Goal: Task Accomplishment & Management: Manage account settings

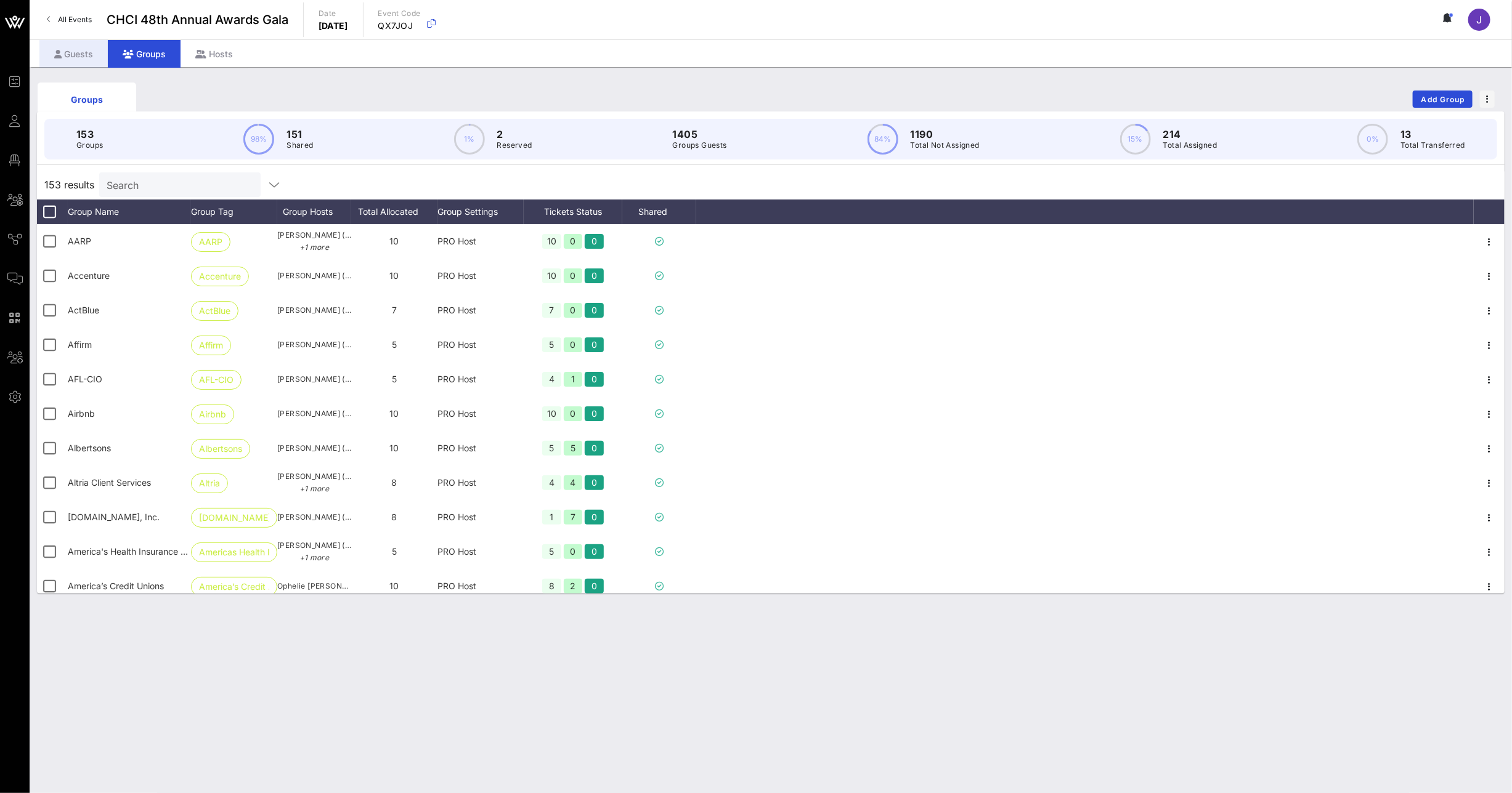
click at [83, 47] on div "Guests" at bounding box center [74, 53] width 68 height 28
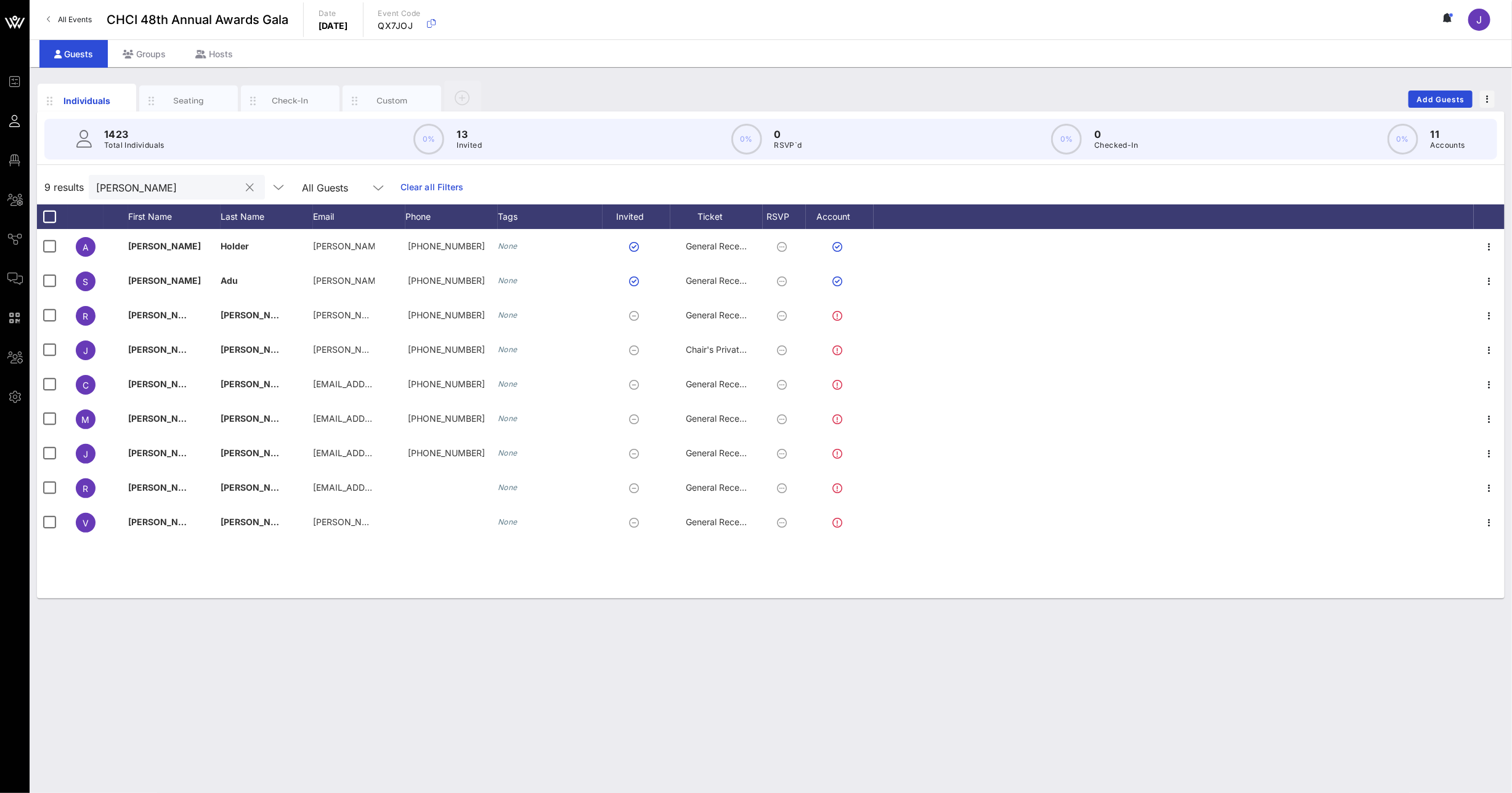
click at [109, 189] on input "[PERSON_NAME]" at bounding box center [168, 187] width 144 height 16
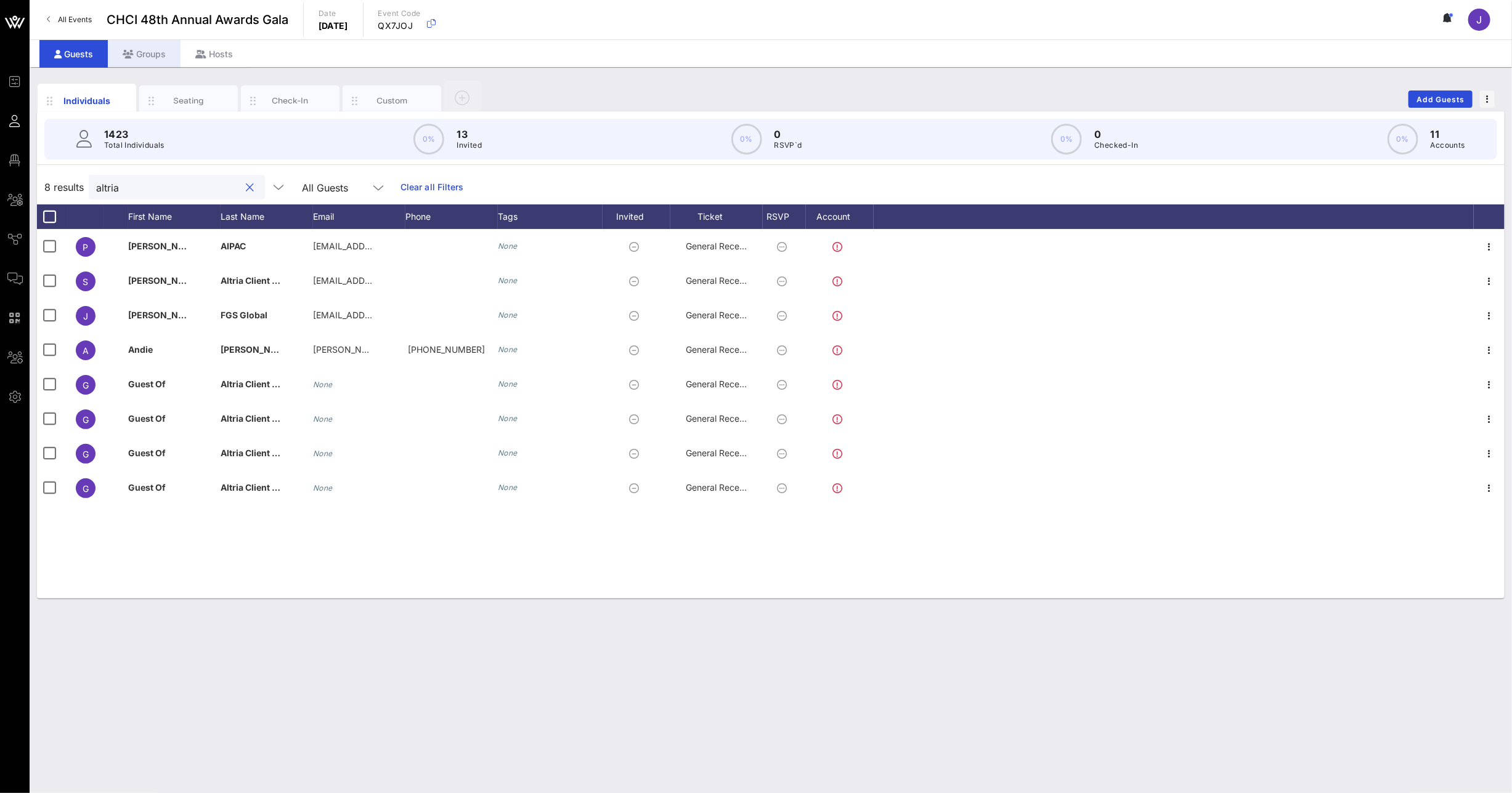
type input "altria"
click at [158, 49] on div "Groups" at bounding box center [144, 53] width 73 height 28
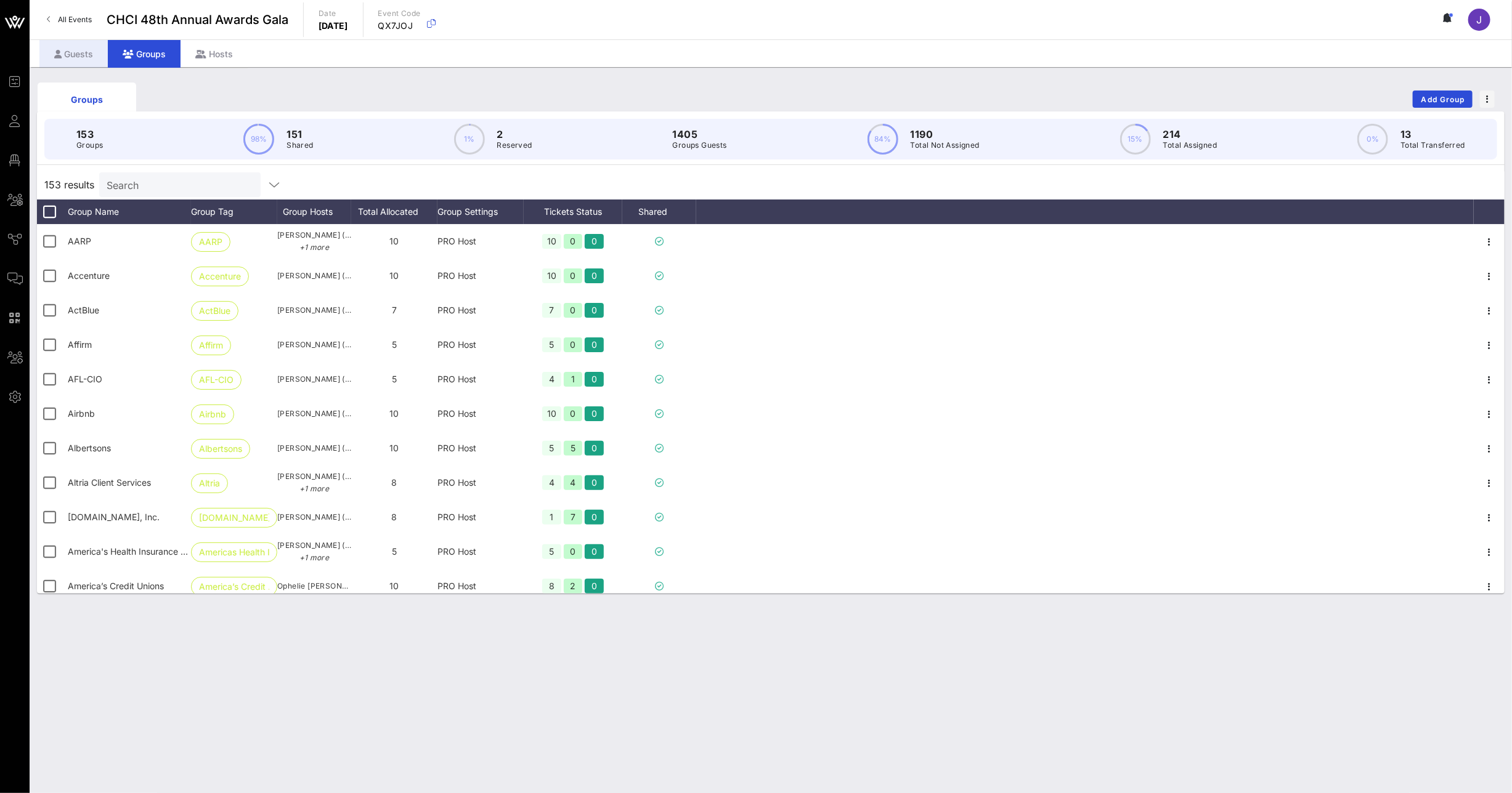
click at [86, 54] on div "Guests" at bounding box center [74, 53] width 68 height 28
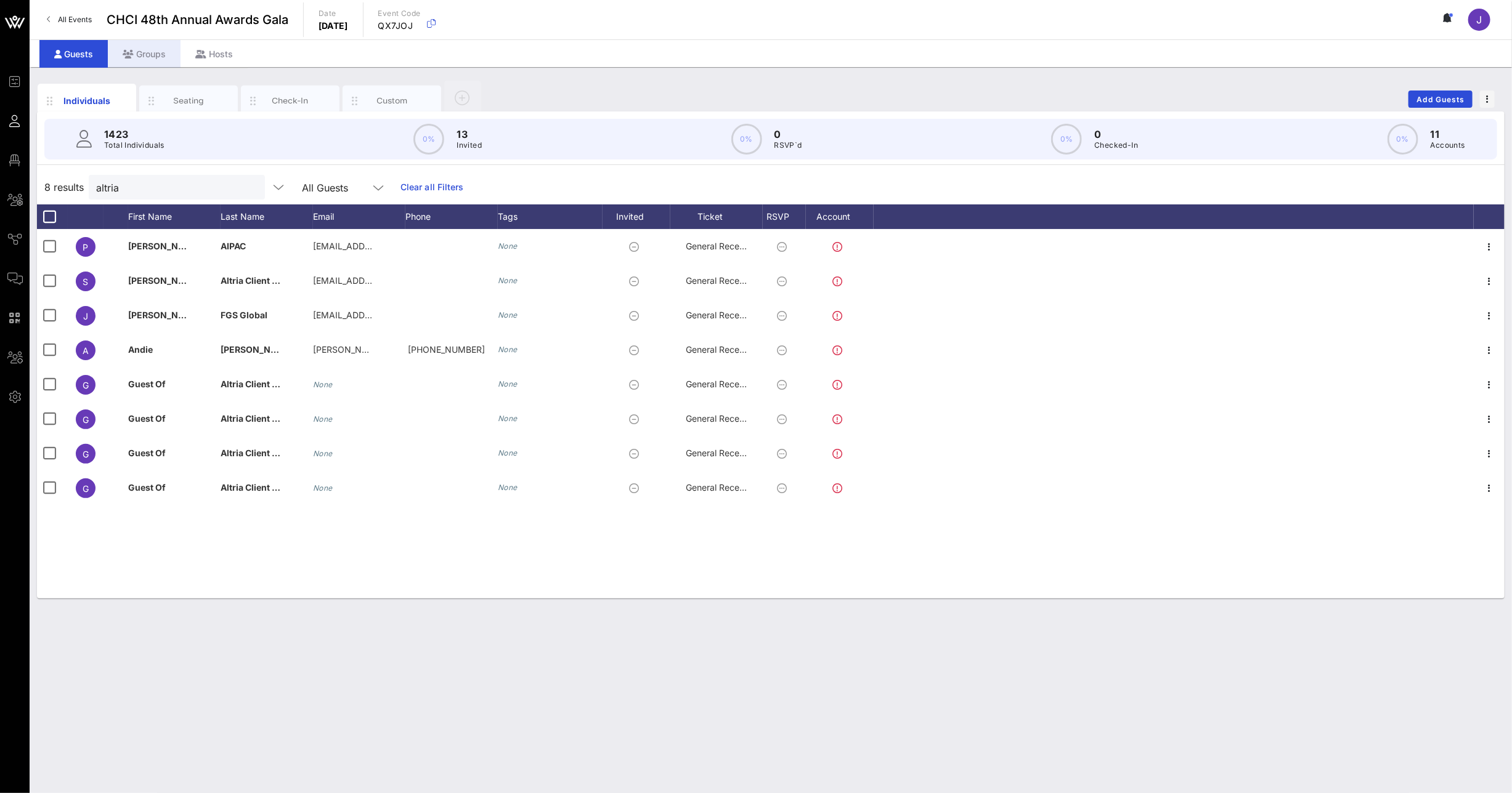
click at [132, 53] on icon at bounding box center [129, 54] width 11 height 9
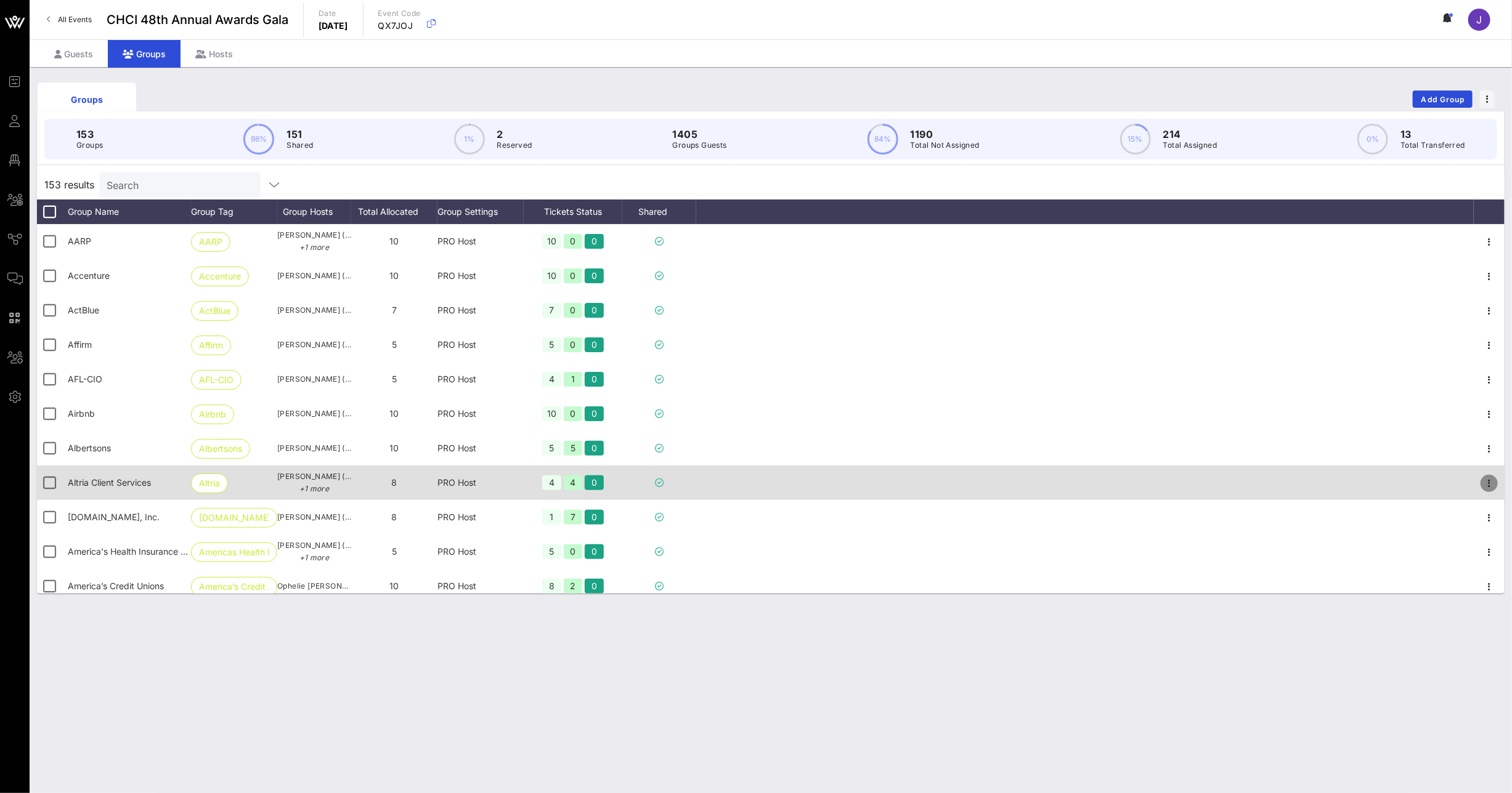
click at [1482, 486] on icon "button" at bounding box center [1489, 483] width 15 height 15
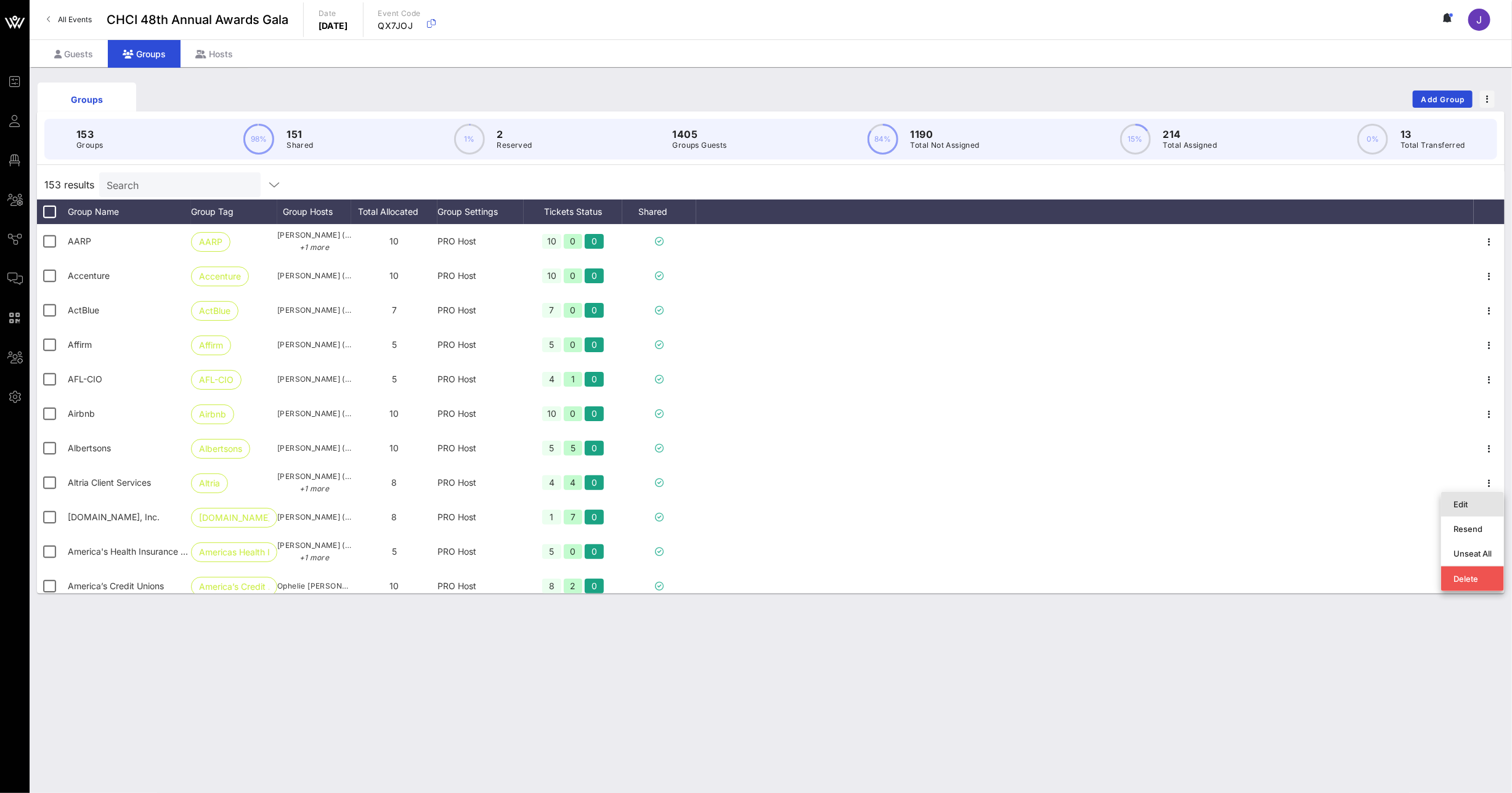
click at [1469, 501] on div "Edit" at bounding box center [1472, 504] width 38 height 10
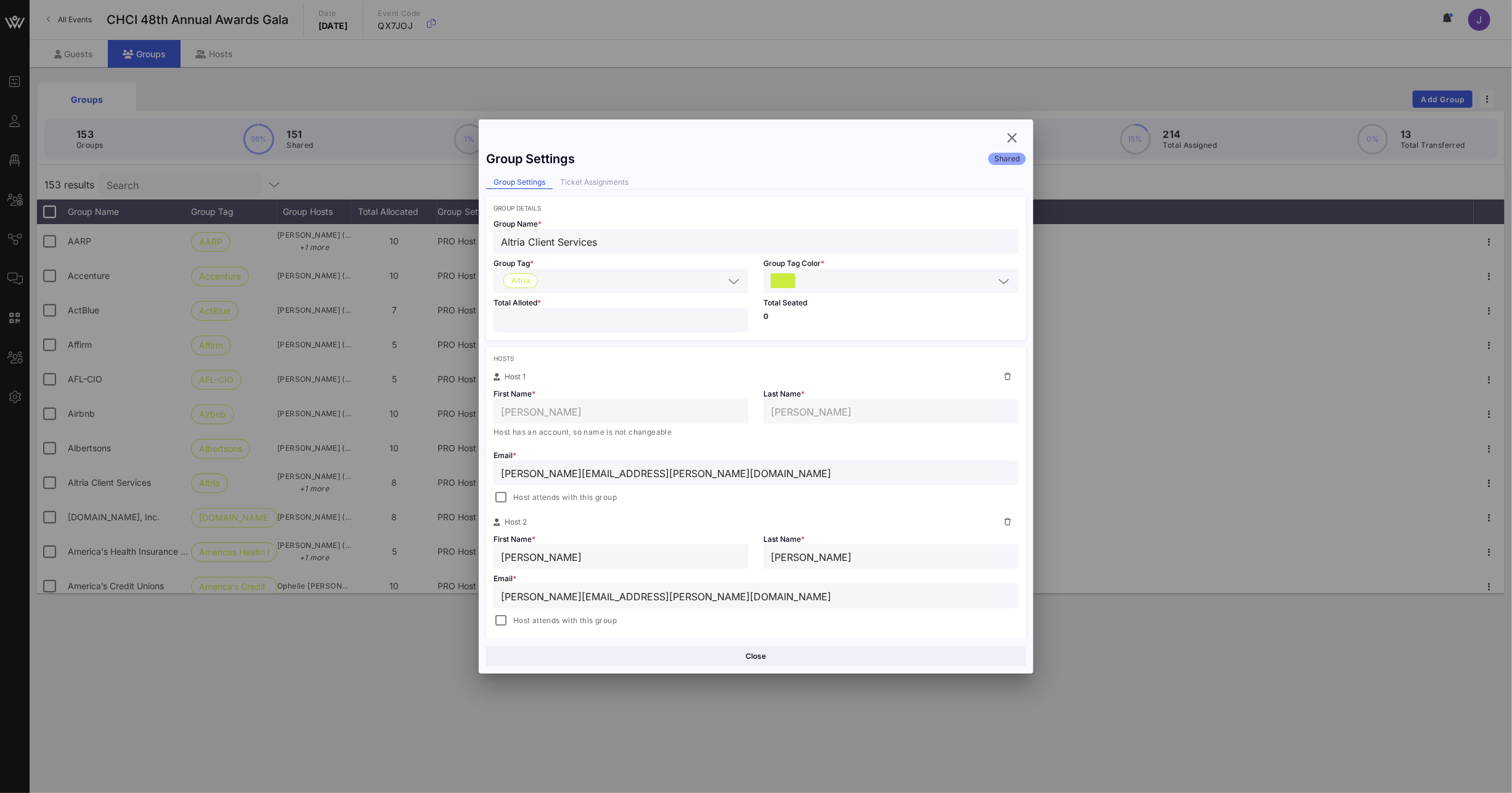
drag, startPoint x: 524, startPoint y: 313, endPoint x: 473, endPoint y: 316, distance: 51.1
click at [498, 316] on div "*" at bounding box center [621, 320] width 255 height 25
drag, startPoint x: 497, startPoint y: 318, endPoint x: 443, endPoint y: 308, distance: 54.9
click at [448, 308] on div "Event Builder Guests Floor Plan All Groups Journeys Comms QR Scanner Team Setti…" at bounding box center [756, 396] width 1512 height 793
drag, startPoint x: 498, startPoint y: 318, endPoint x: 516, endPoint y: 320, distance: 18.1
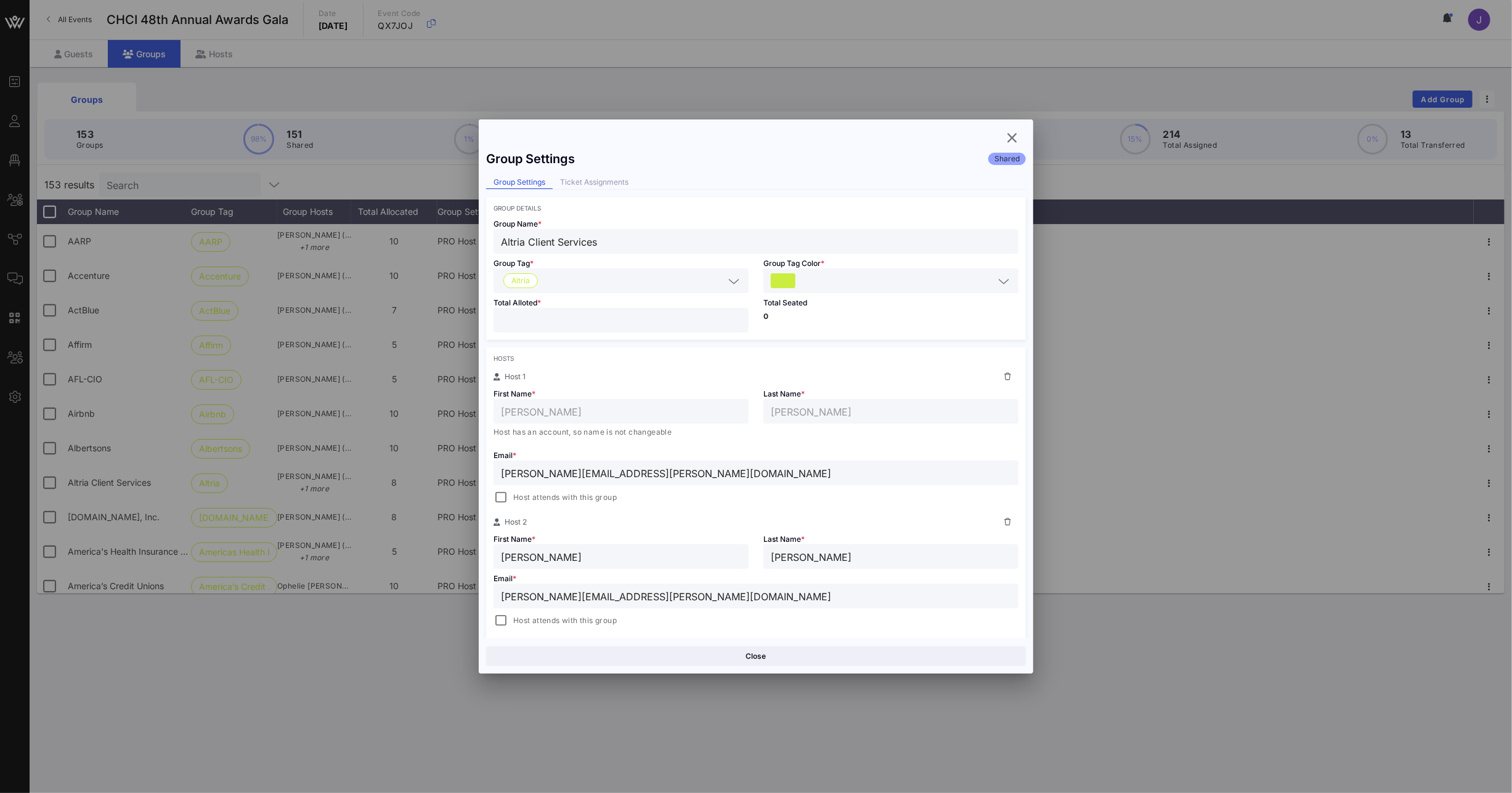
click at [516, 320] on div "*" at bounding box center [621, 320] width 255 height 25
drag, startPoint x: 501, startPoint y: 319, endPoint x: 512, endPoint y: 321, distance: 11.2
click at [512, 321] on input "*" at bounding box center [620, 320] width 240 height 16
type input "*"
click at [870, 650] on button "Save" at bounding box center [892, 656] width 267 height 20
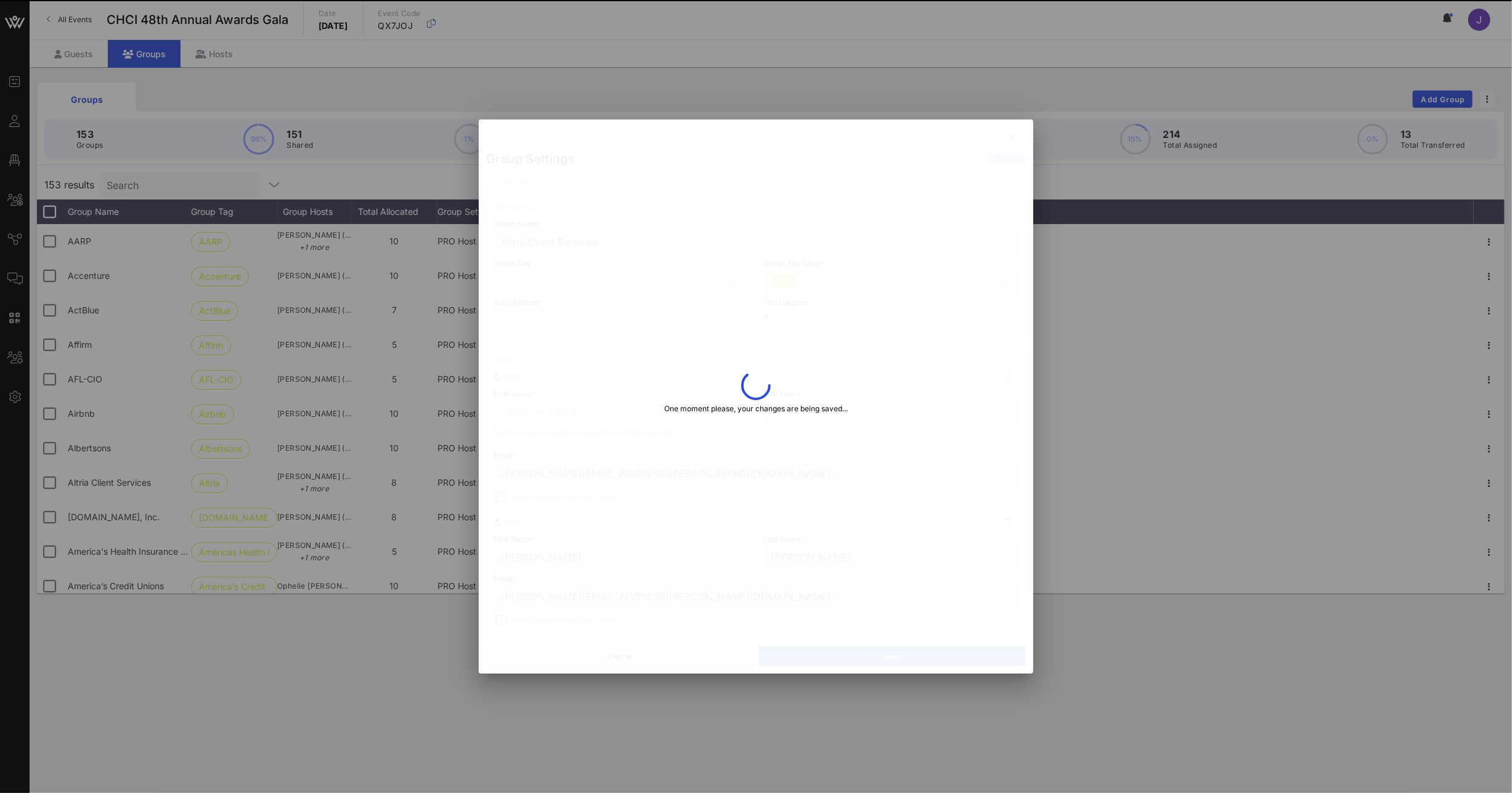
type input "[PERSON_NAME]"
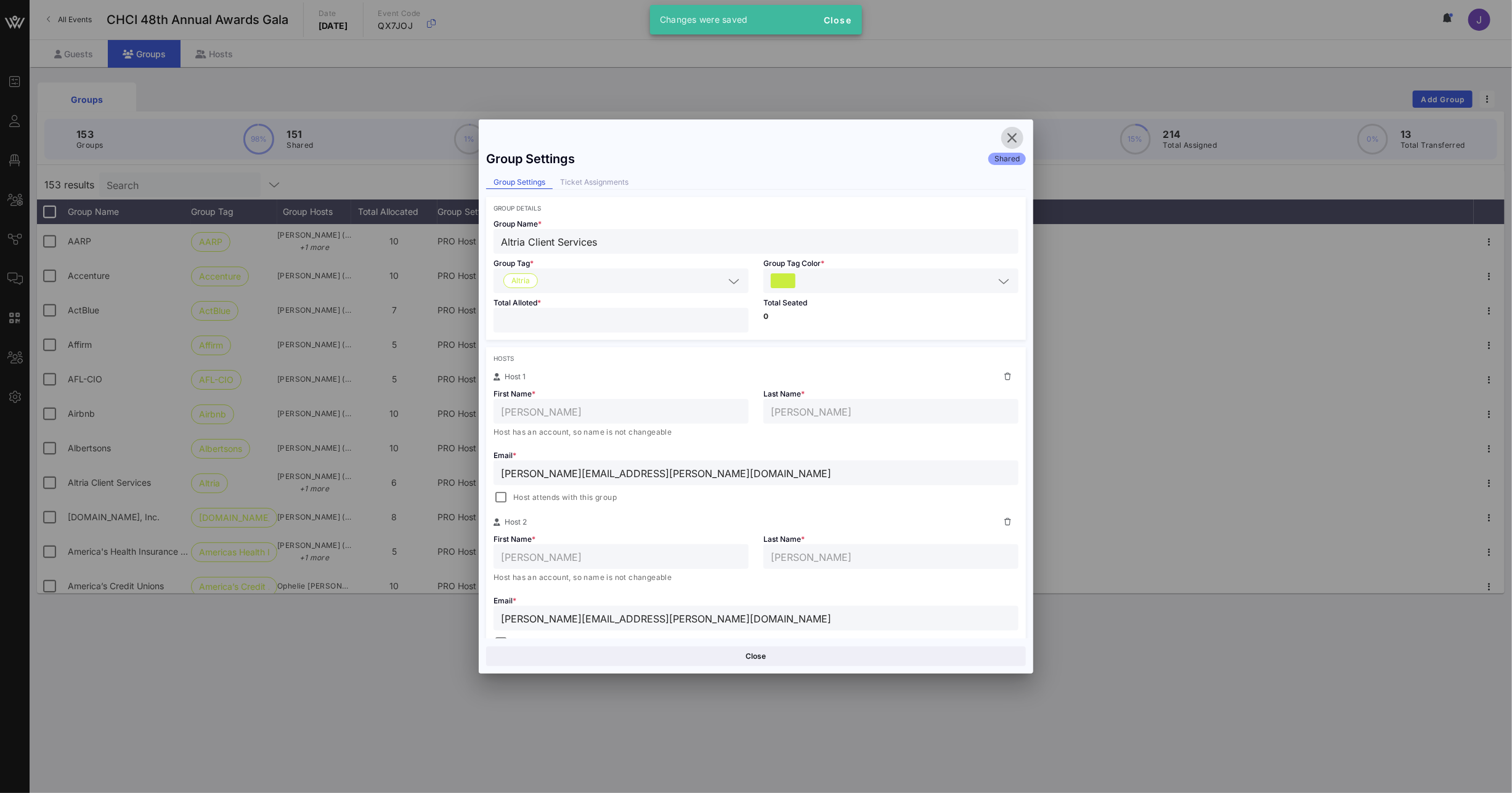
click at [1009, 136] on icon "button" at bounding box center [1012, 138] width 15 height 15
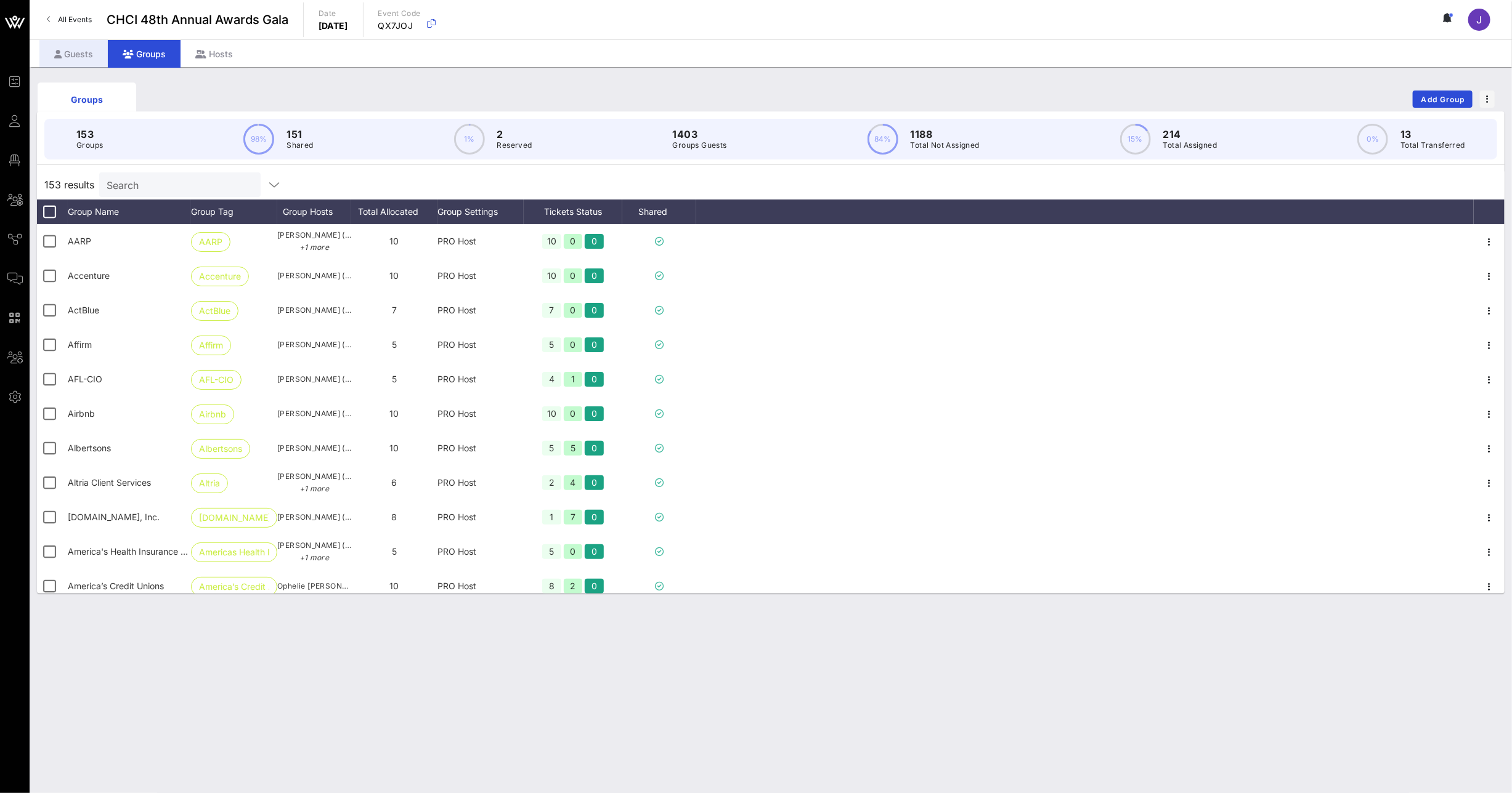
click at [74, 52] on div "Guests" at bounding box center [74, 53] width 68 height 28
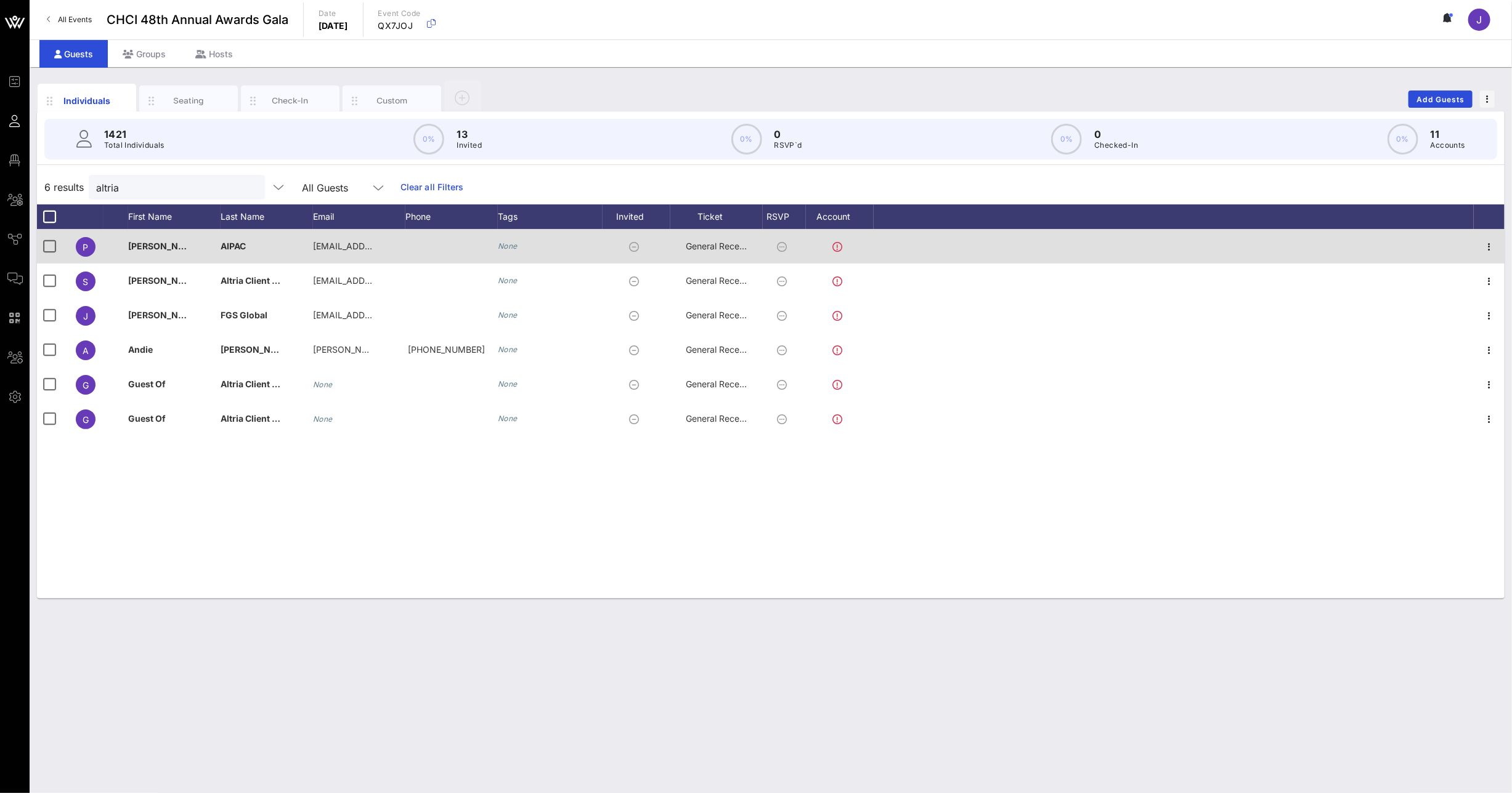
click at [241, 244] on span "AIPAC" at bounding box center [233, 246] width 25 height 10
click at [186, 247] on span "[PERSON_NAME]" at bounding box center [165, 246] width 73 height 10
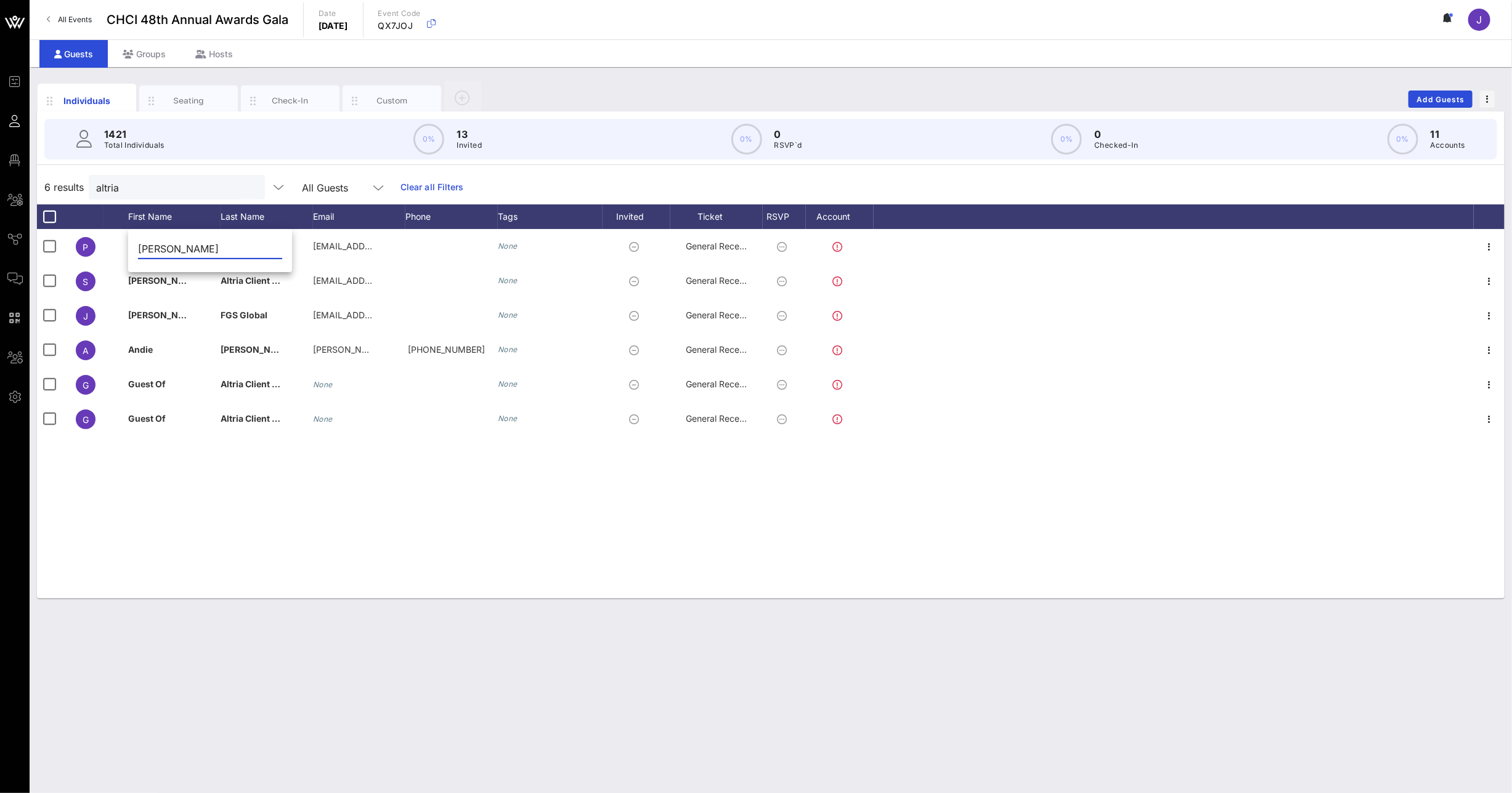
click at [190, 252] on input "[PERSON_NAME]" at bounding box center [210, 248] width 144 height 20
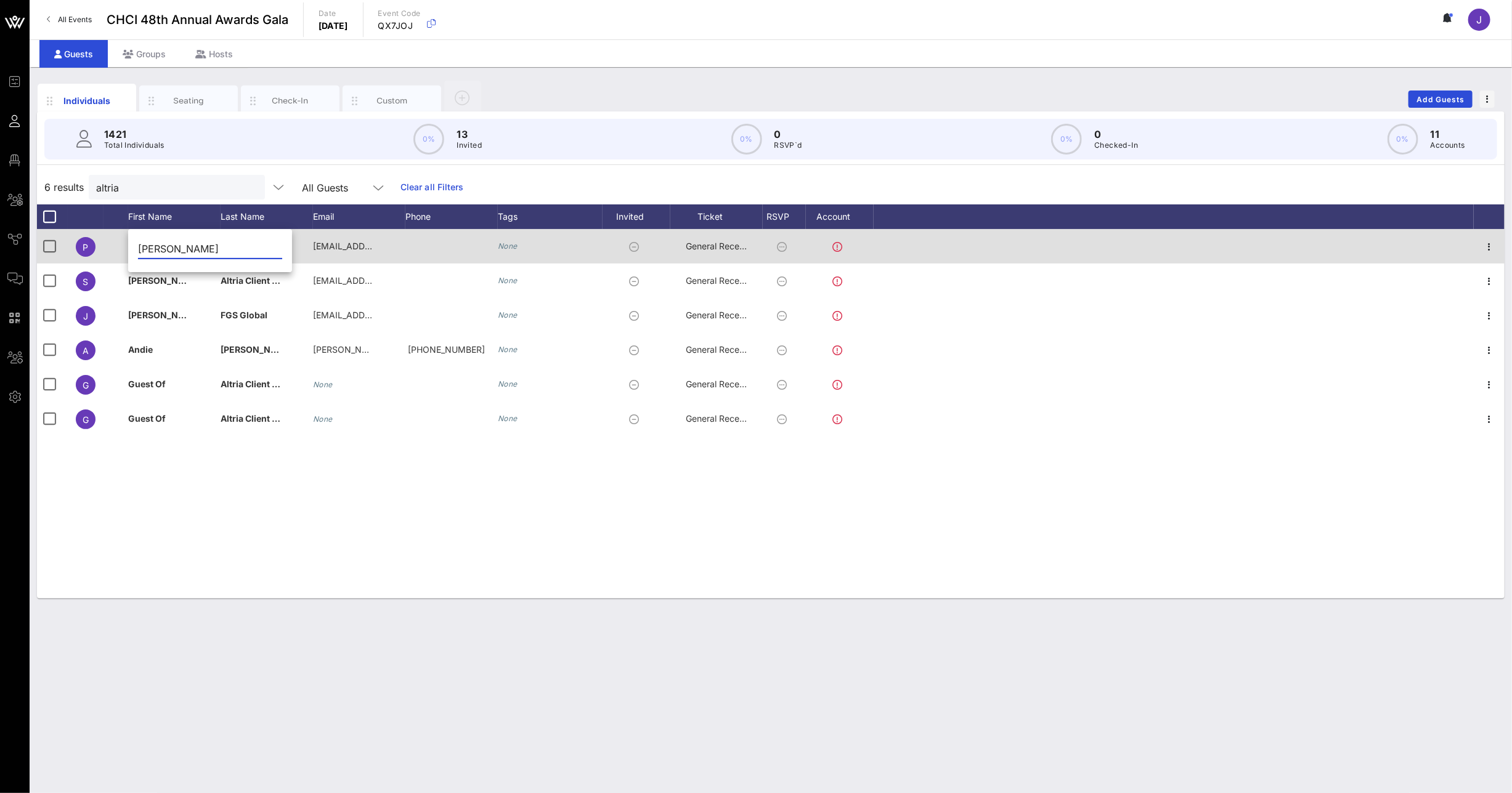
type input "[PERSON_NAME]"
click at [282, 251] on div "AIPAC" at bounding box center [267, 253] width 92 height 48
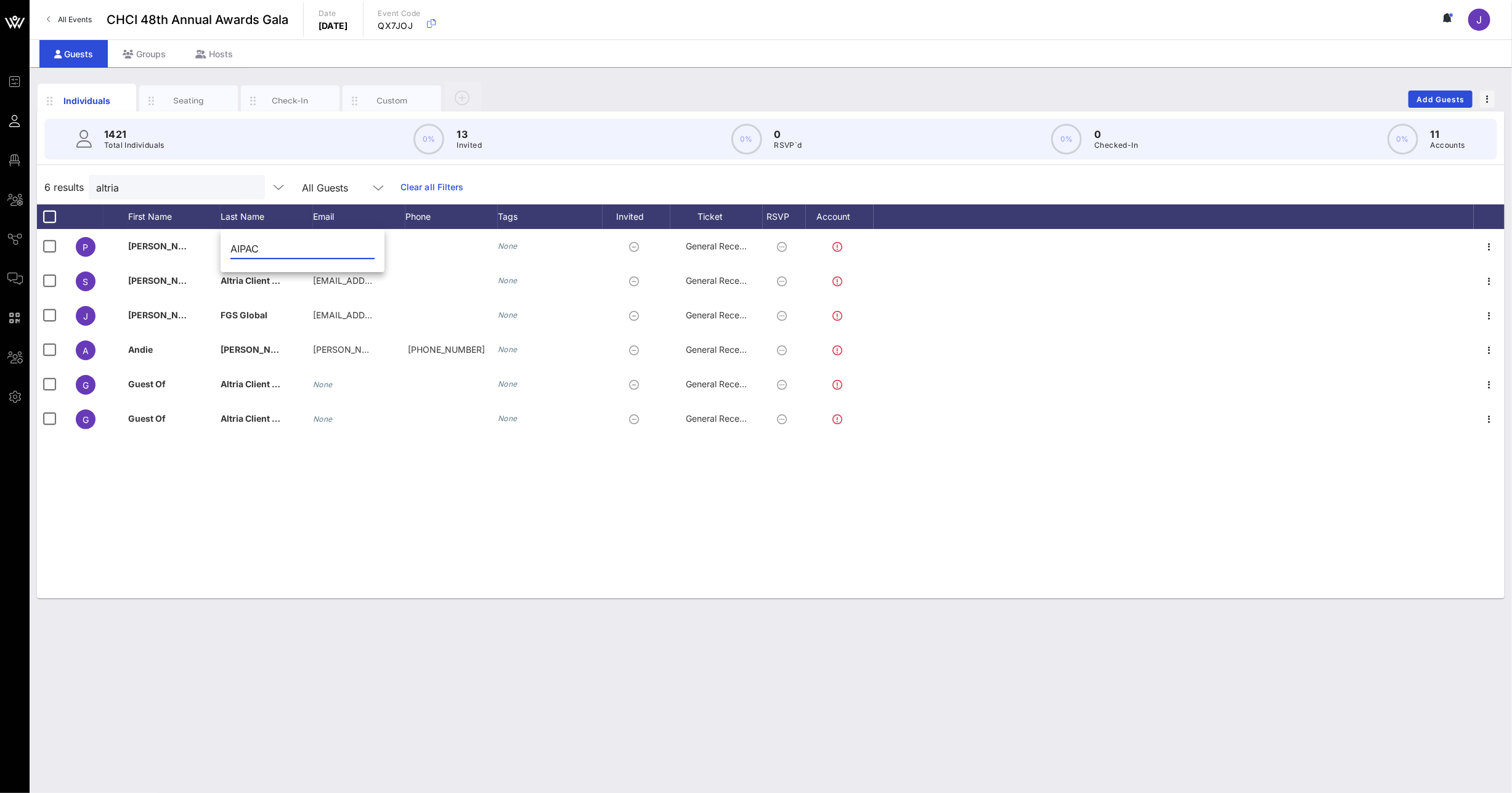
click at [232, 244] on input "AIPAC" at bounding box center [302, 248] width 144 height 20
paste input "[PERSON_NAME]"
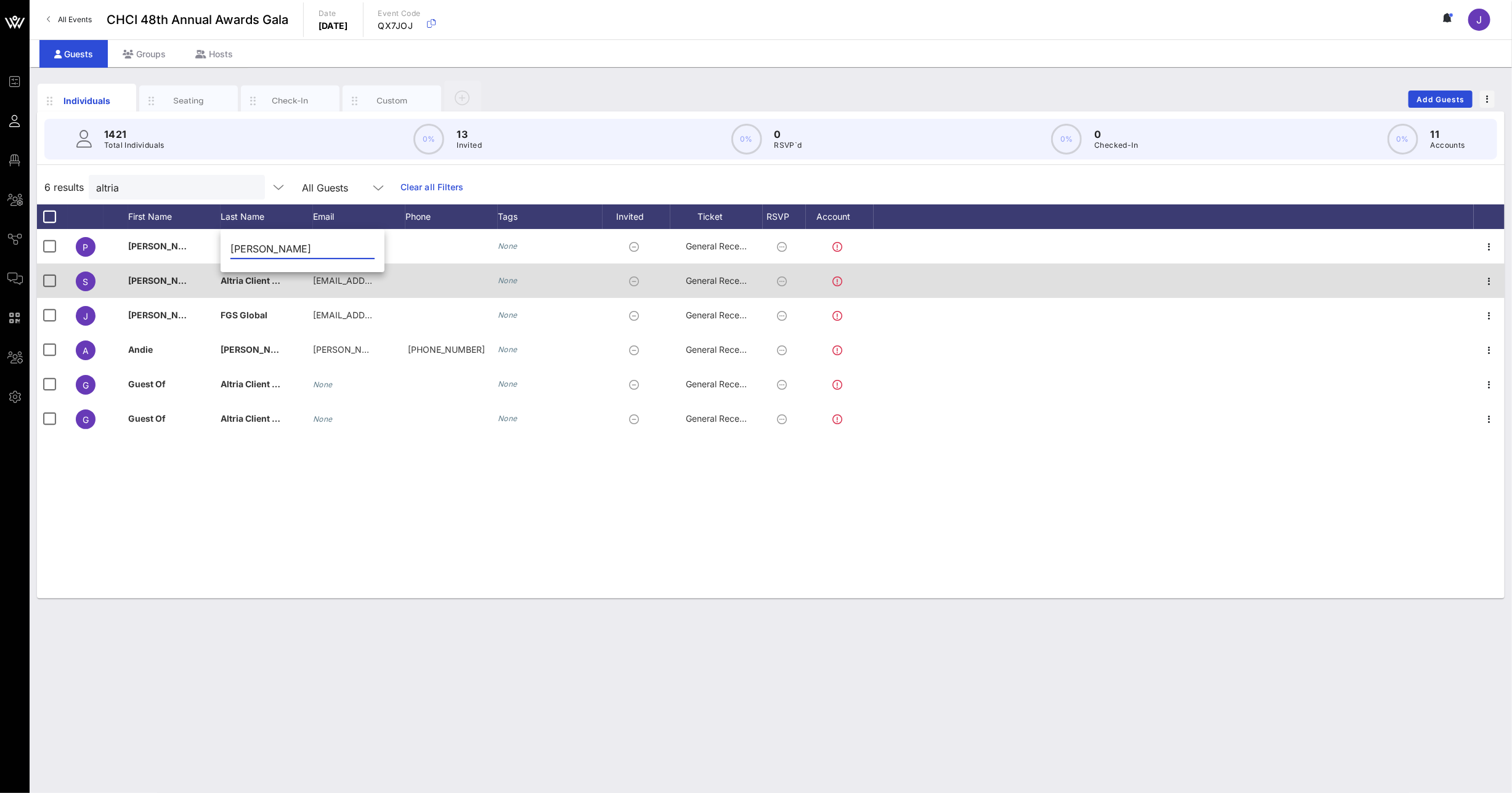
type input "[PERSON_NAME]"
click at [183, 291] on div "[PERSON_NAME]" at bounding box center [159, 280] width 62 height 34
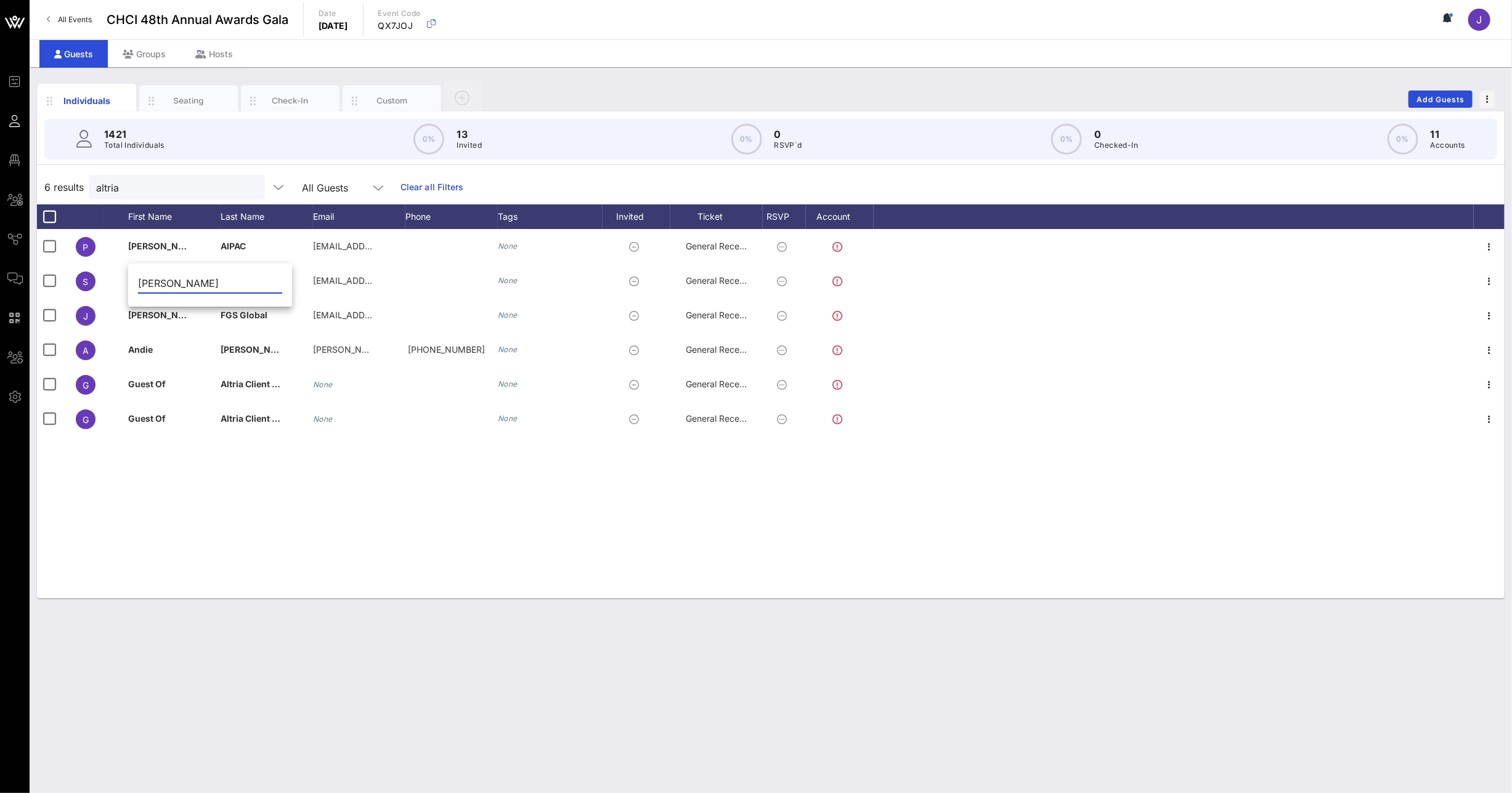
click at [201, 285] on input "[PERSON_NAME]" at bounding box center [210, 283] width 144 height 20
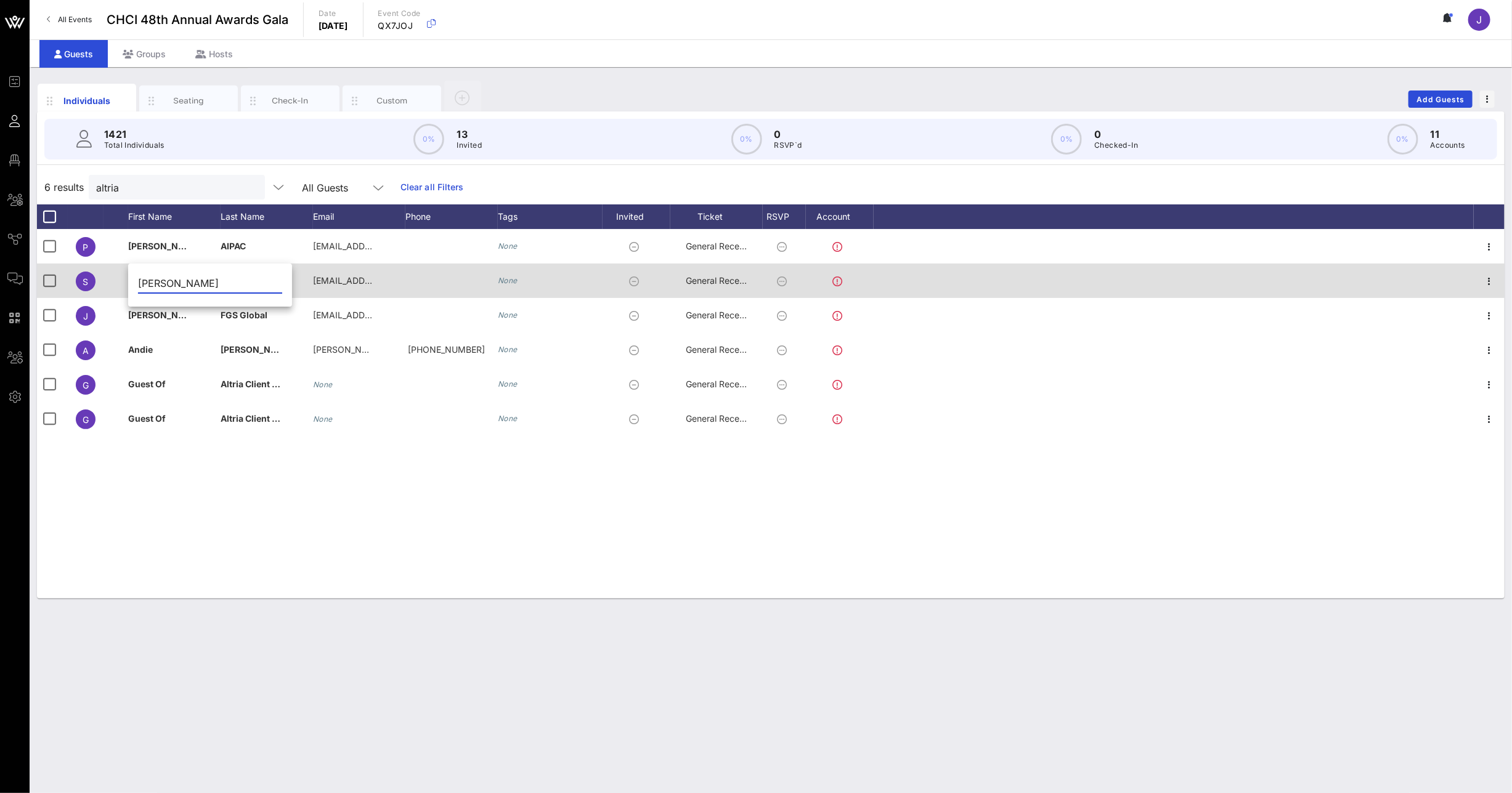
type input "[PERSON_NAME]"
click at [268, 280] on span "Altria Client Services" at bounding box center [264, 280] width 87 height 10
click at [268, 280] on input "Altria Client Services" at bounding box center [312, 283] width 144 height 20
drag, startPoint x: 236, startPoint y: 282, endPoint x: 362, endPoint y: 286, distance: 126.1
click at [362, 286] on div "Event Builder Guests Floor Plan All Groups Journeys Comms QR Scanner Team Setti…" at bounding box center [756, 396] width 1512 height 793
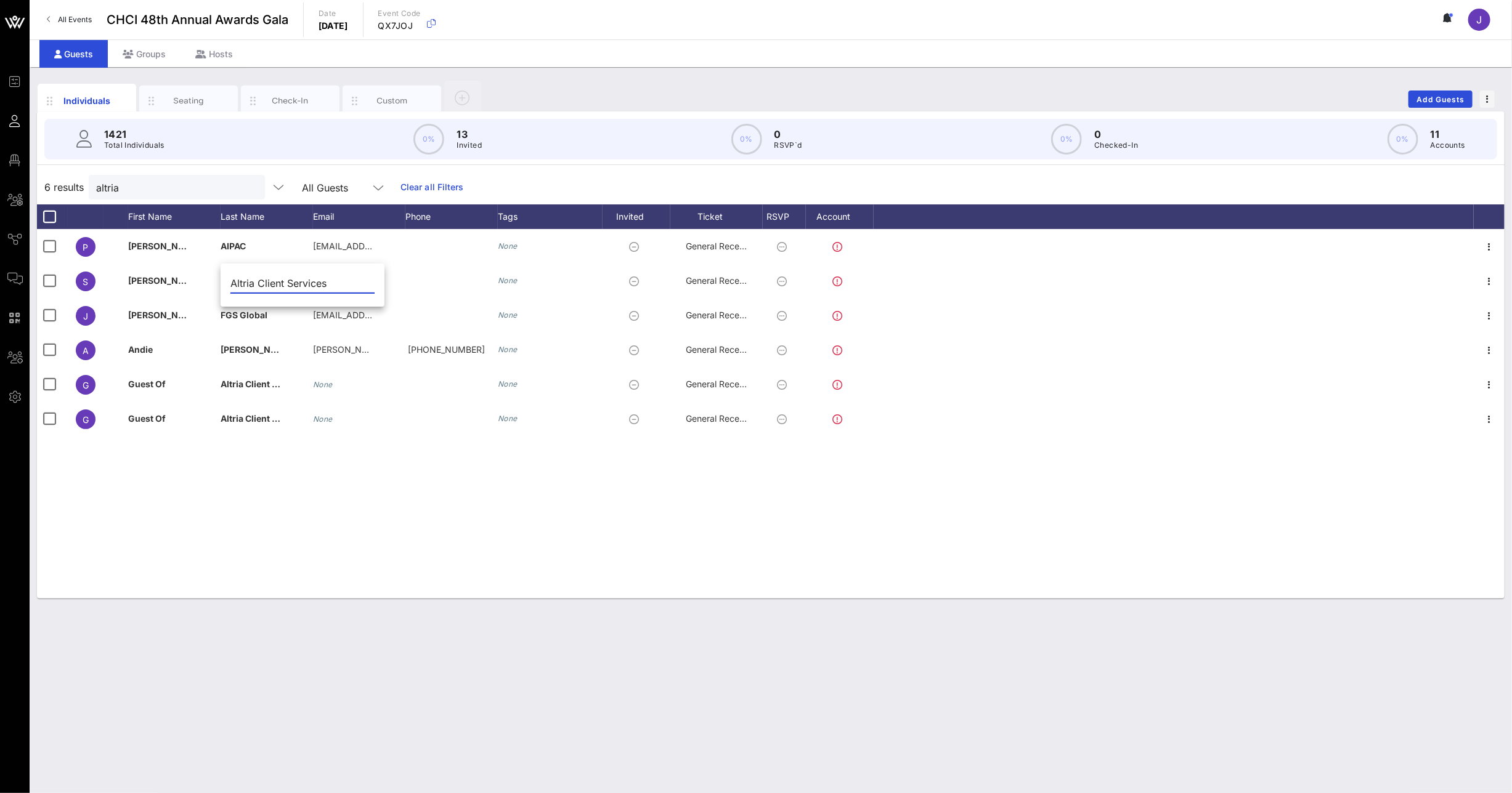
type input "A"
paste input "[PERSON_NAME]"
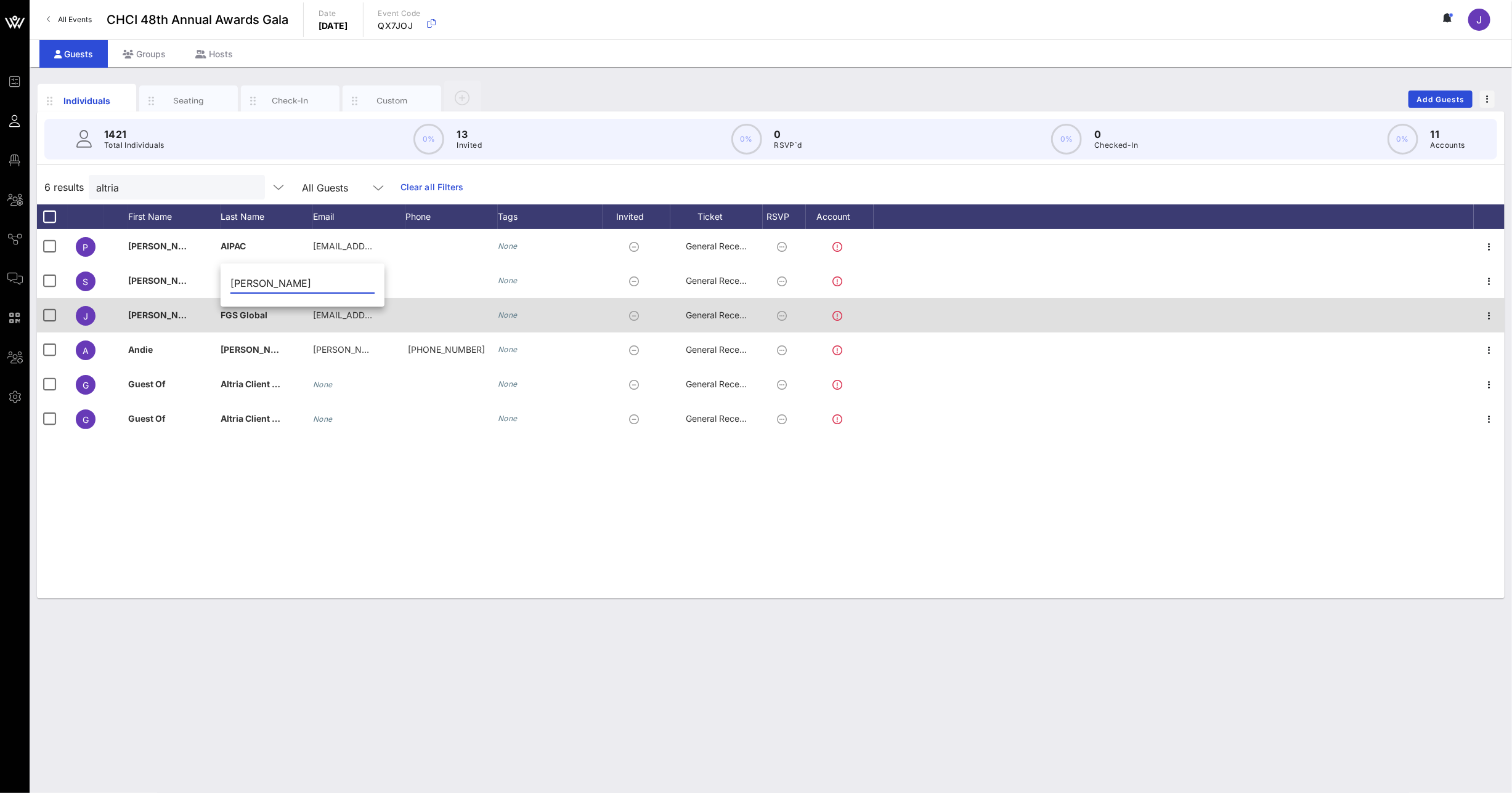
type input "[PERSON_NAME]"
click at [170, 314] on span "[PERSON_NAME]" at bounding box center [165, 315] width 73 height 10
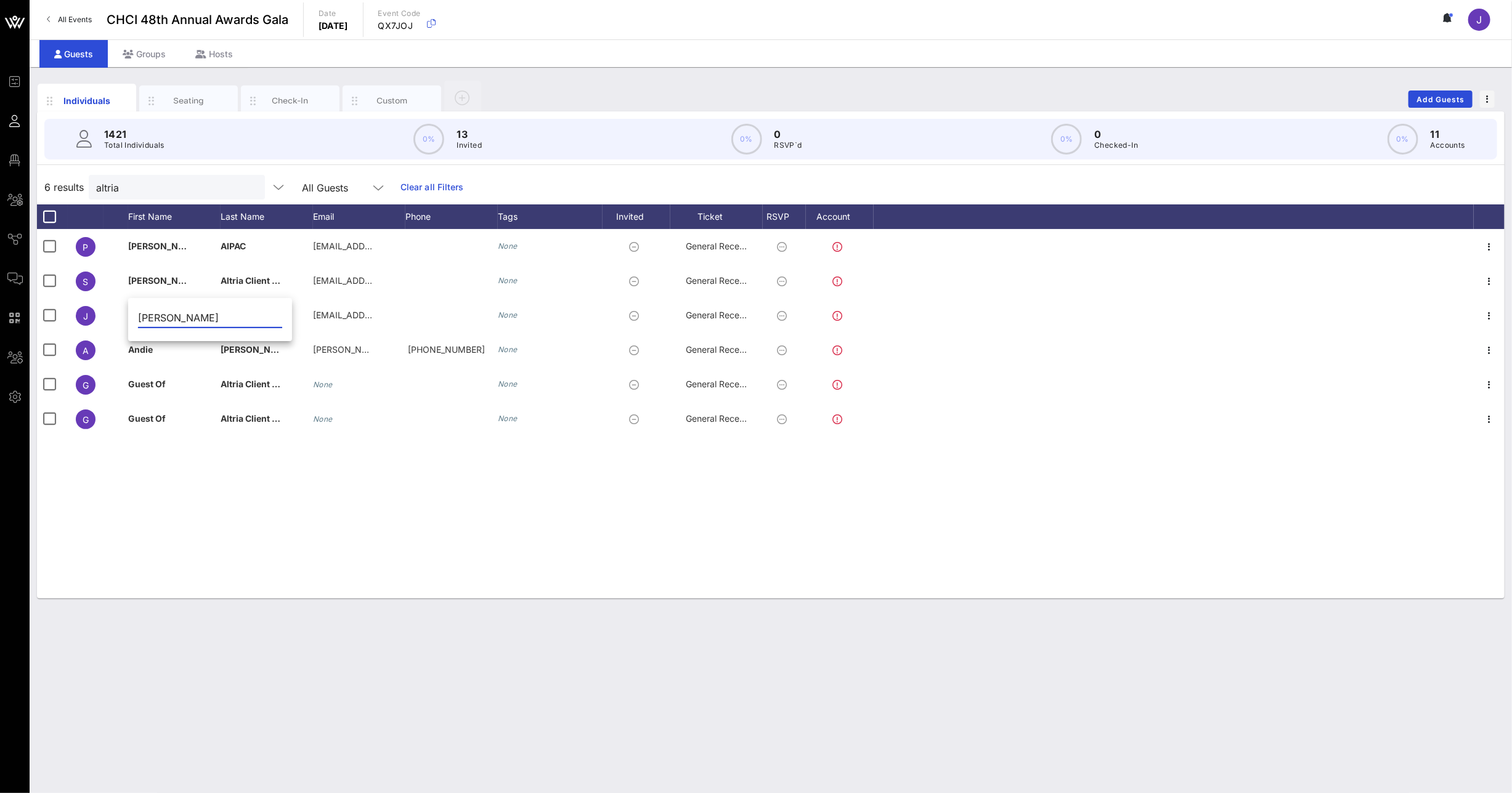
click at [167, 314] on input "[PERSON_NAME]" at bounding box center [210, 317] width 144 height 20
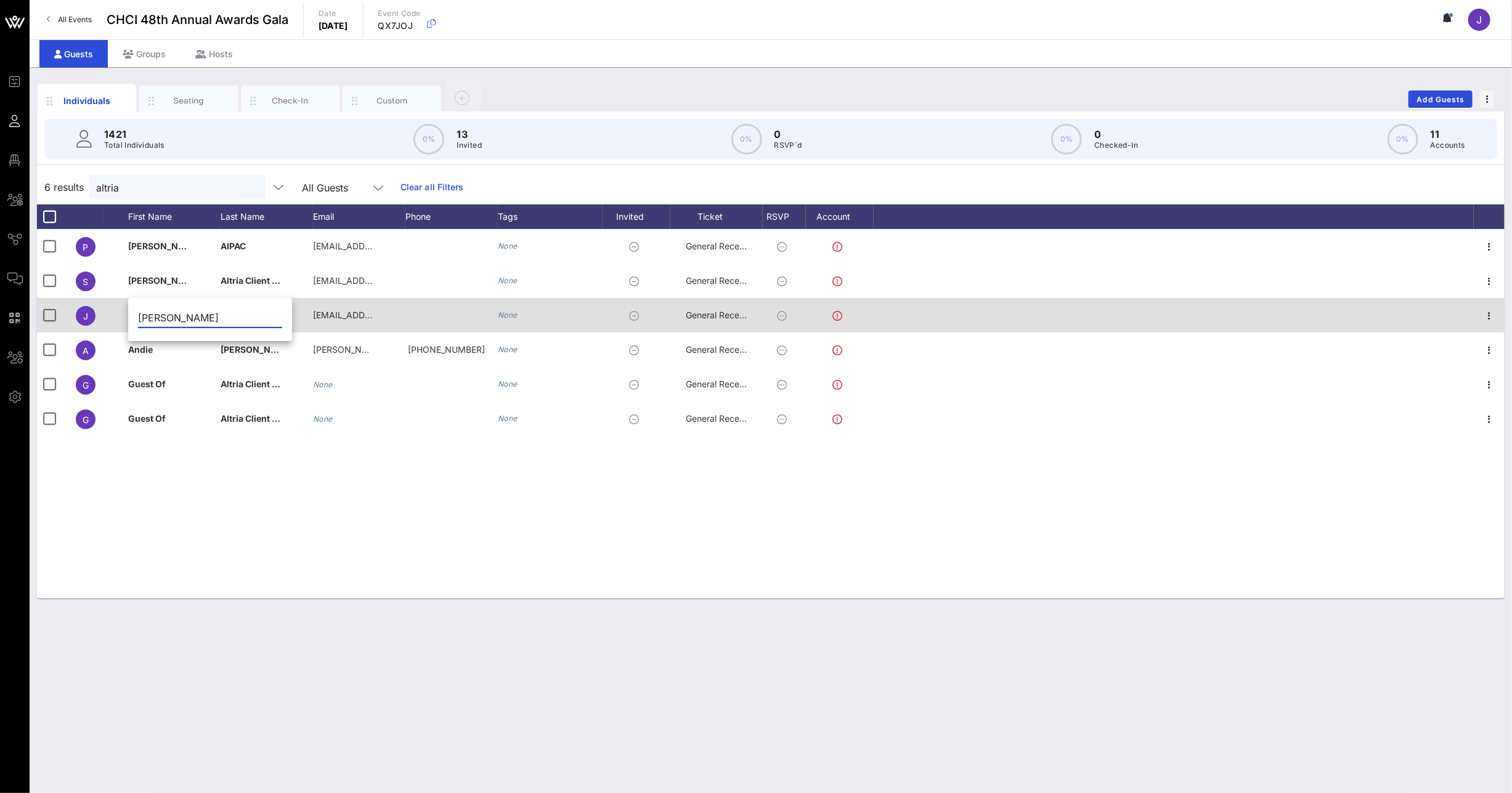
type input "[PERSON_NAME]"
click at [266, 313] on span "FGS Global" at bounding box center [244, 315] width 47 height 10
drag, startPoint x: 286, startPoint y: 315, endPoint x: 219, endPoint y: 312, distance: 67.1
click at [219, 312] on div "Event Builder Guests Floor Plan All Groups Journeys Comms QR Scanner Team Setti…" at bounding box center [756, 396] width 1512 height 793
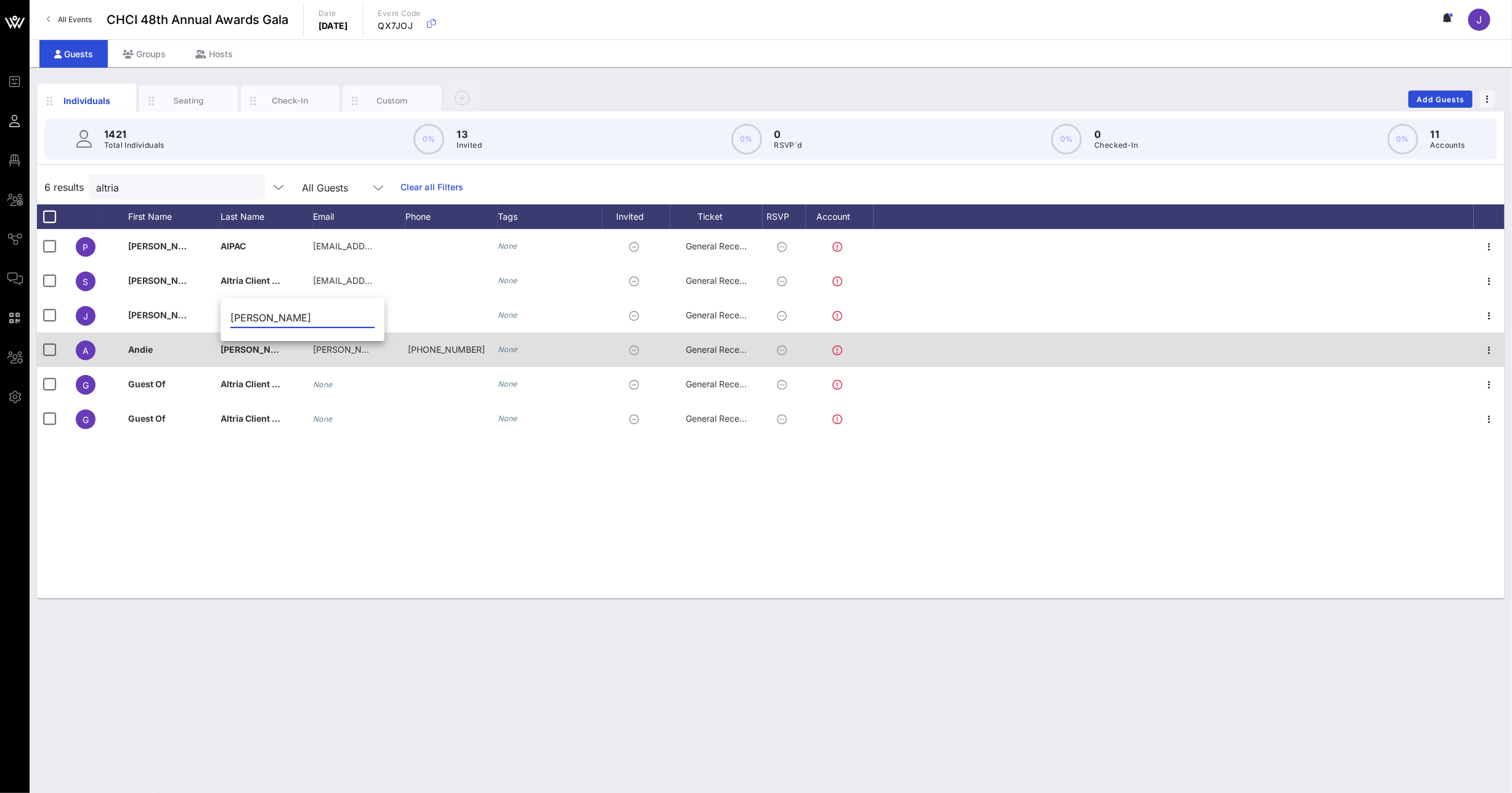
type input "[PERSON_NAME]"
click at [190, 354] on div "Andie" at bounding box center [175, 356] width 92 height 48
click at [270, 354] on div "[PERSON_NAME]" at bounding box center [267, 356] width 92 height 48
click at [378, 351] on icon at bounding box center [382, 350] width 11 height 2
click at [356, 347] on span "[PERSON_NAME][EMAIL_ADDRESS][DOMAIN_NAME]" at bounding box center [423, 349] width 219 height 10
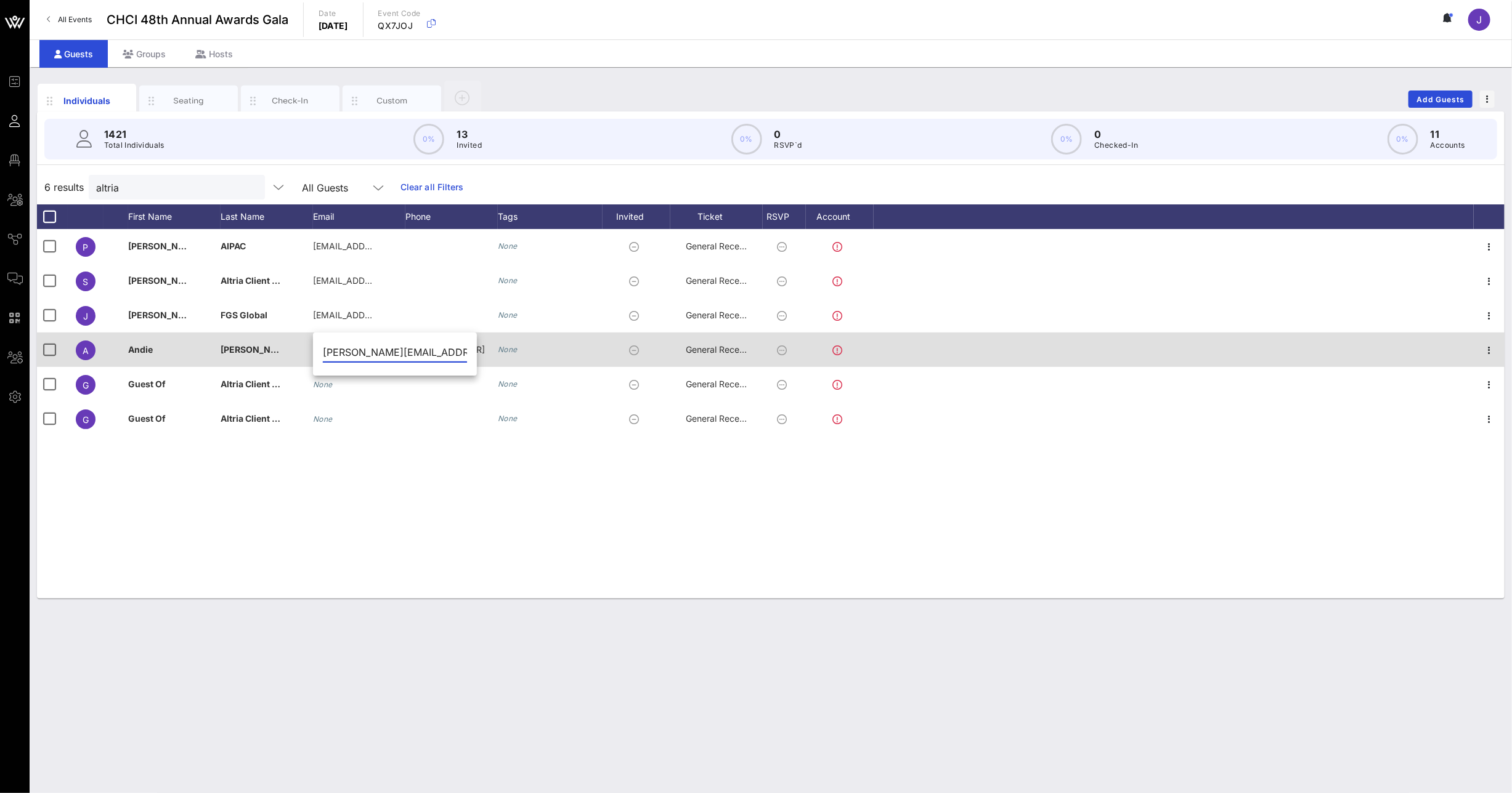
scroll to position [0, 20]
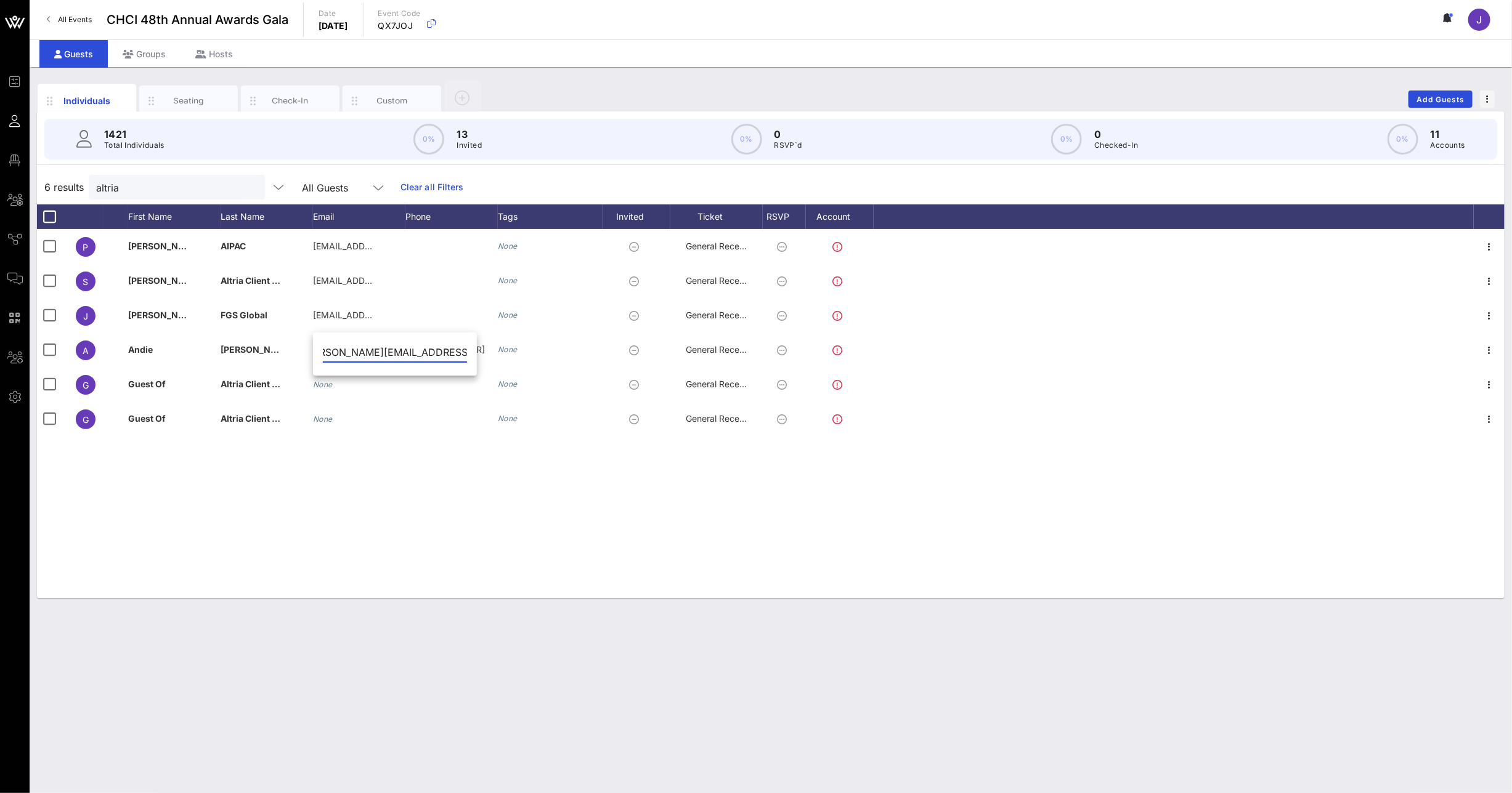
click at [300, 474] on div "P [PERSON_NAME] AIPAC [EMAIL_ADDRESS][DOMAIN_NAME] None General Reception S [PE…" at bounding box center [771, 414] width 1468 height 370
click at [156, 55] on div "Groups" at bounding box center [144, 53] width 73 height 28
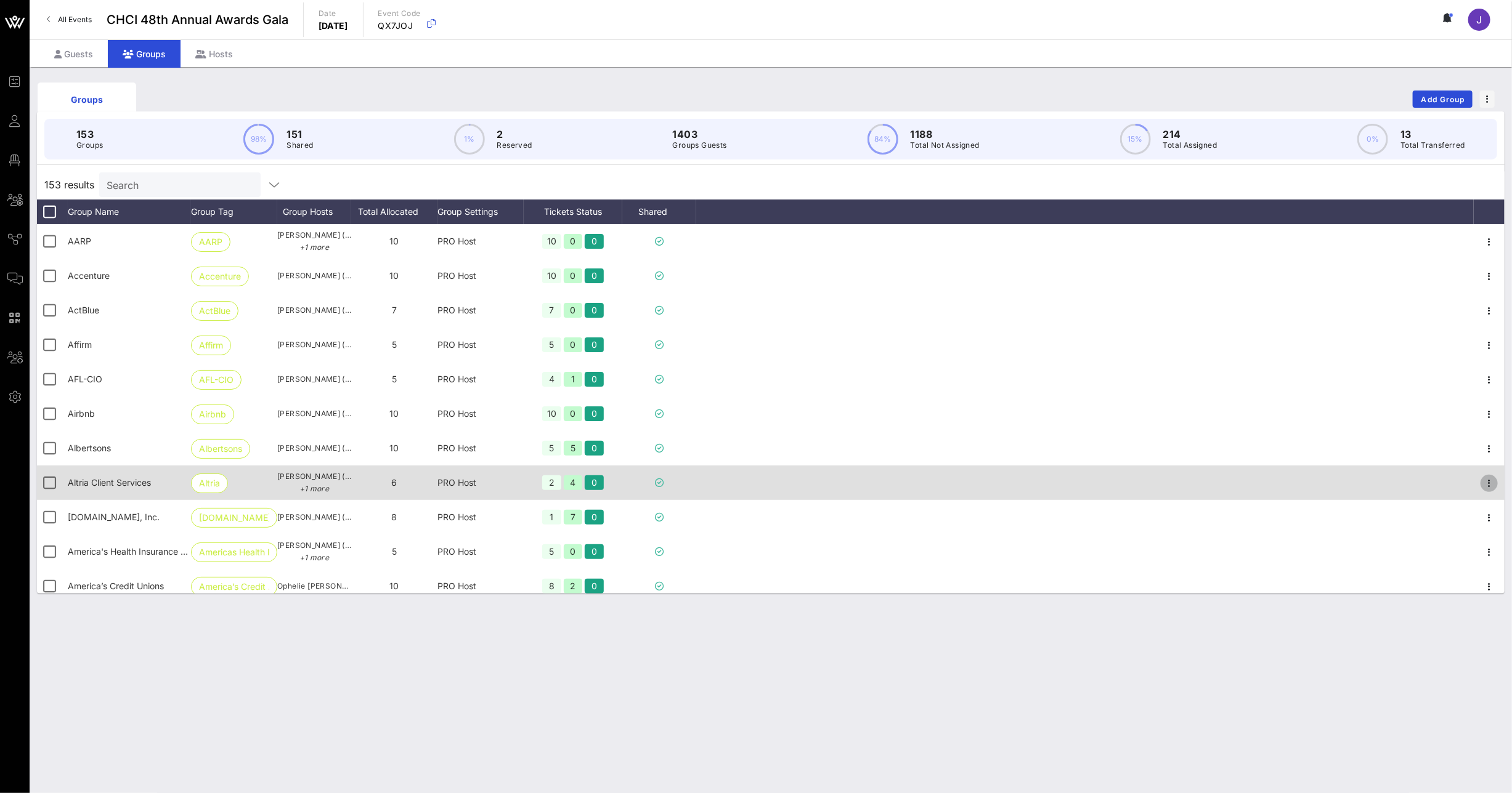
click at [1482, 482] on icon "button" at bounding box center [1489, 483] width 15 height 15
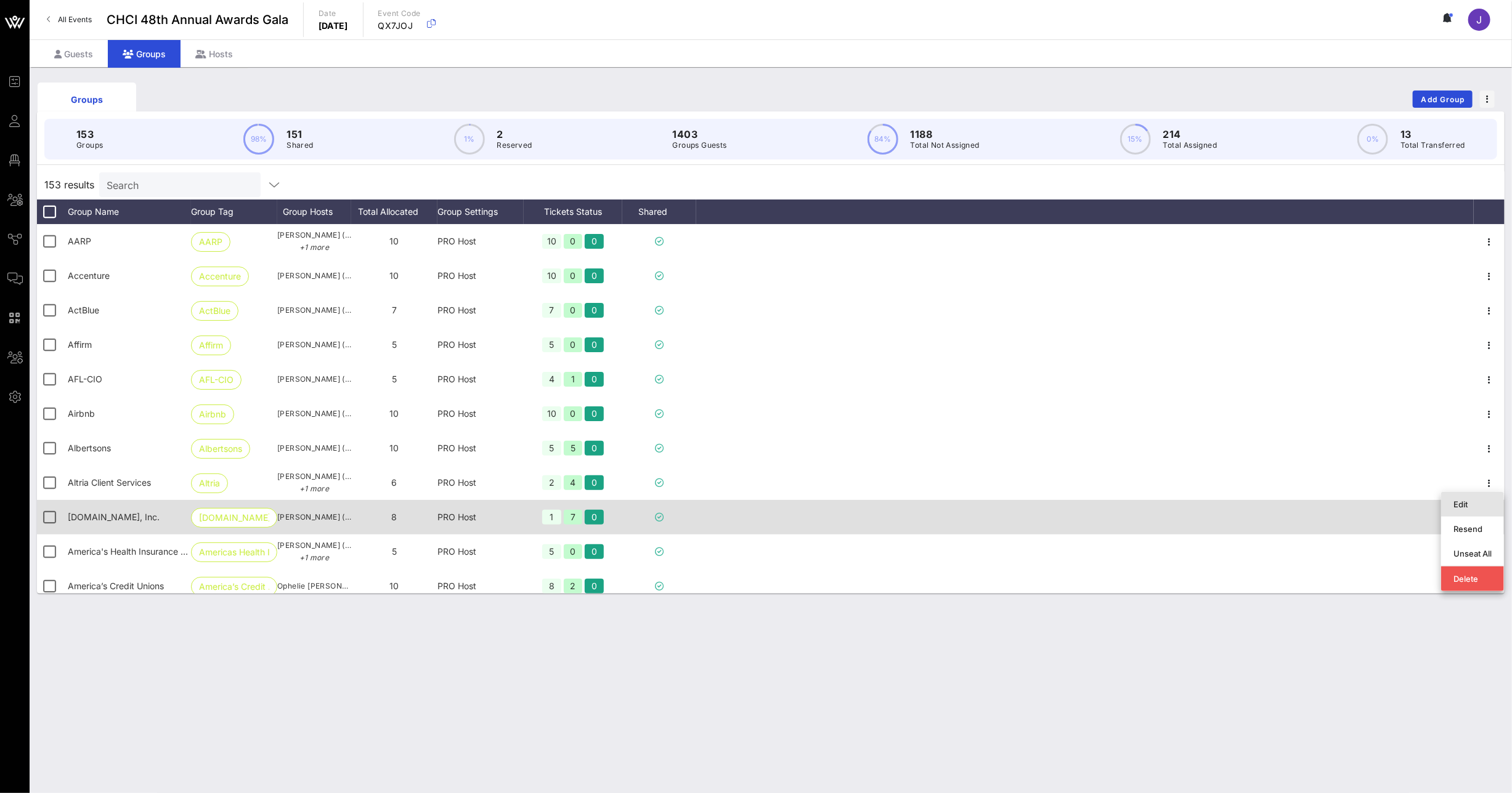
click at [1457, 501] on div "Edit" at bounding box center [1472, 504] width 38 height 10
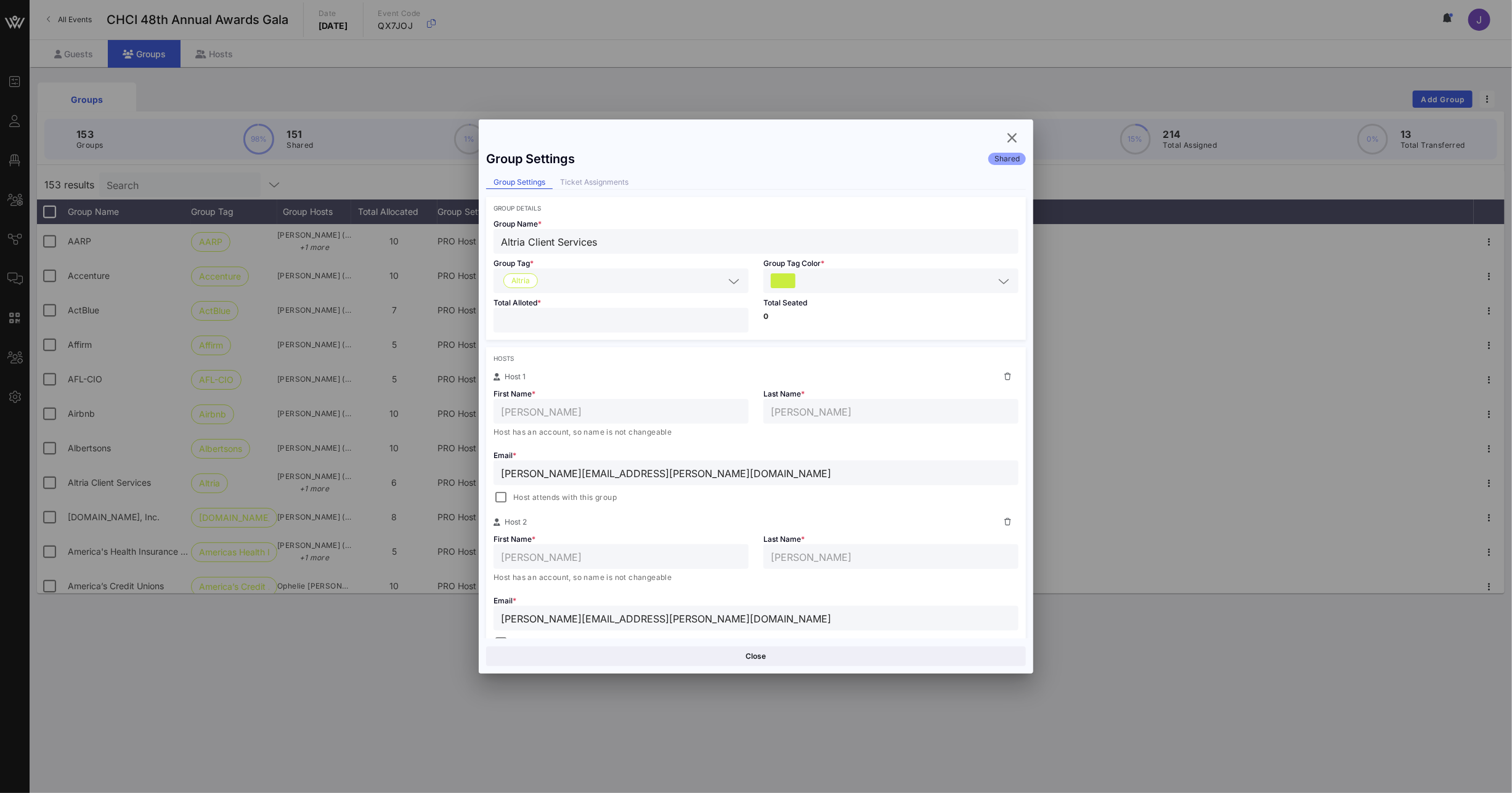
scroll to position [2, 0]
click at [499, 502] on div at bounding box center [501, 496] width 17 height 17
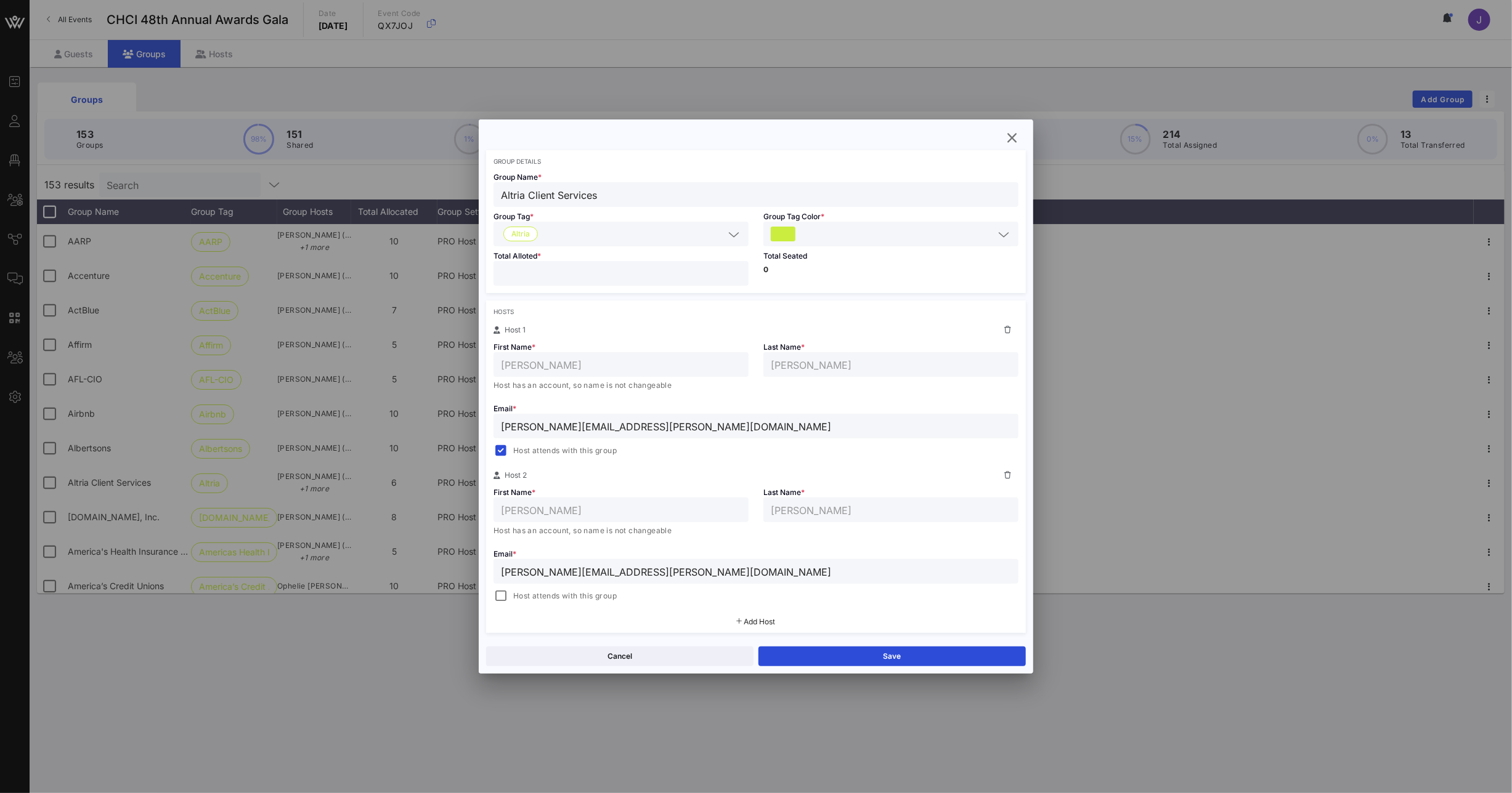
scroll to position [82, 0]
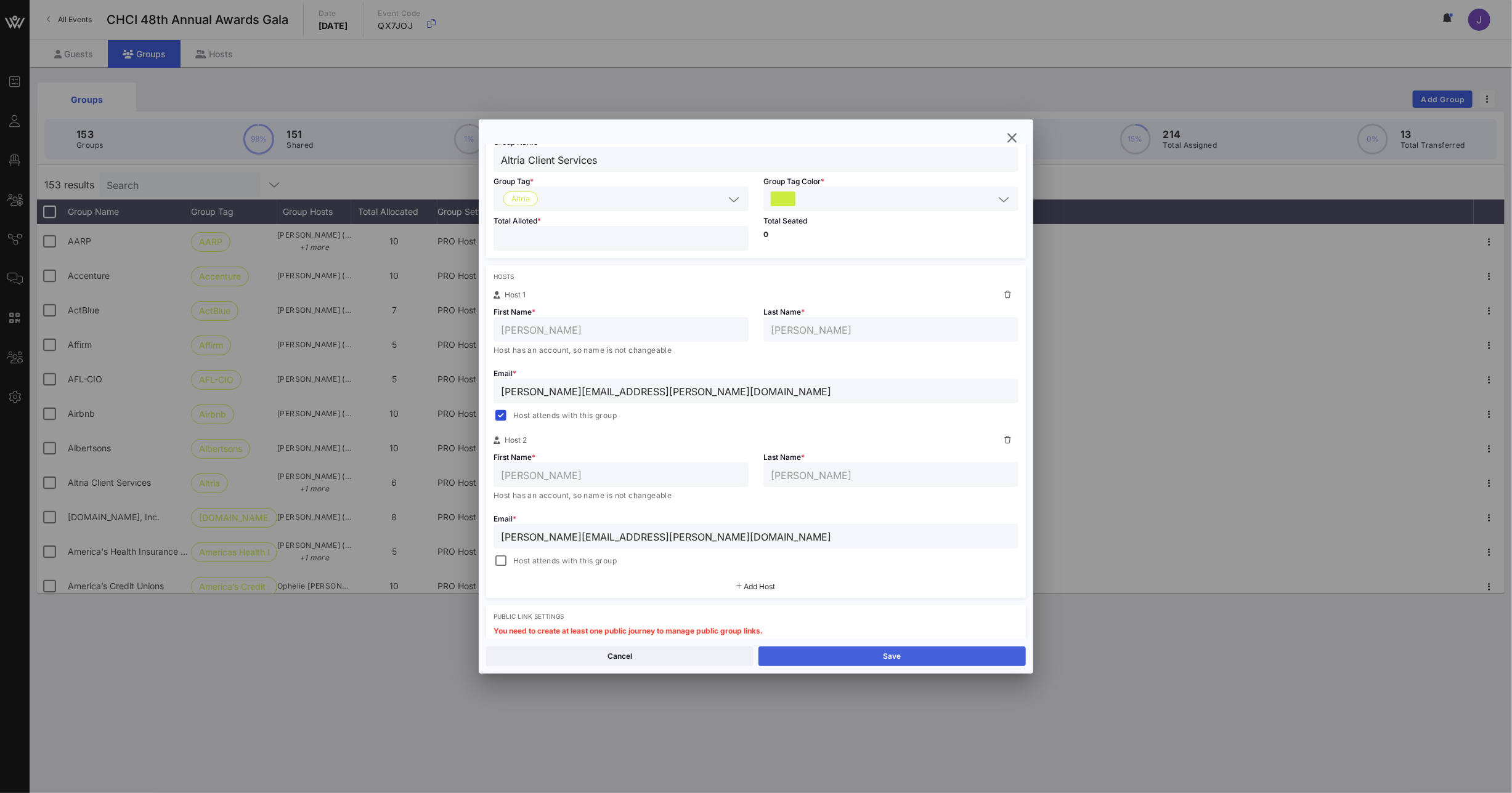
click at [837, 657] on button "Save" at bounding box center [892, 656] width 267 height 20
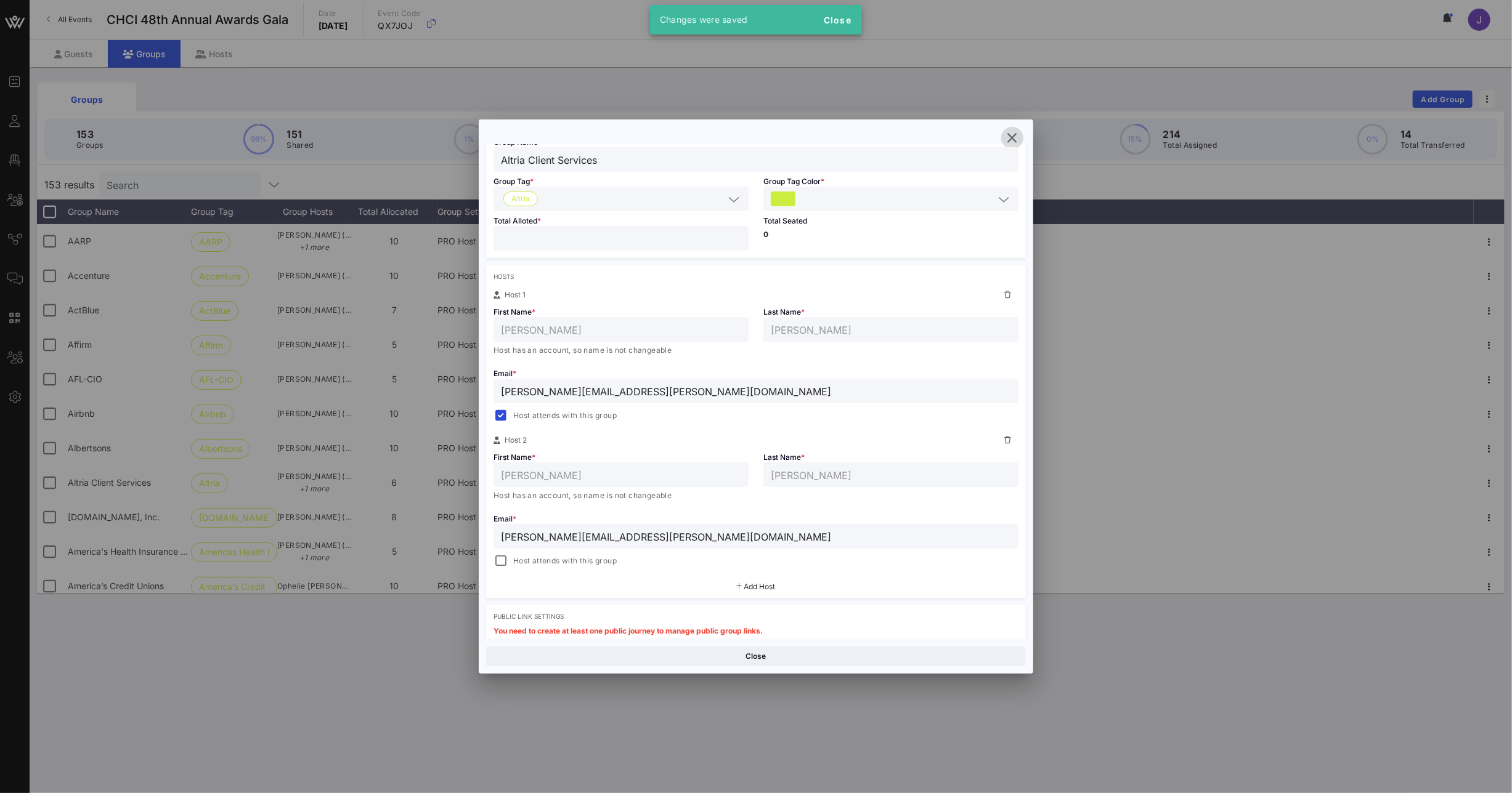
click at [1019, 131] on icon "button" at bounding box center [1012, 138] width 15 height 15
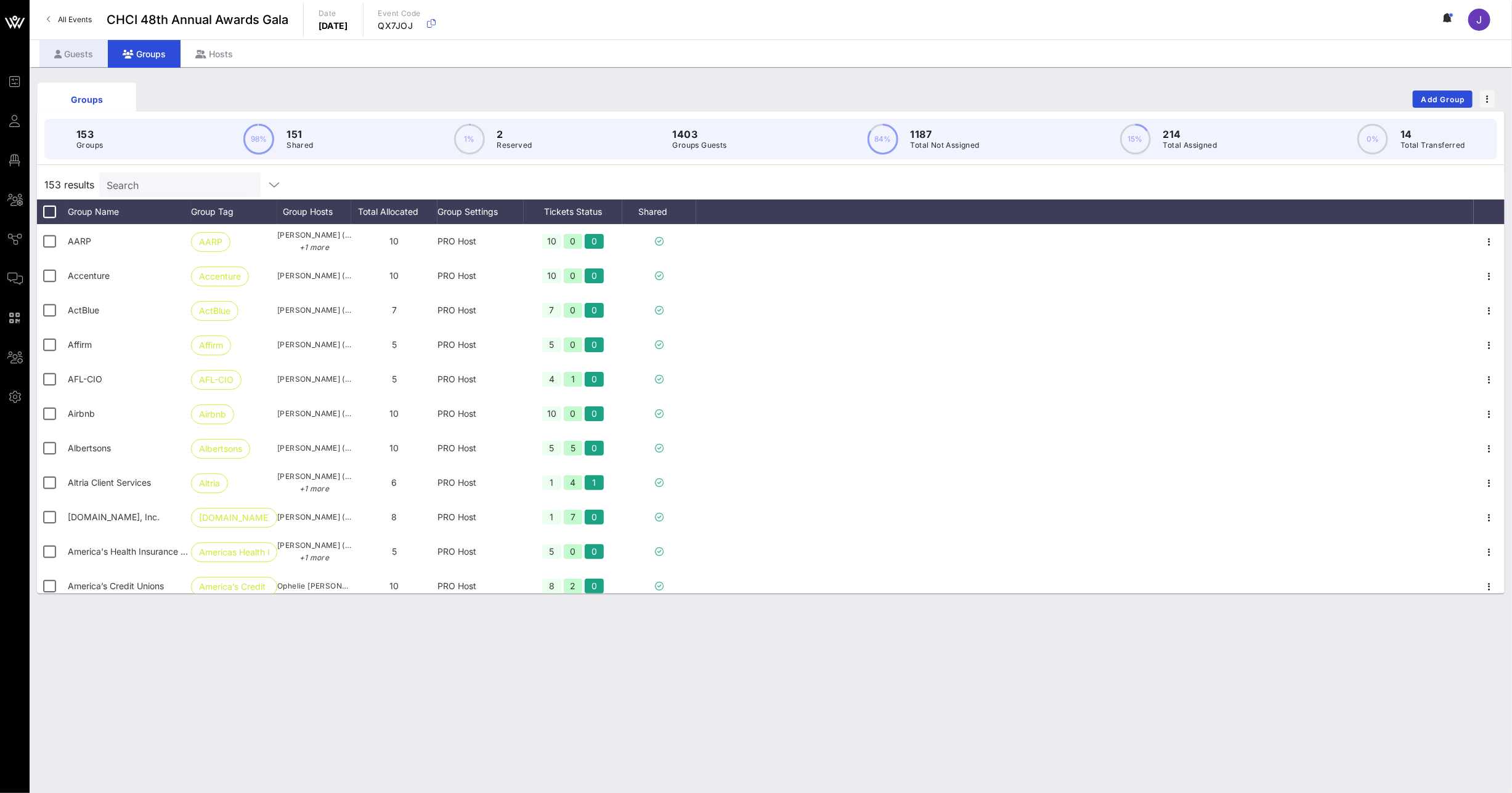
click at [91, 45] on div "Guests" at bounding box center [74, 53] width 68 height 28
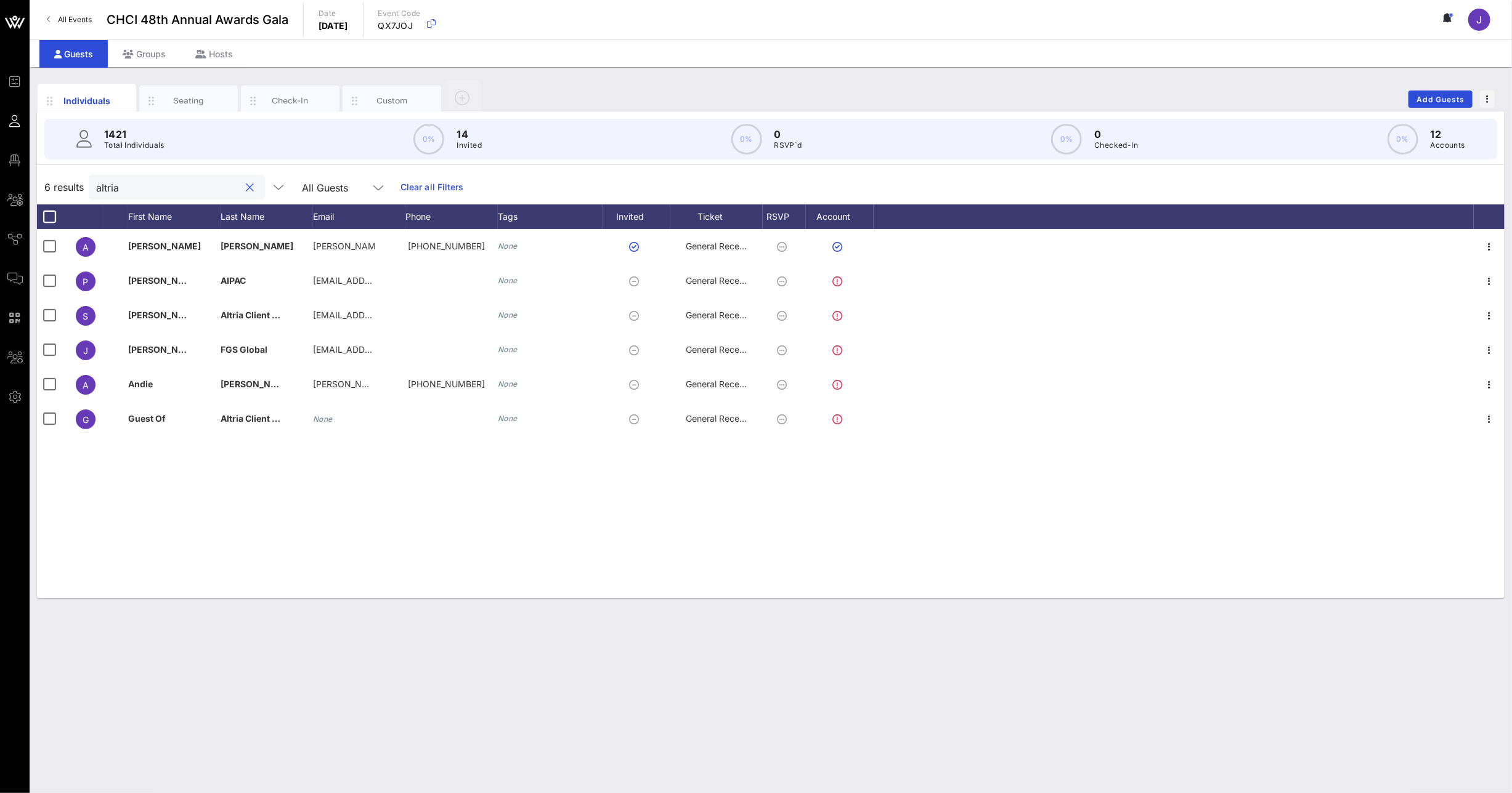
click at [178, 186] on input "altria" at bounding box center [168, 187] width 144 height 16
click at [247, 190] on button "clear icon" at bounding box center [251, 188] width 8 height 13
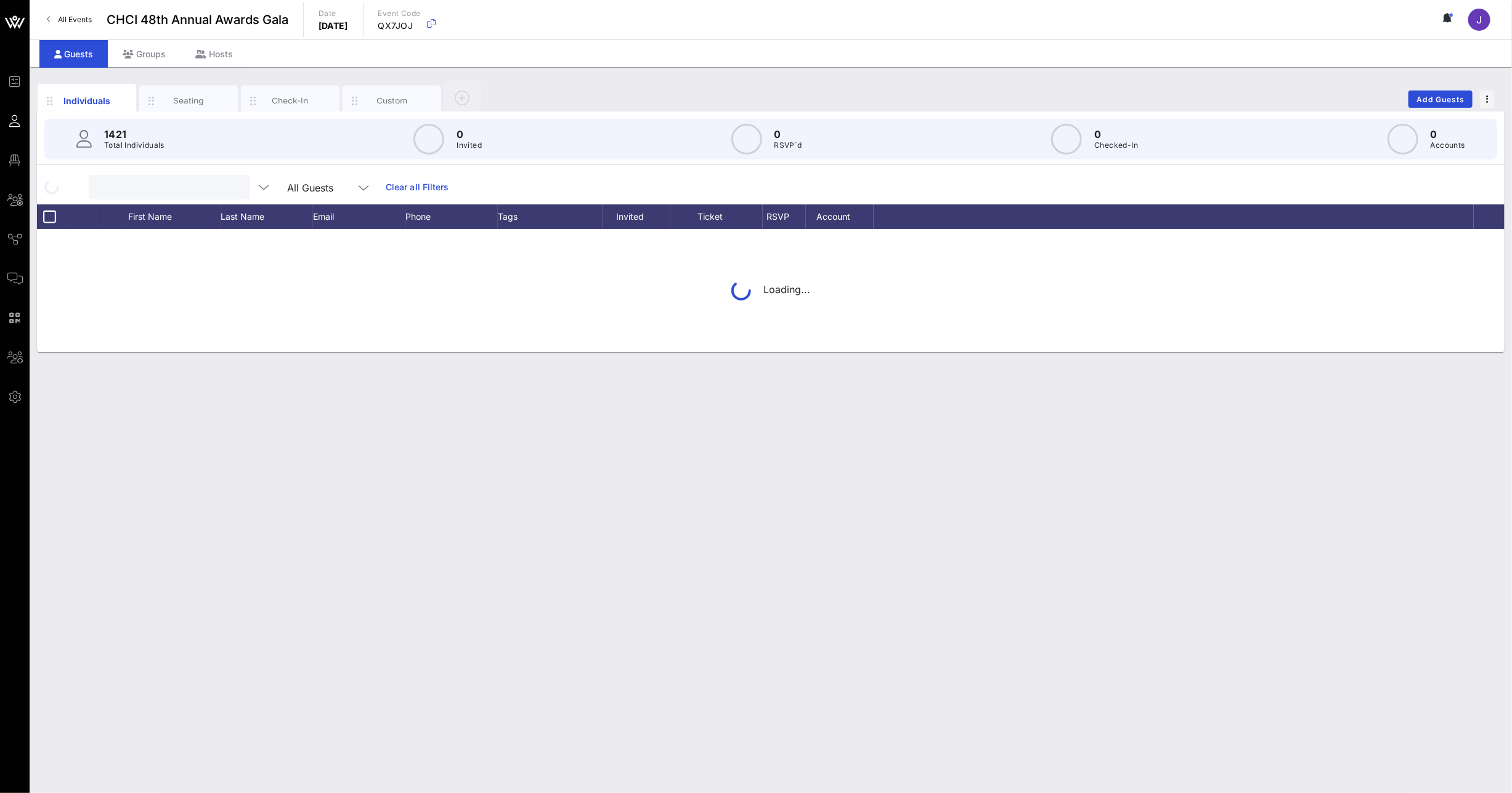
click at [200, 193] on input "text" at bounding box center [168, 187] width 144 height 16
type input "[PERSON_NAME]"
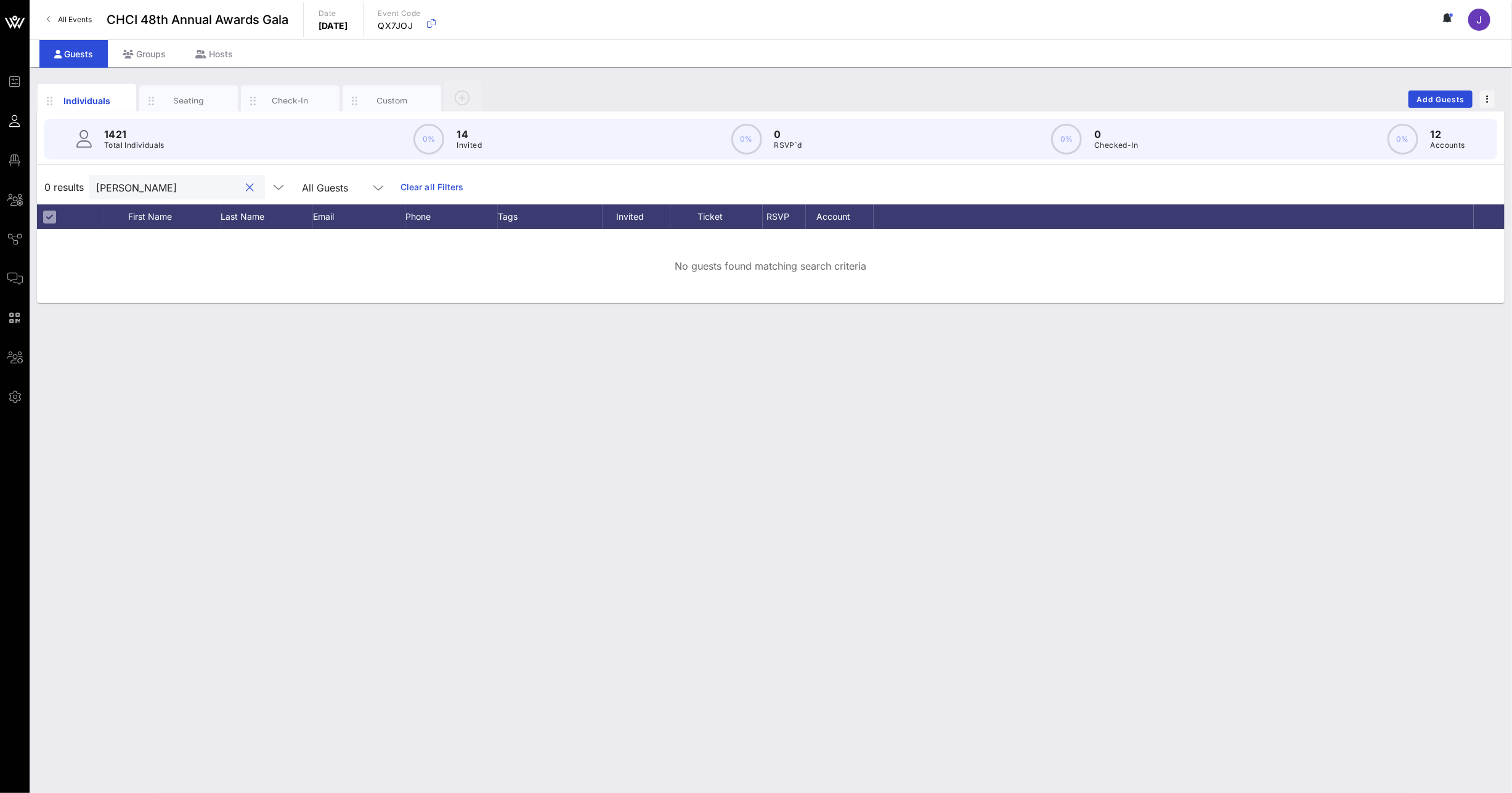
click at [247, 183] on button "clear icon" at bounding box center [251, 188] width 8 height 13
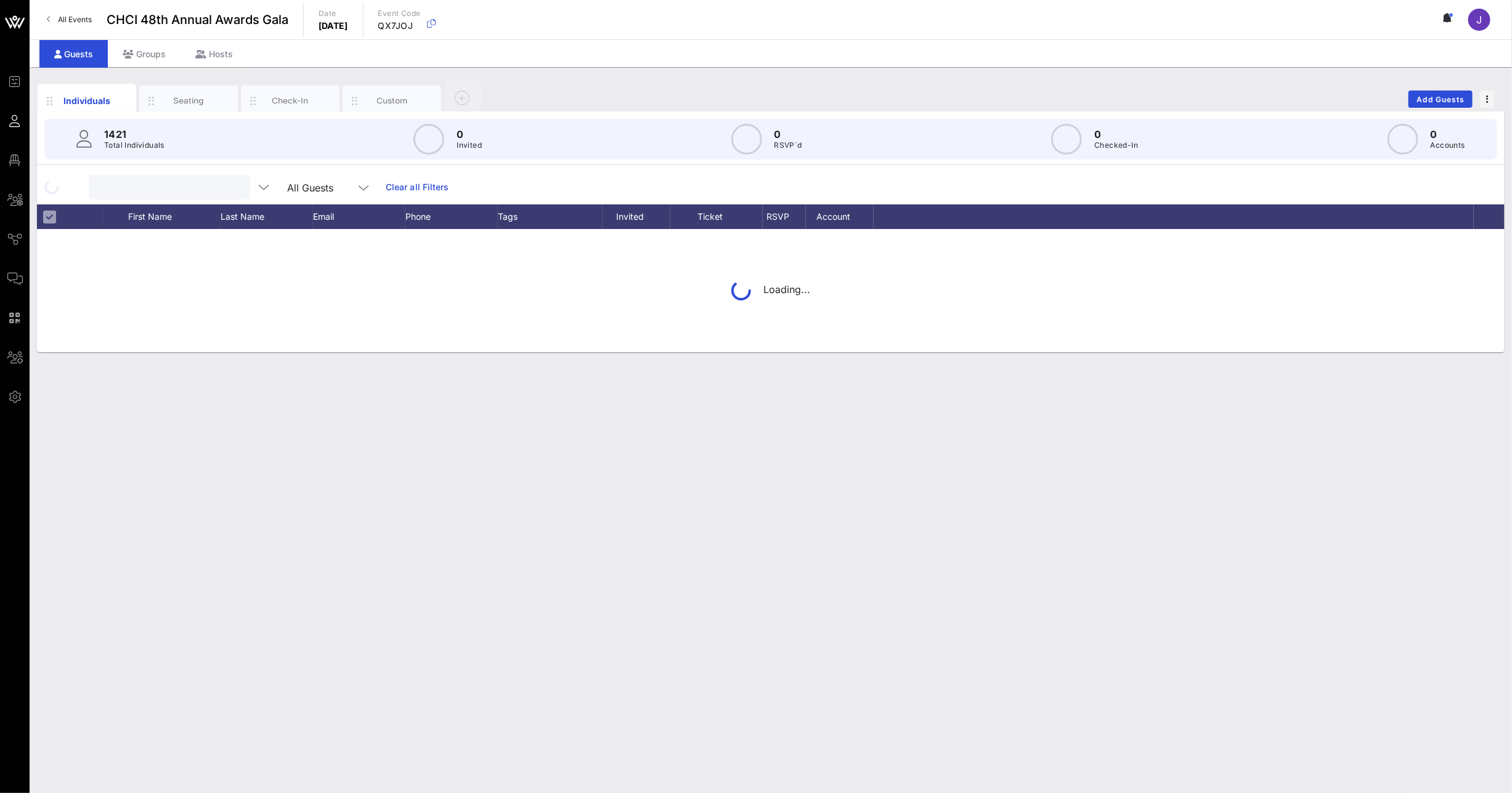
click at [174, 185] on input "text" at bounding box center [168, 187] width 144 height 16
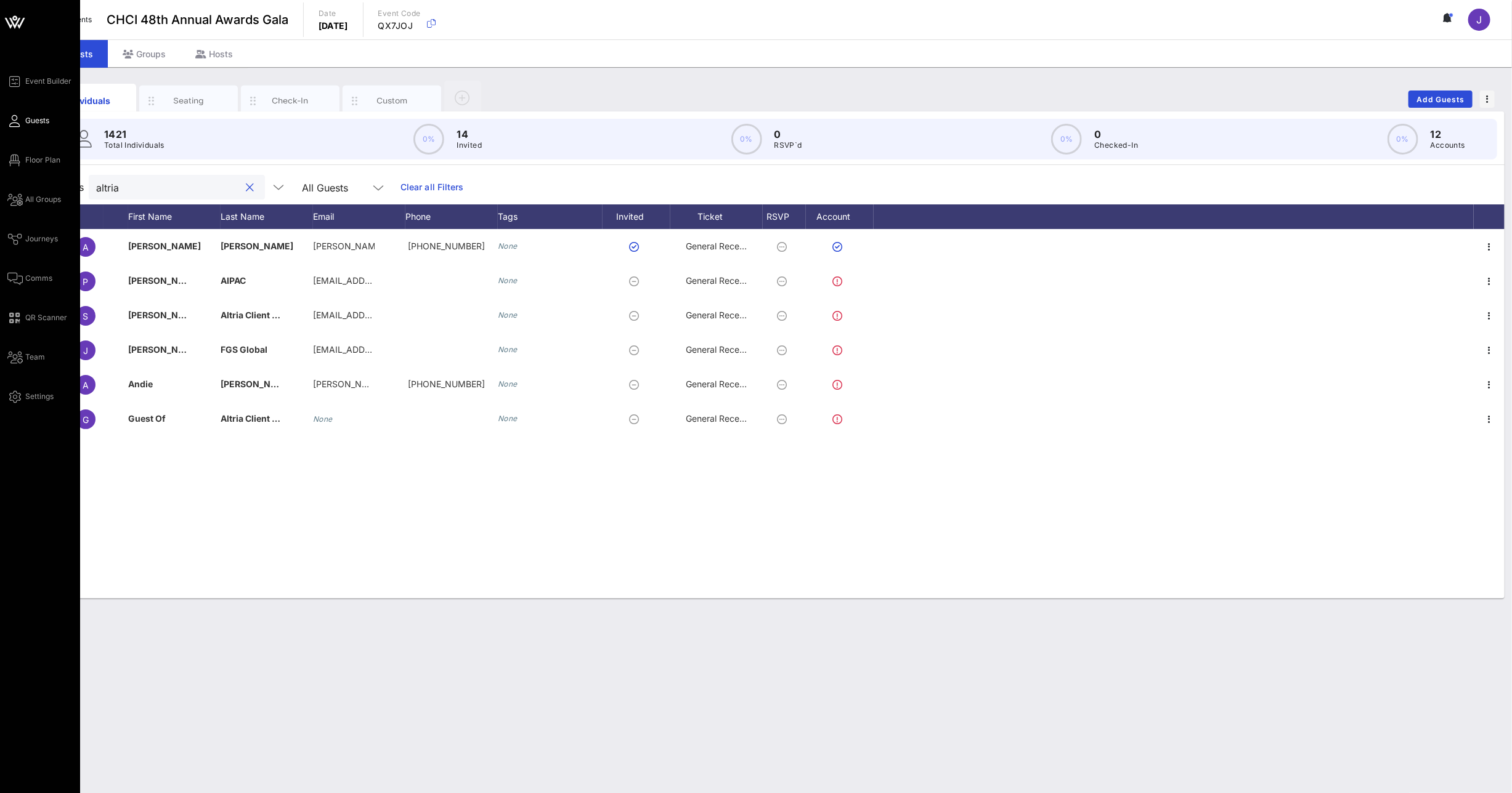
type input "altria"
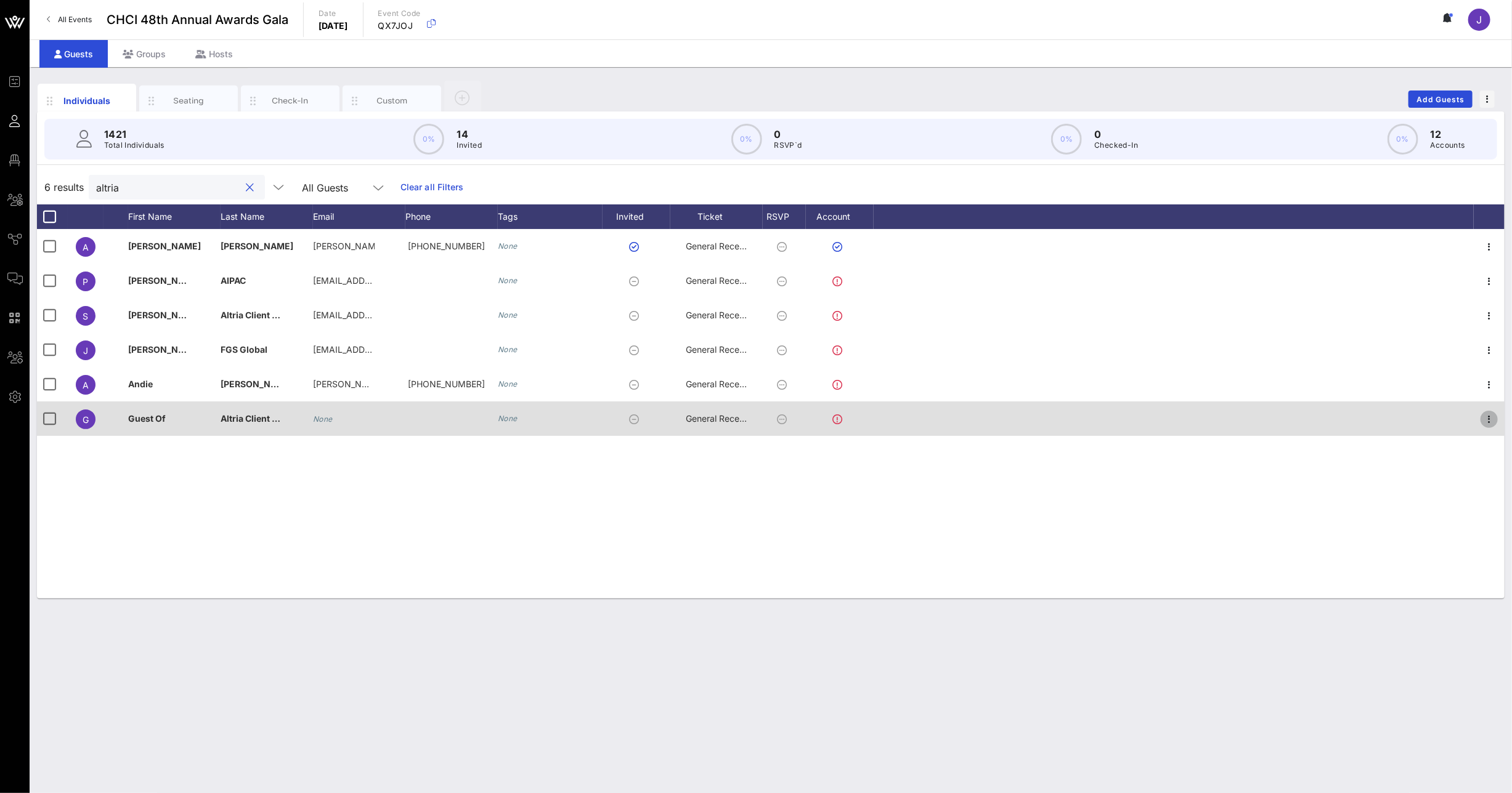
click at [1491, 420] on icon "button" at bounding box center [1489, 419] width 15 height 15
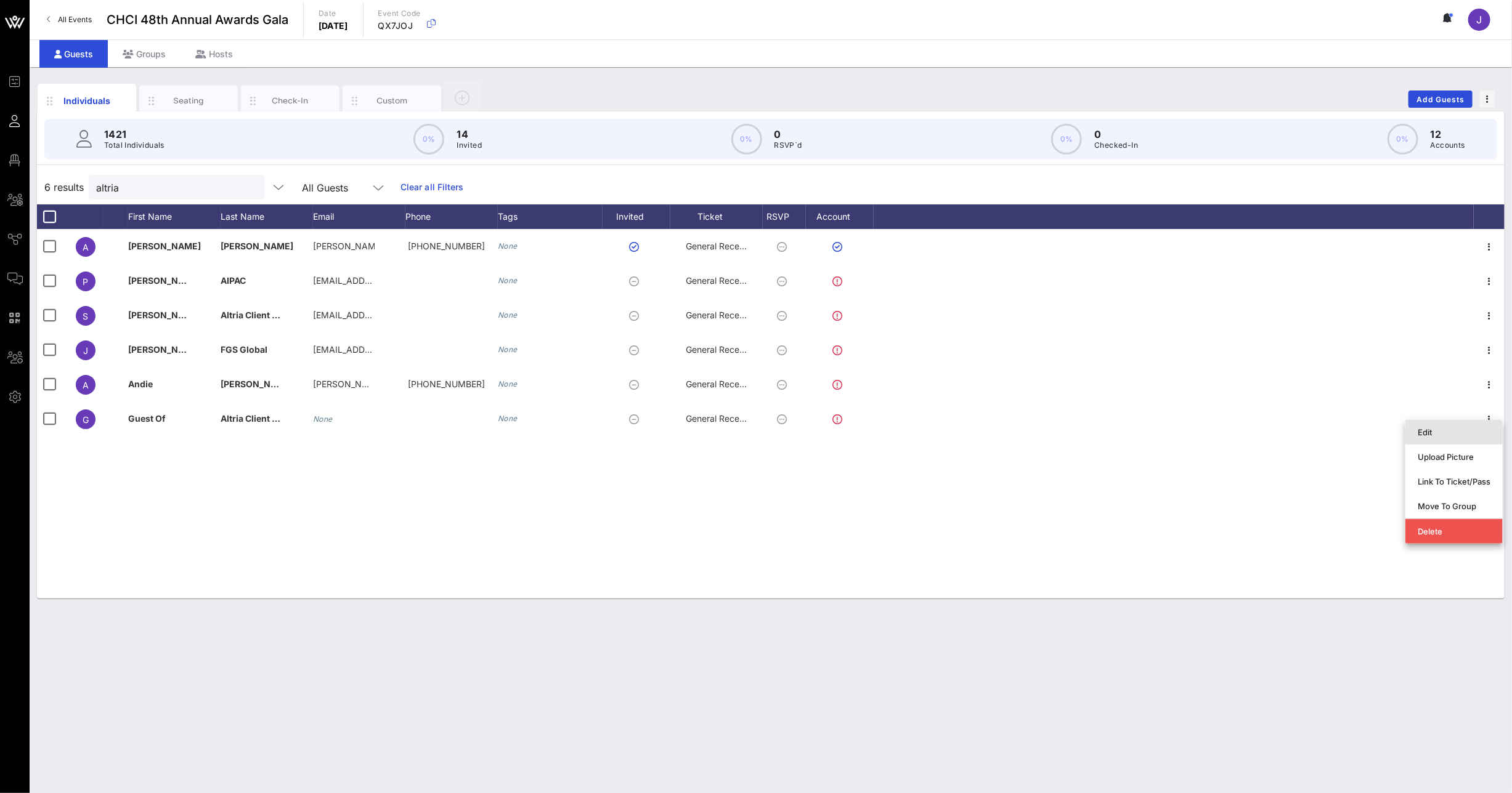
click at [1472, 435] on div "Edit" at bounding box center [1454, 432] width 73 height 10
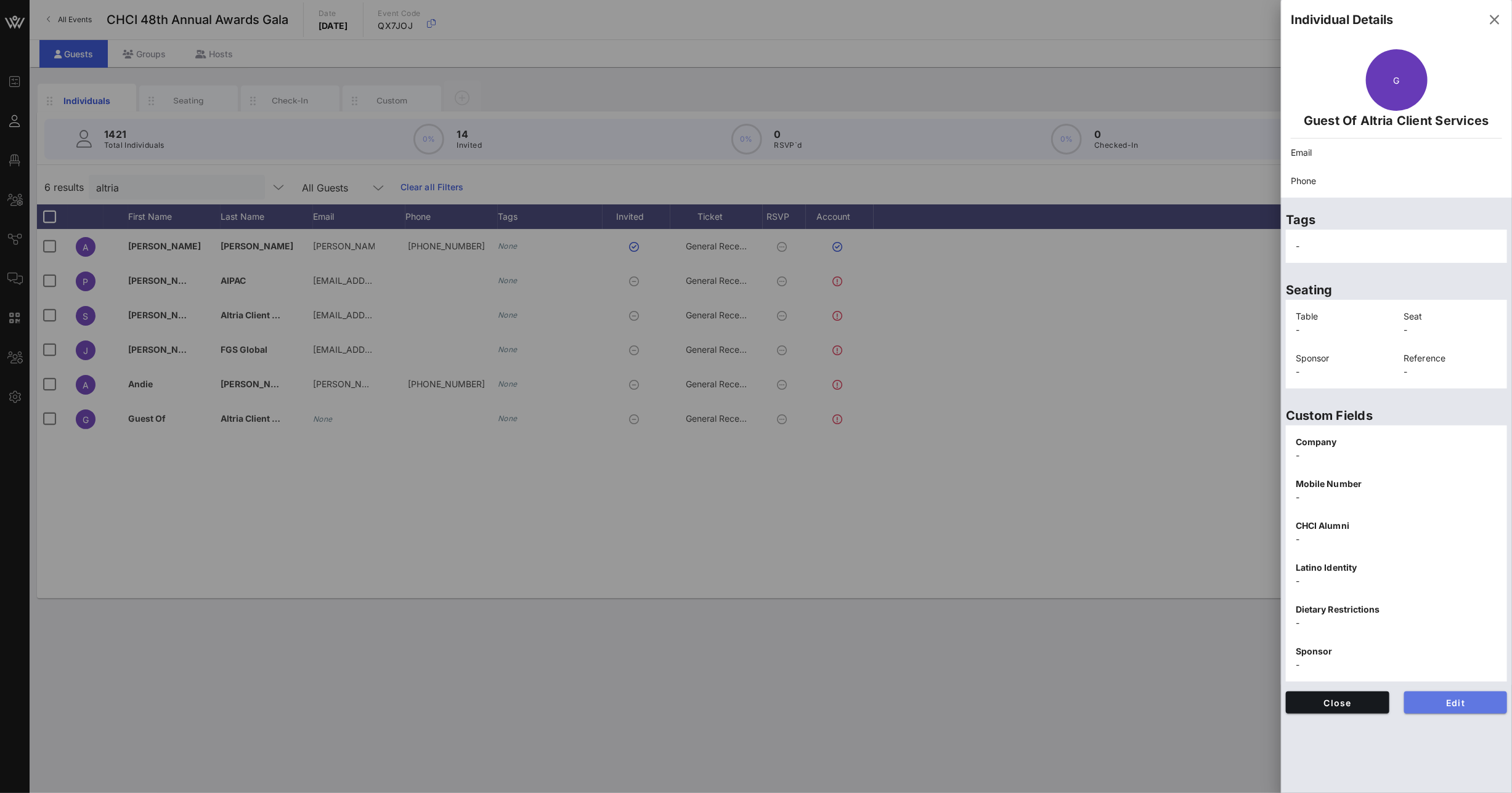
click at [1464, 704] on span "Edit" at bounding box center [1456, 703] width 84 height 10
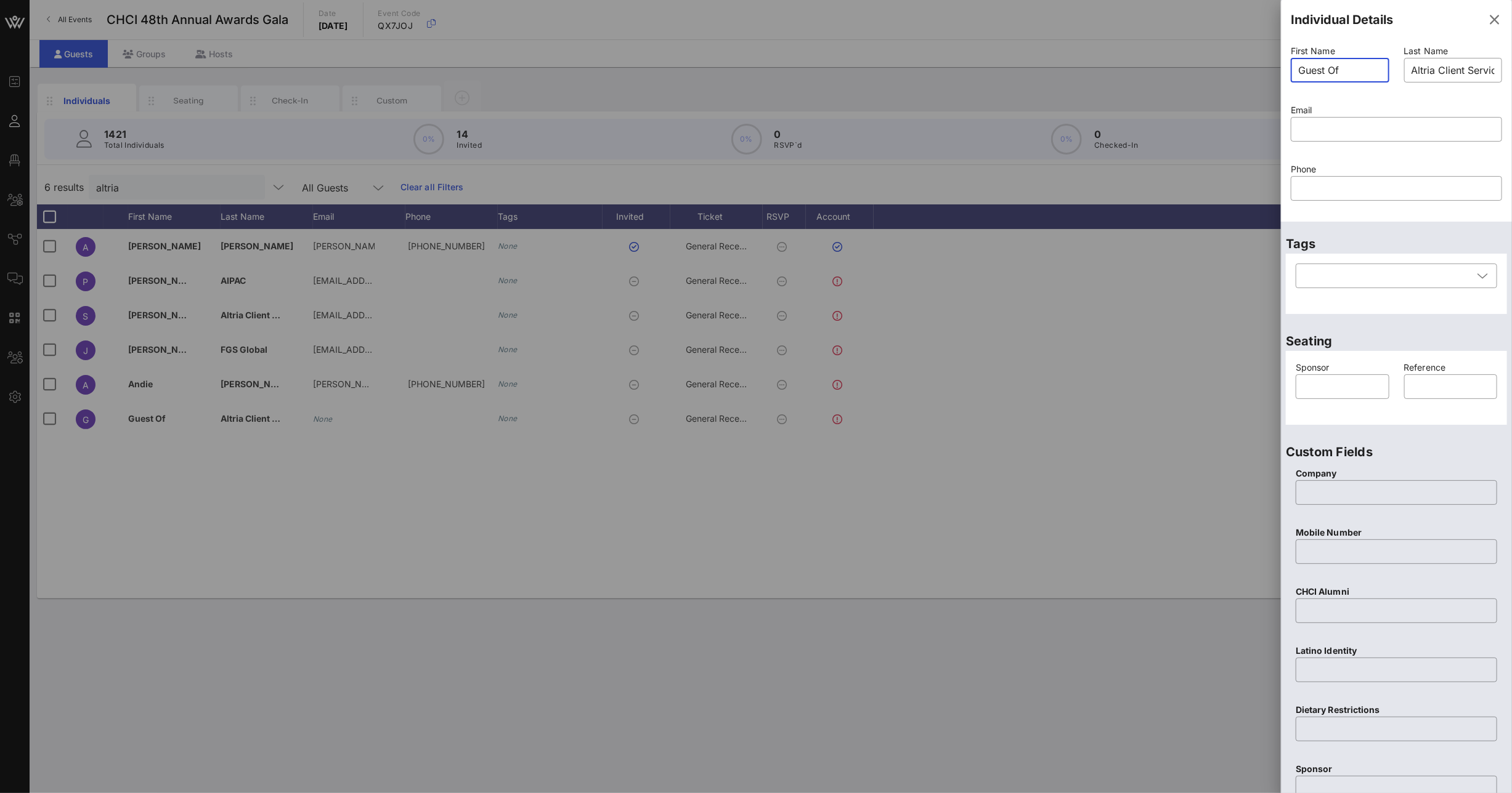
drag, startPoint x: 1353, startPoint y: 71, endPoint x: 1184, endPoint y: 70, distance: 169.0
click at [1204, 70] on div "Event Builder Guests Floor Plan All Groups Journeys Comms QR Scanner Team Setti…" at bounding box center [756, 396] width 1512 height 793
type input "[PERSON_NAME]"
paste input "[EMAIL_ADDRESS][DOMAIN_NAME]"
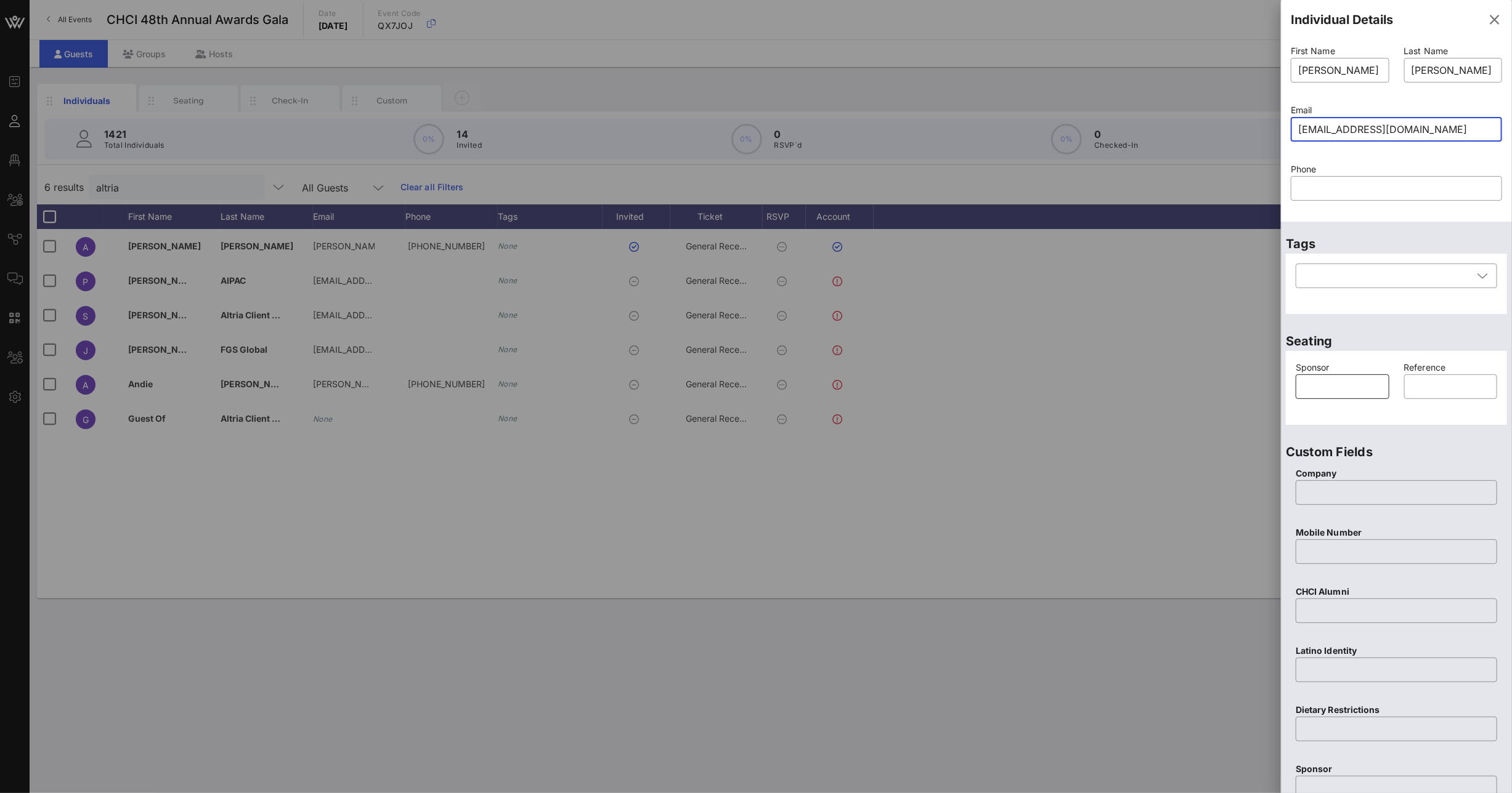
type input "[EMAIL_ADDRESS][DOMAIN_NAME]"
click at [1337, 385] on input "text" at bounding box center [1342, 386] width 79 height 20
type input "Altria"
click at [1322, 489] on input "text" at bounding box center [1396, 492] width 186 height 20
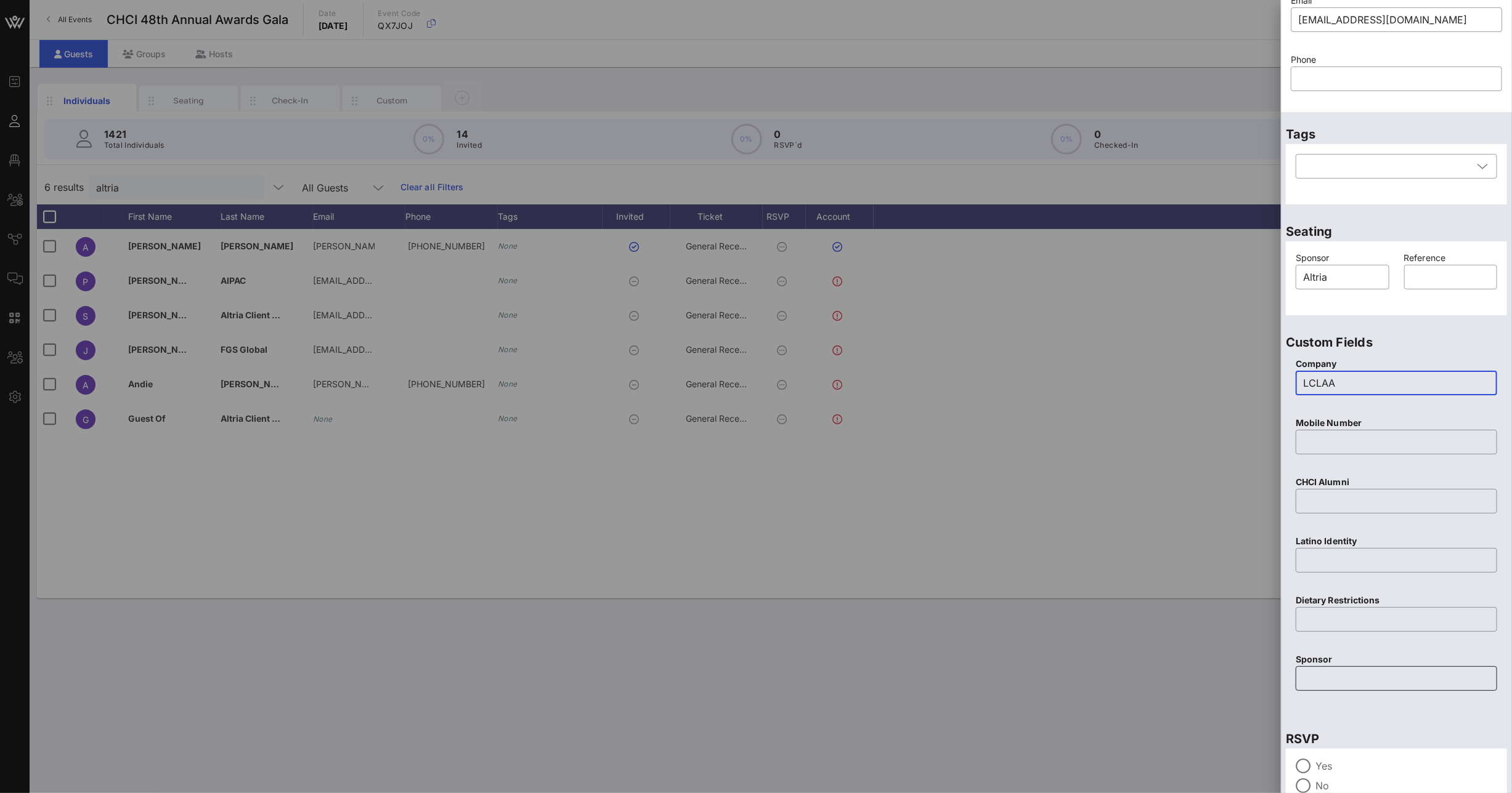
type input "LCLAA"
click at [1322, 675] on input "text" at bounding box center [1396, 678] width 186 height 20
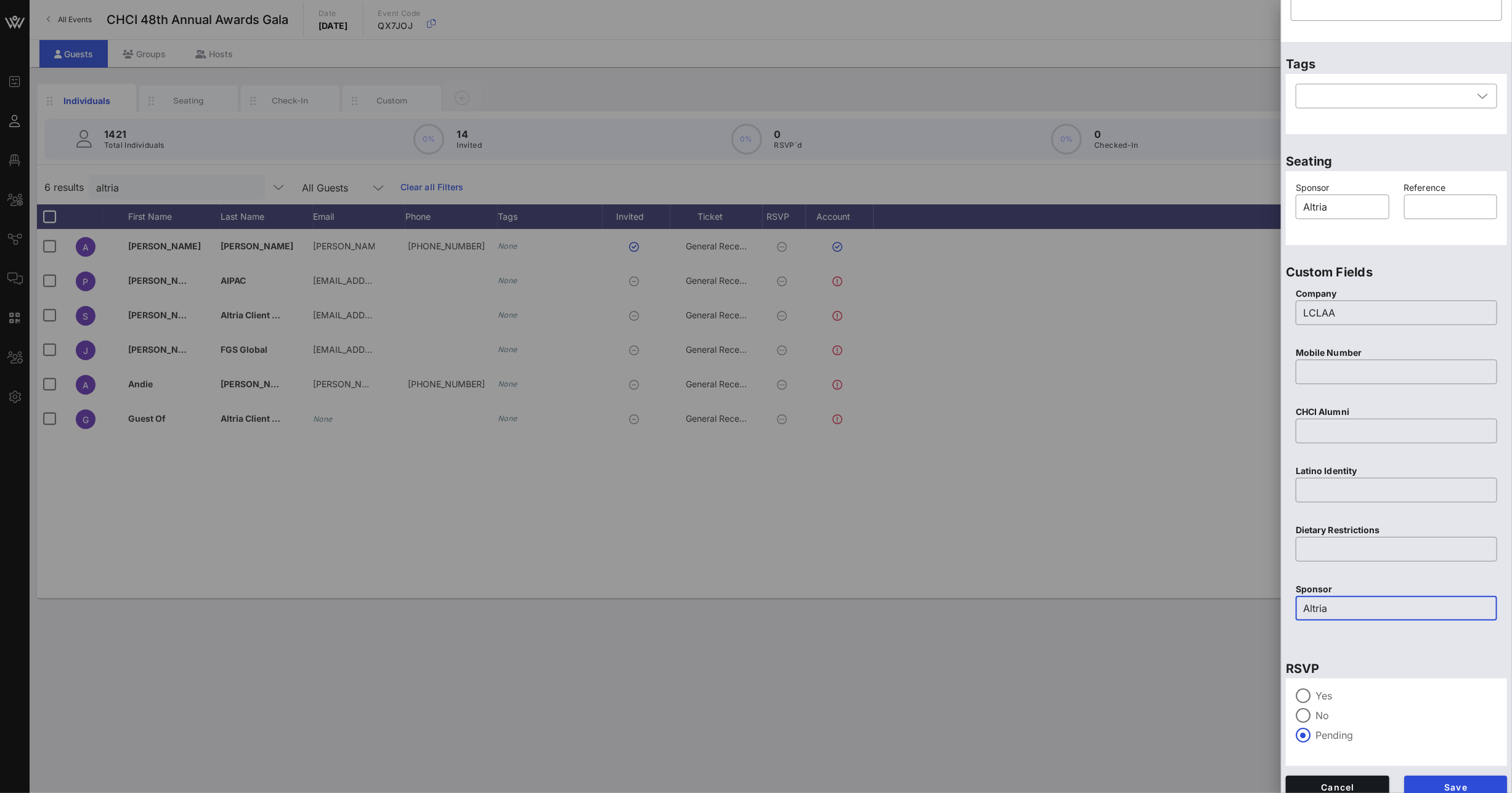
scroll to position [191, 0]
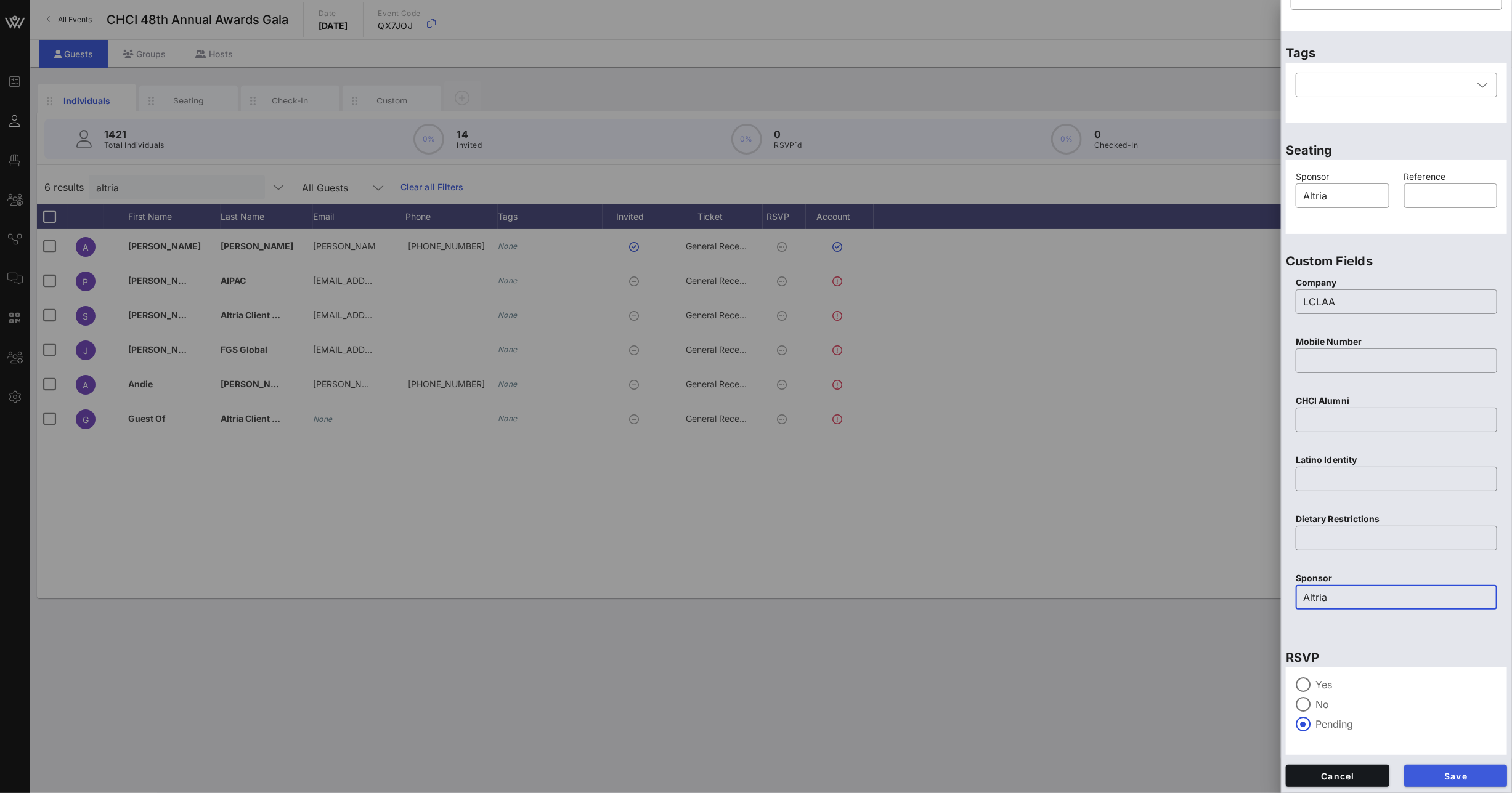
type input "Altria"
click at [1446, 768] on button "Save" at bounding box center [1456, 776] width 103 height 22
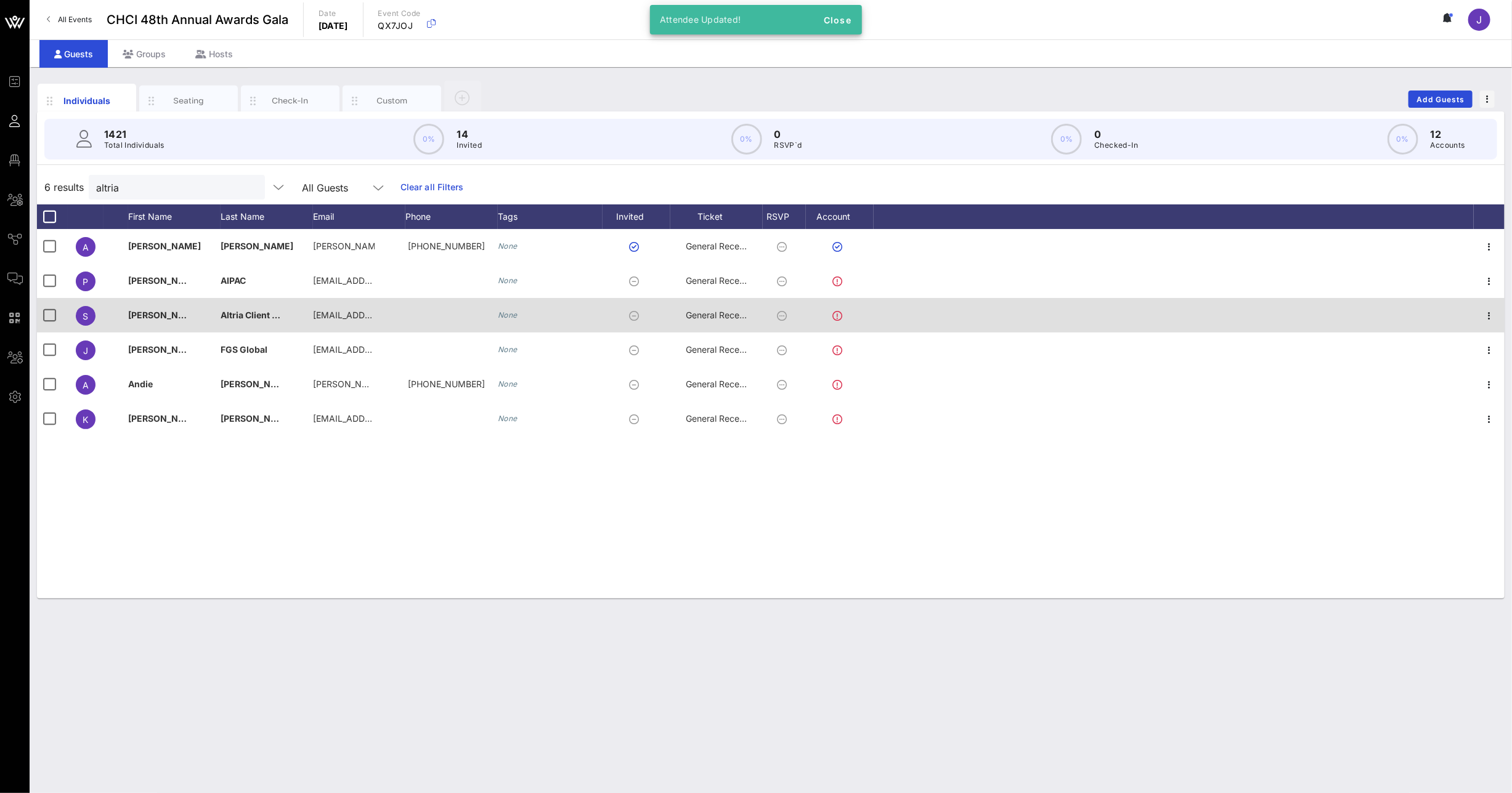
click at [190, 314] on div "[PERSON_NAME]" at bounding box center [175, 322] width 92 height 48
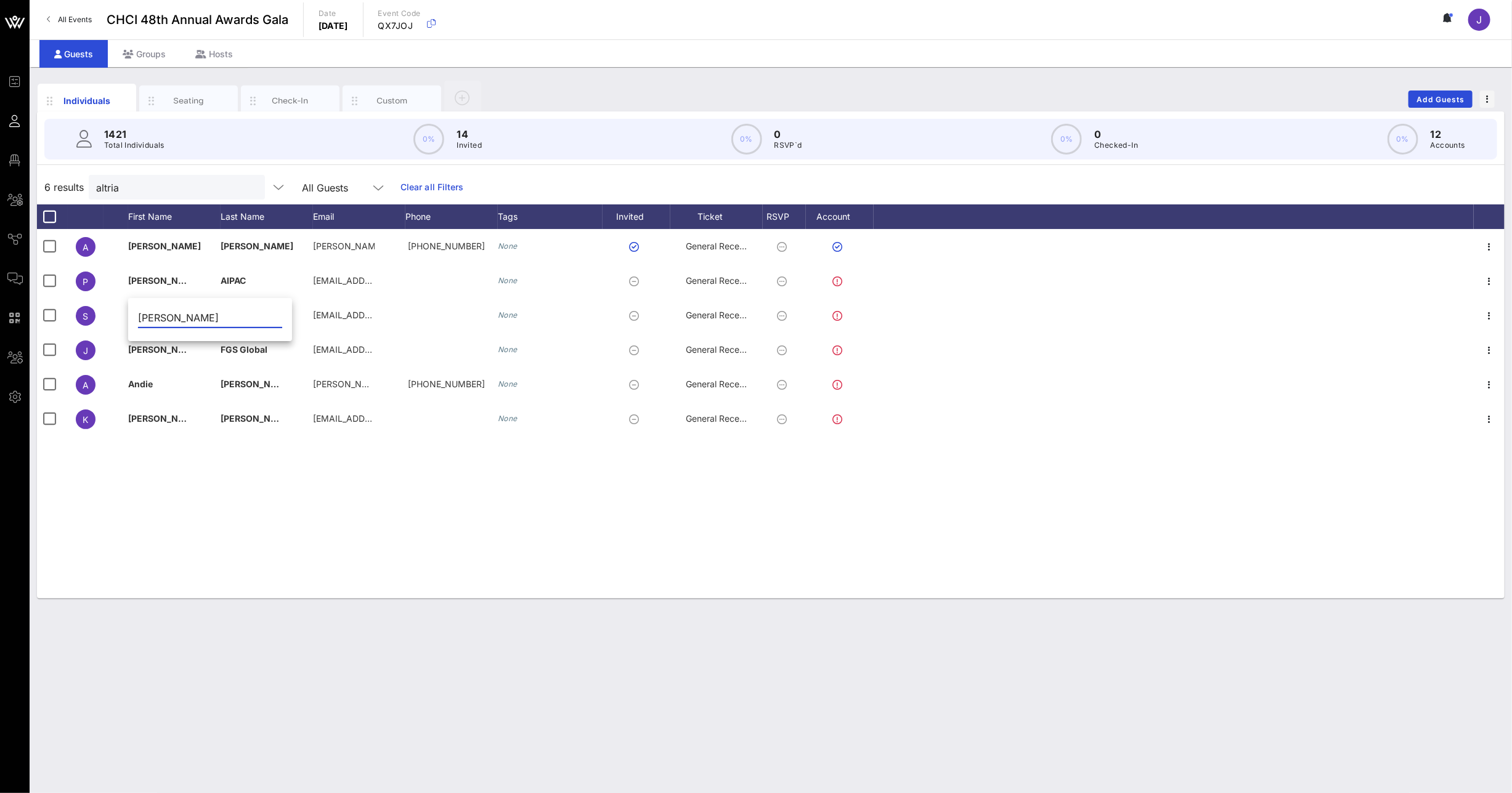
click at [189, 317] on input "[PERSON_NAME]" at bounding box center [210, 317] width 144 height 20
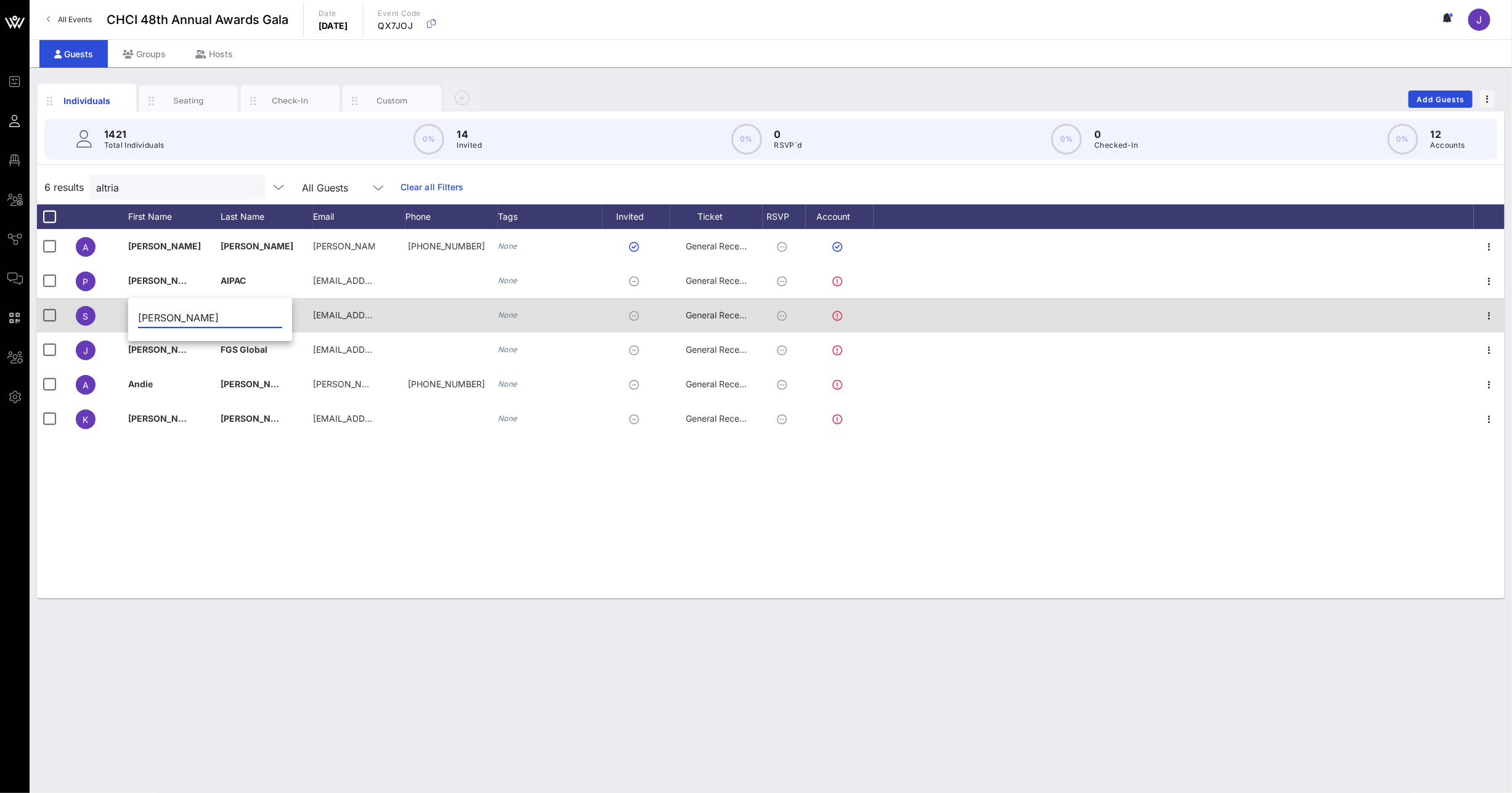
type input "[PERSON_NAME]"
click at [264, 312] on span "Altria Client Services" at bounding box center [264, 315] width 87 height 10
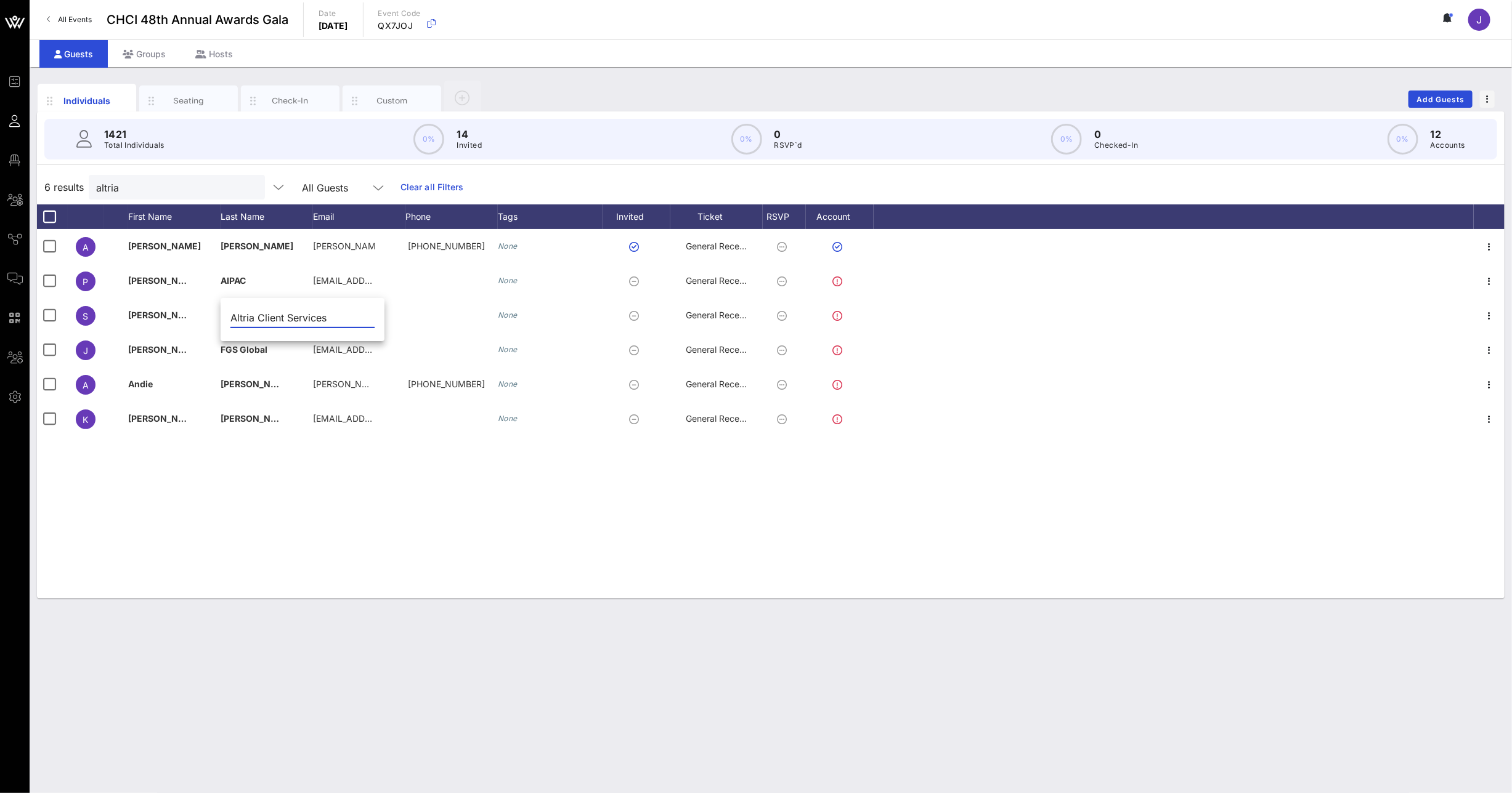
click at [263, 313] on input "Altria Client Services" at bounding box center [302, 317] width 144 height 20
type input "[PERSON_NAME]"
click at [294, 477] on div "A [PERSON_NAME][GEOGRAPHIC_DATA] [PERSON_NAME].m.… [PHONE_NUMBER] None General …" at bounding box center [771, 414] width 1468 height 370
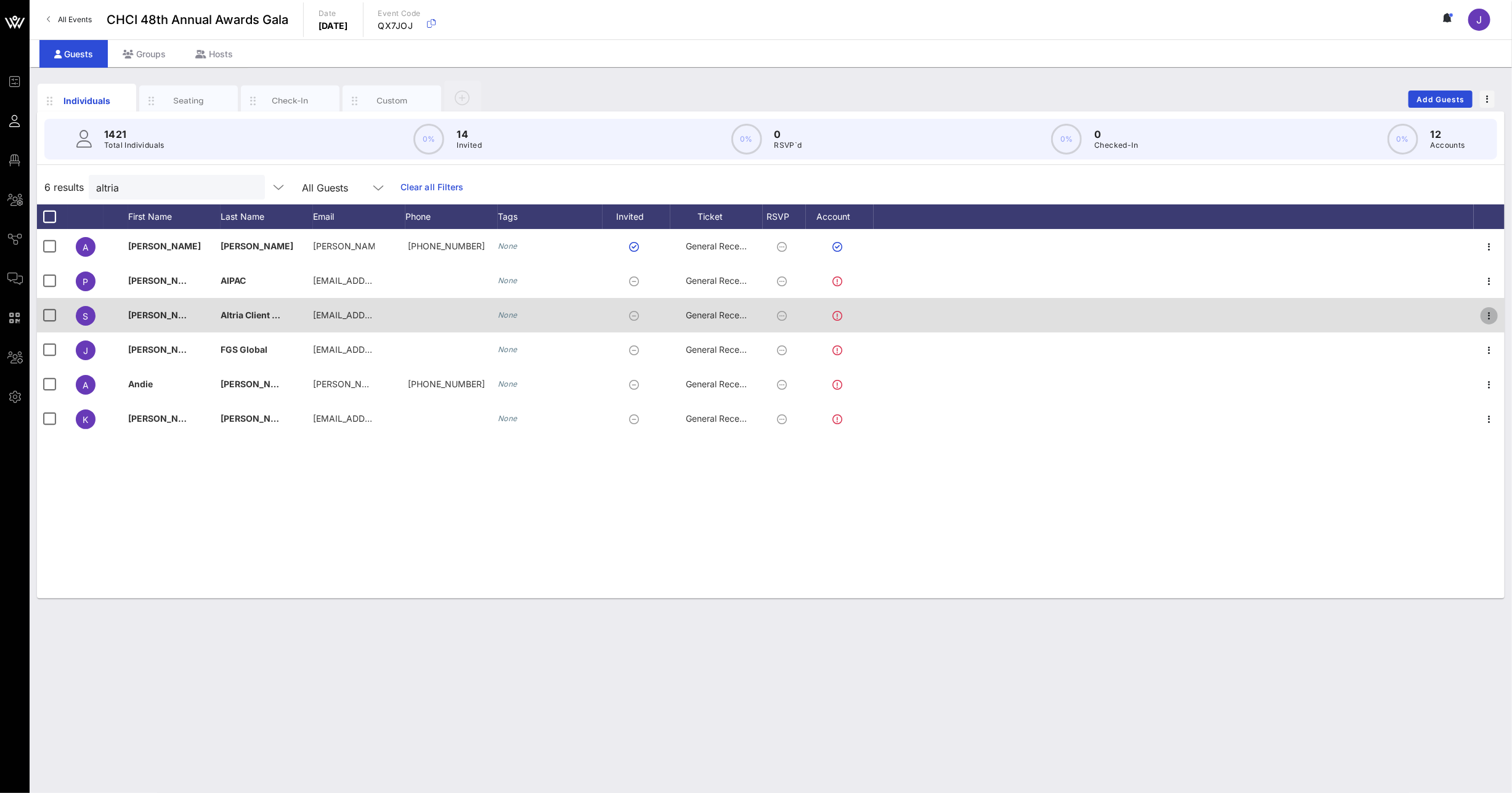
click at [1485, 312] on icon "button" at bounding box center [1489, 316] width 15 height 15
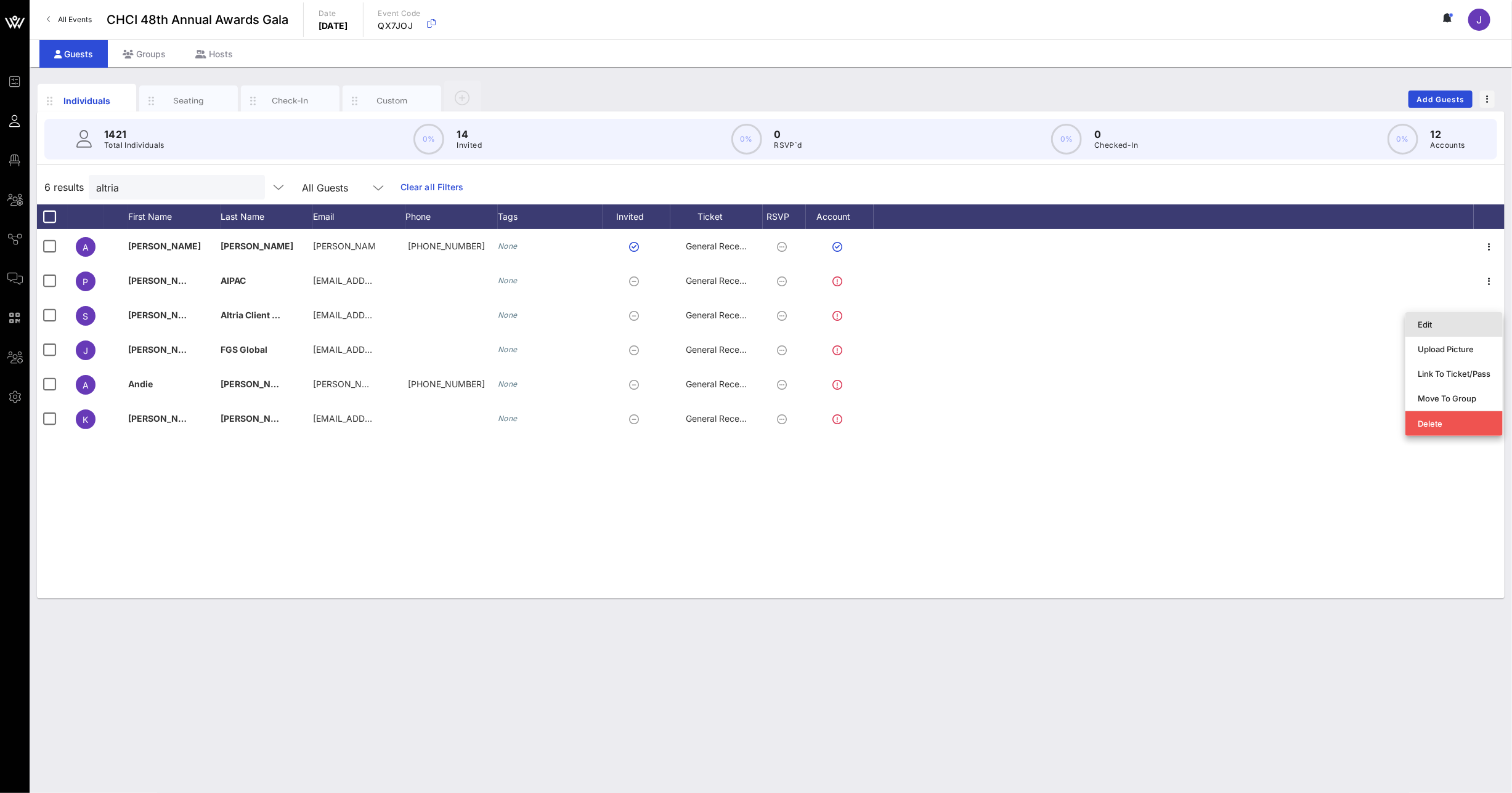
click at [1463, 328] on div "Edit" at bounding box center [1454, 324] width 73 height 10
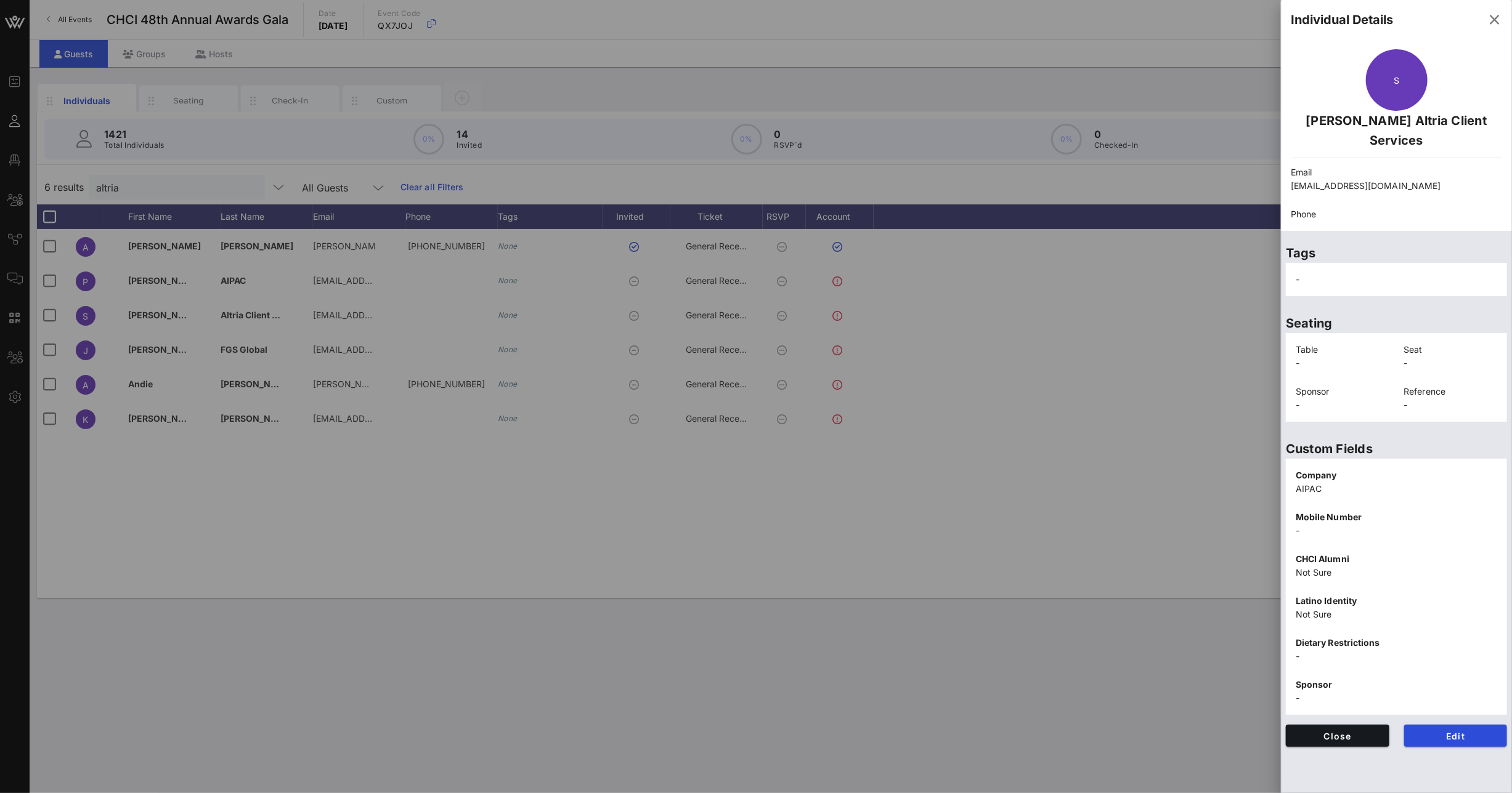
click at [1457, 717] on div "Custom Fields Company AIPAC Mobile Number - CHCI Alumni Not Sure Latino Identit…" at bounding box center [1396, 573] width 231 height 293
click at [1460, 725] on button "Edit" at bounding box center [1456, 736] width 103 height 22
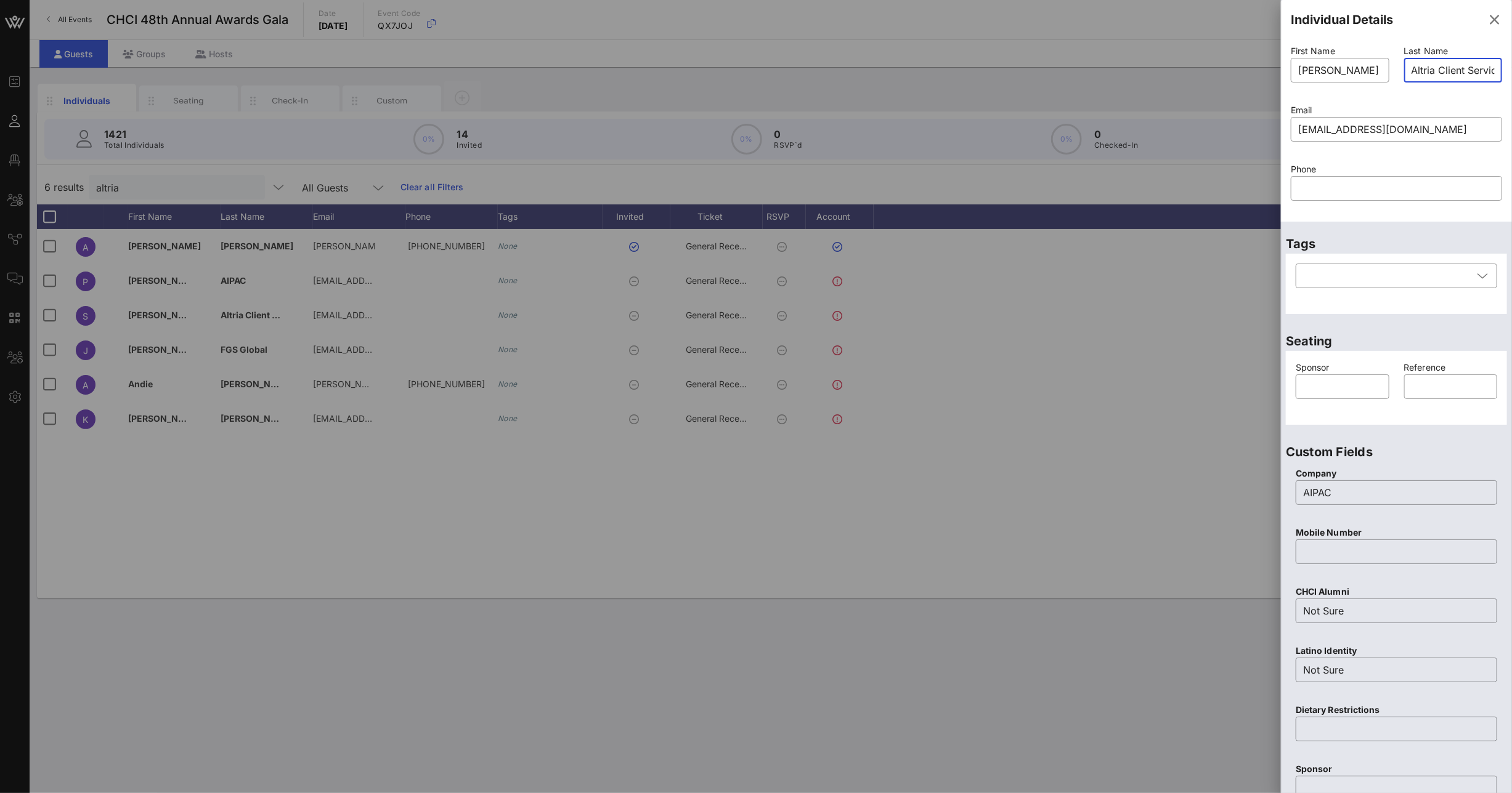
click at [1411, 69] on input "Altria Client Services" at bounding box center [1453, 70] width 84 height 20
type input "[PERSON_NAME]"
click at [1365, 74] on input "[PERSON_NAME]" at bounding box center [1340, 70] width 84 height 20
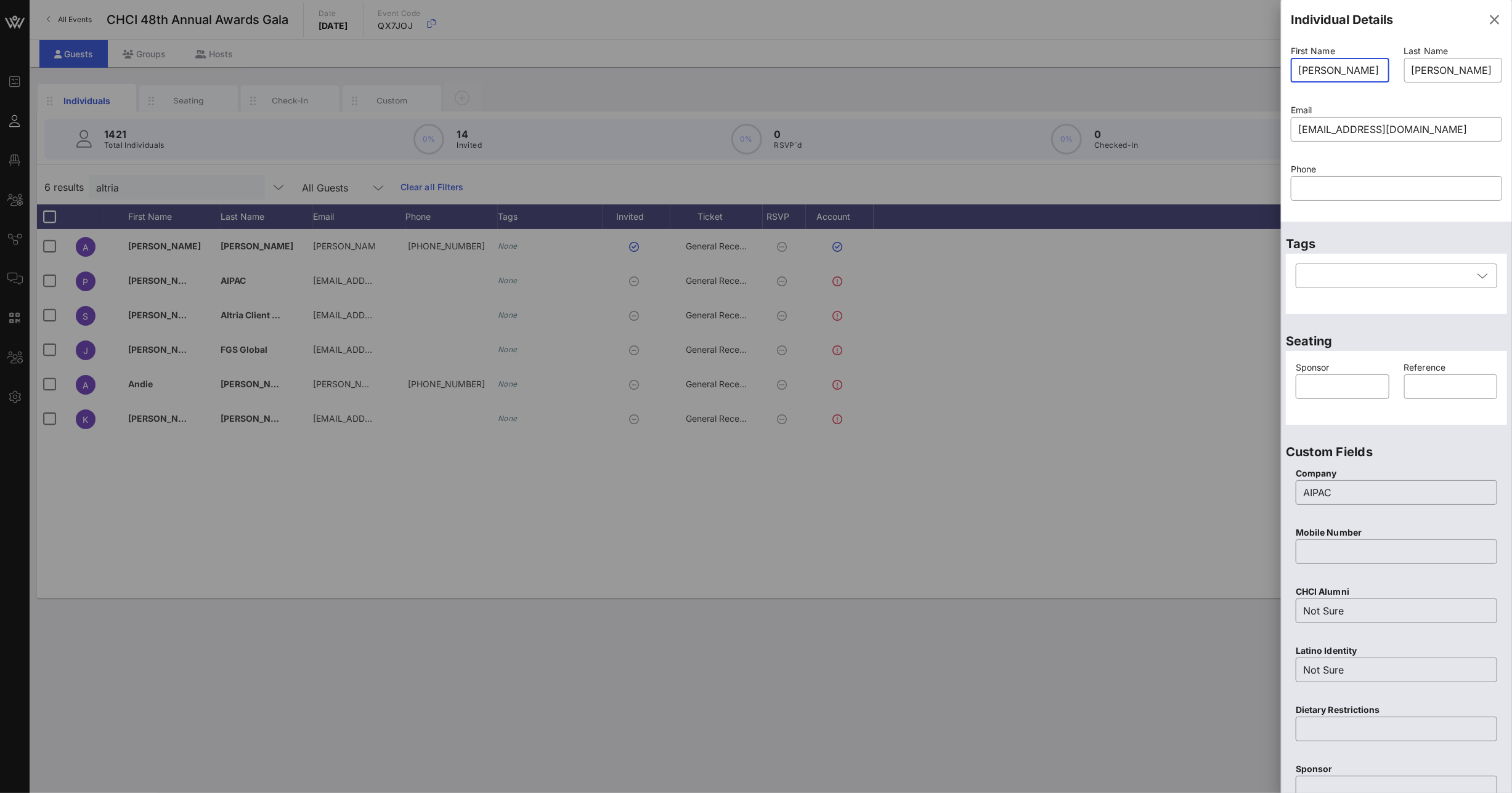
click at [1365, 74] on input "[PERSON_NAME]" at bounding box center [1340, 70] width 84 height 20
type input "[PERSON_NAME]"
click at [1352, 396] on input "text" at bounding box center [1342, 386] width 79 height 20
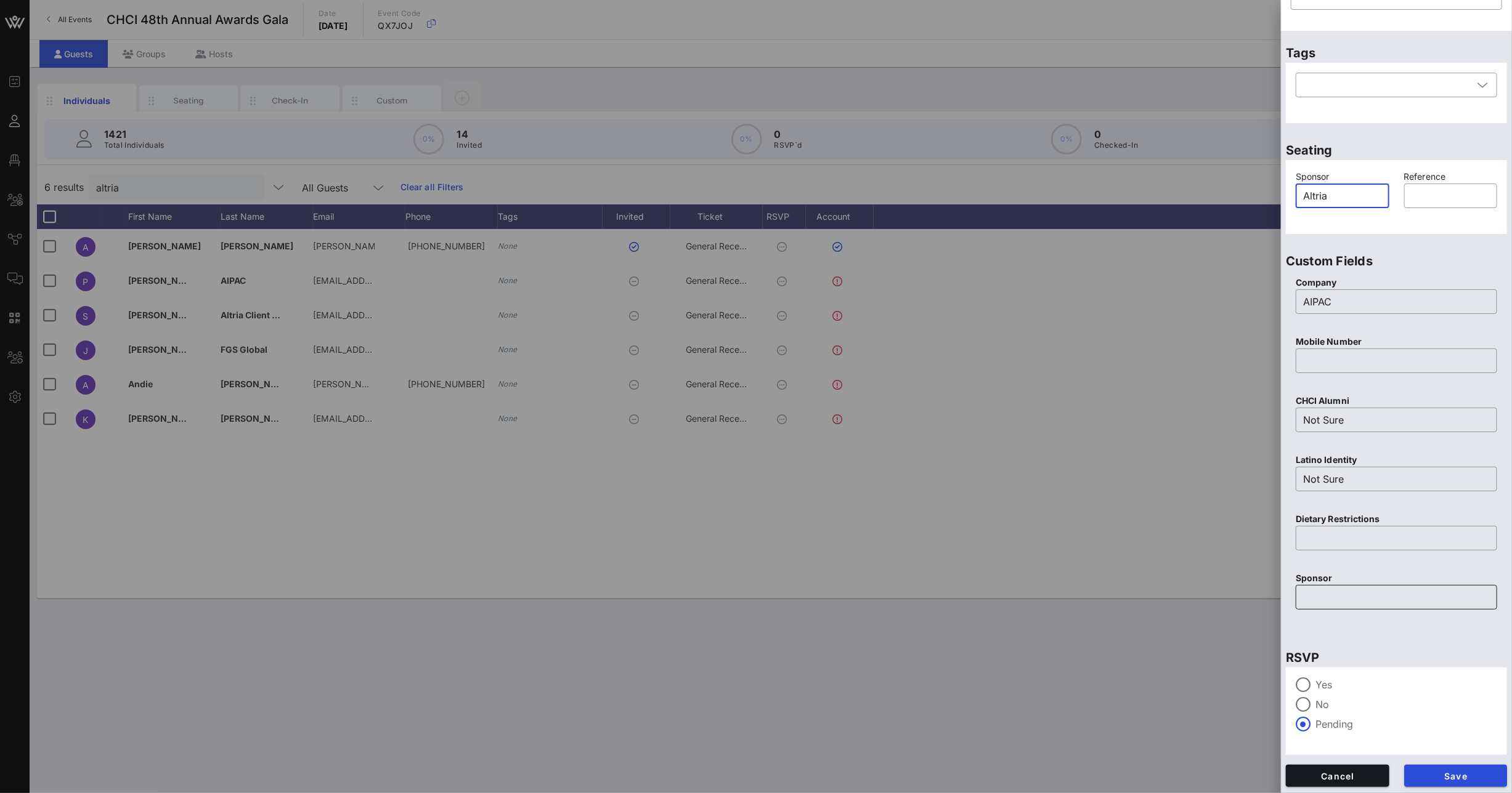
type input "Altria"
click at [1364, 594] on input "text" at bounding box center [1396, 597] width 186 height 20
type input "Altria"
click at [1437, 775] on span "Save" at bounding box center [1456, 776] width 84 height 10
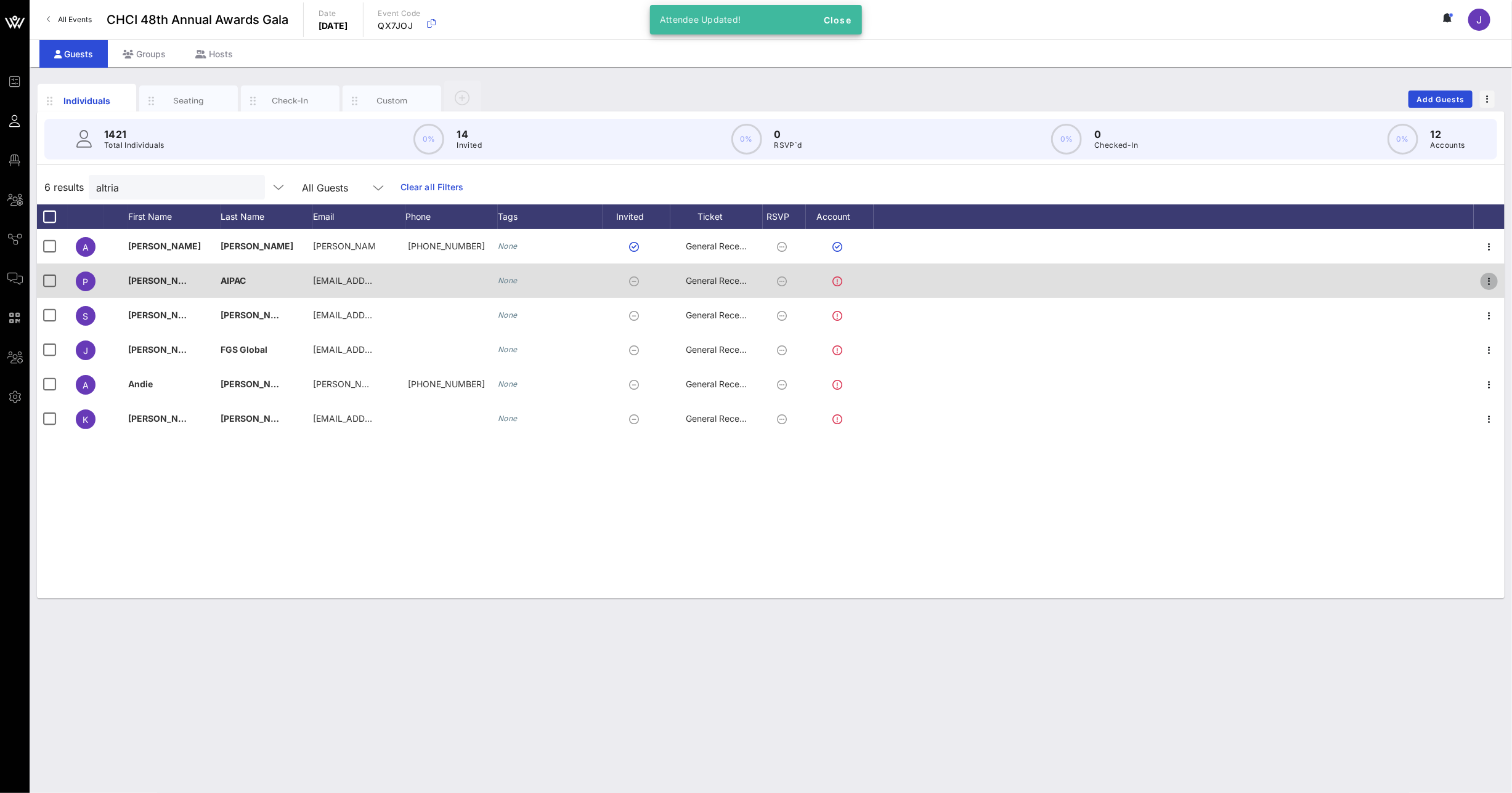
click at [1487, 280] on icon "button" at bounding box center [1489, 282] width 15 height 15
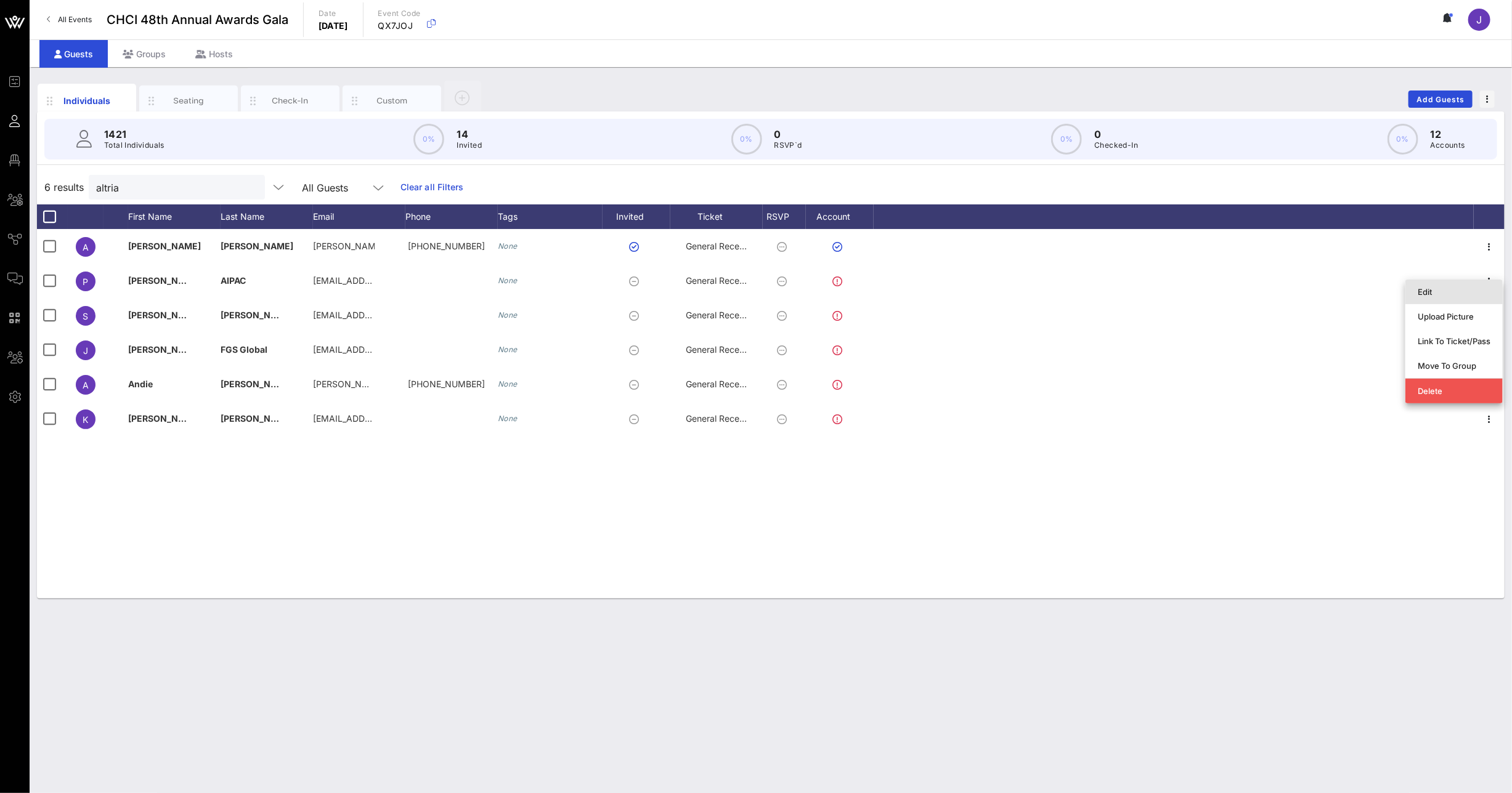
click at [1438, 297] on div "Edit" at bounding box center [1454, 292] width 73 height 20
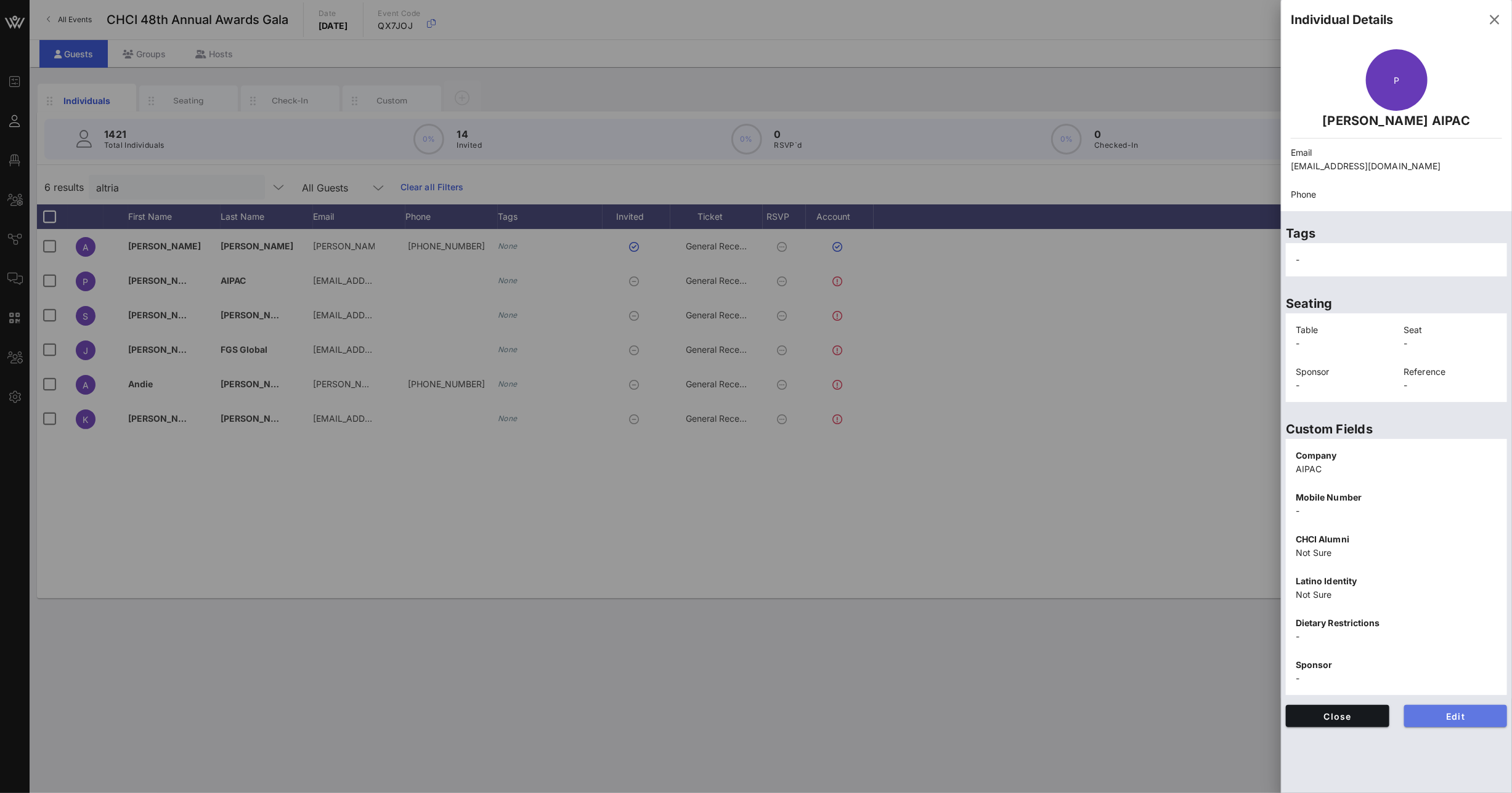
click at [1479, 710] on button "Edit" at bounding box center [1456, 716] width 103 height 22
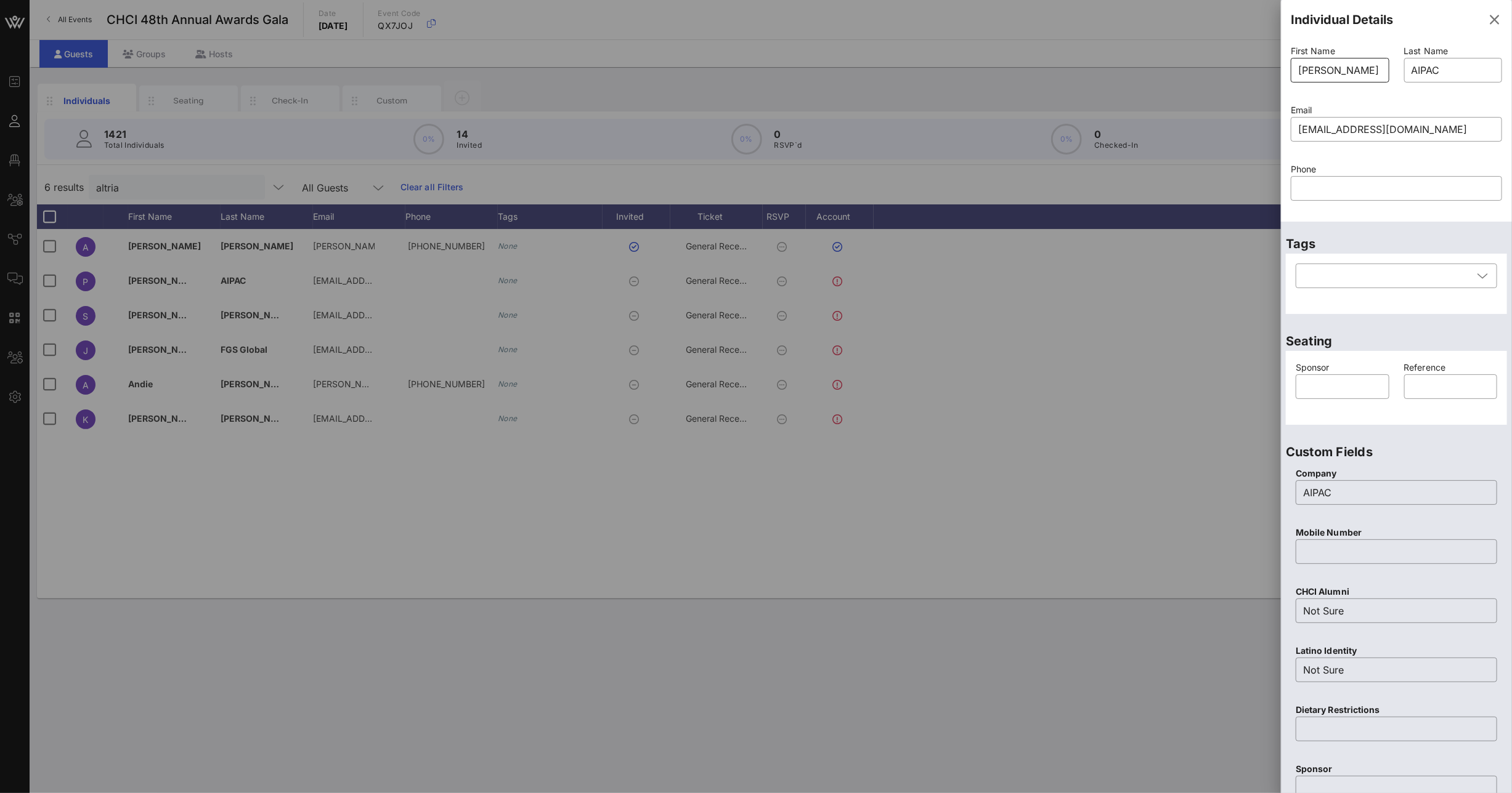
click at [1360, 70] on input "[PERSON_NAME]" at bounding box center [1340, 70] width 84 height 20
click at [1420, 63] on input "AIPAC" at bounding box center [1453, 70] width 84 height 20
click at [1355, 69] on input "[PERSON_NAME]" at bounding box center [1340, 70] width 84 height 20
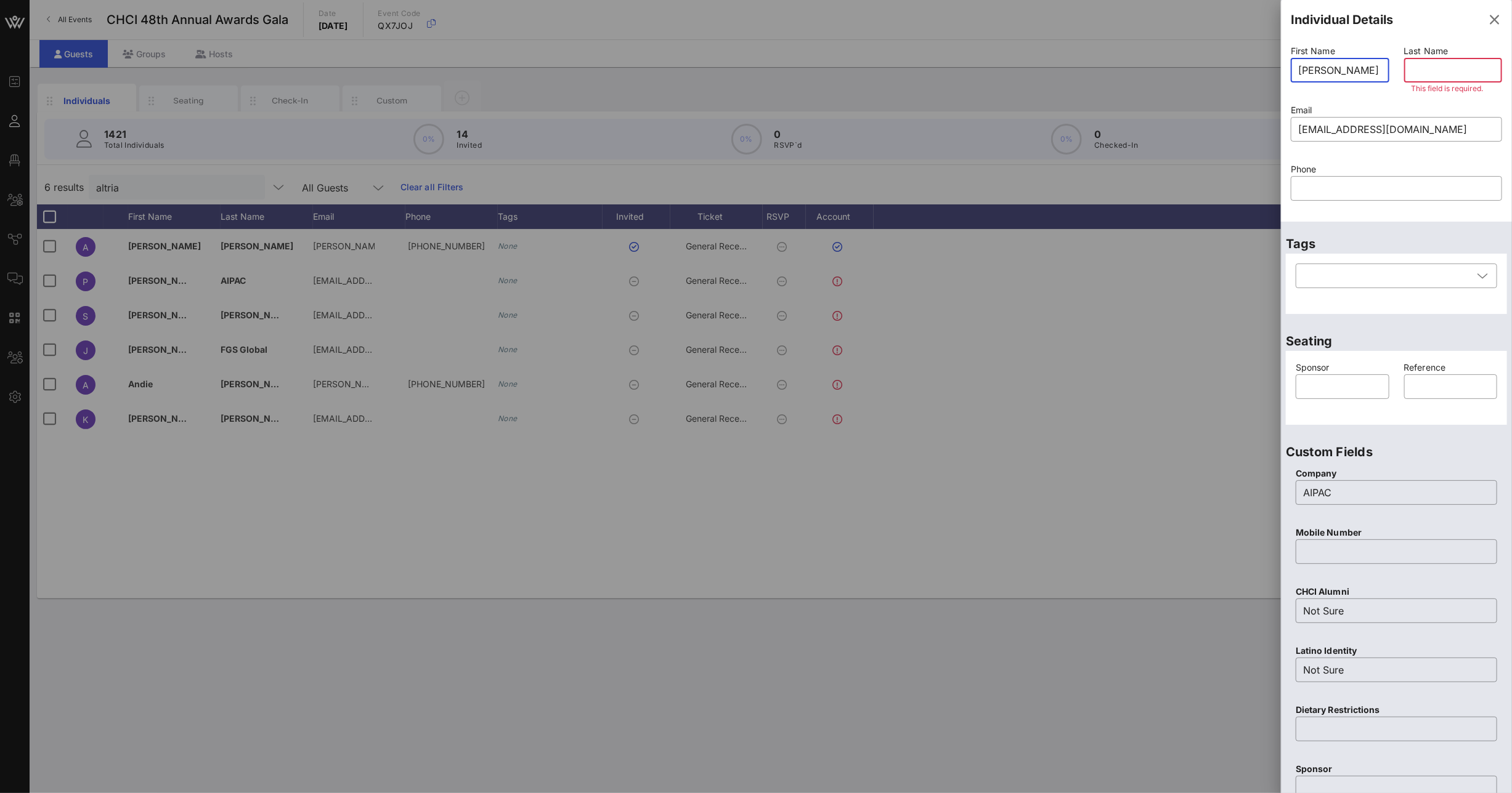
click at [1355, 69] on input "[PERSON_NAME]" at bounding box center [1340, 70] width 84 height 20
type input "[PERSON_NAME]"
click at [1414, 71] on input "text" at bounding box center [1453, 70] width 84 height 20
paste input "[PERSON_NAME]"
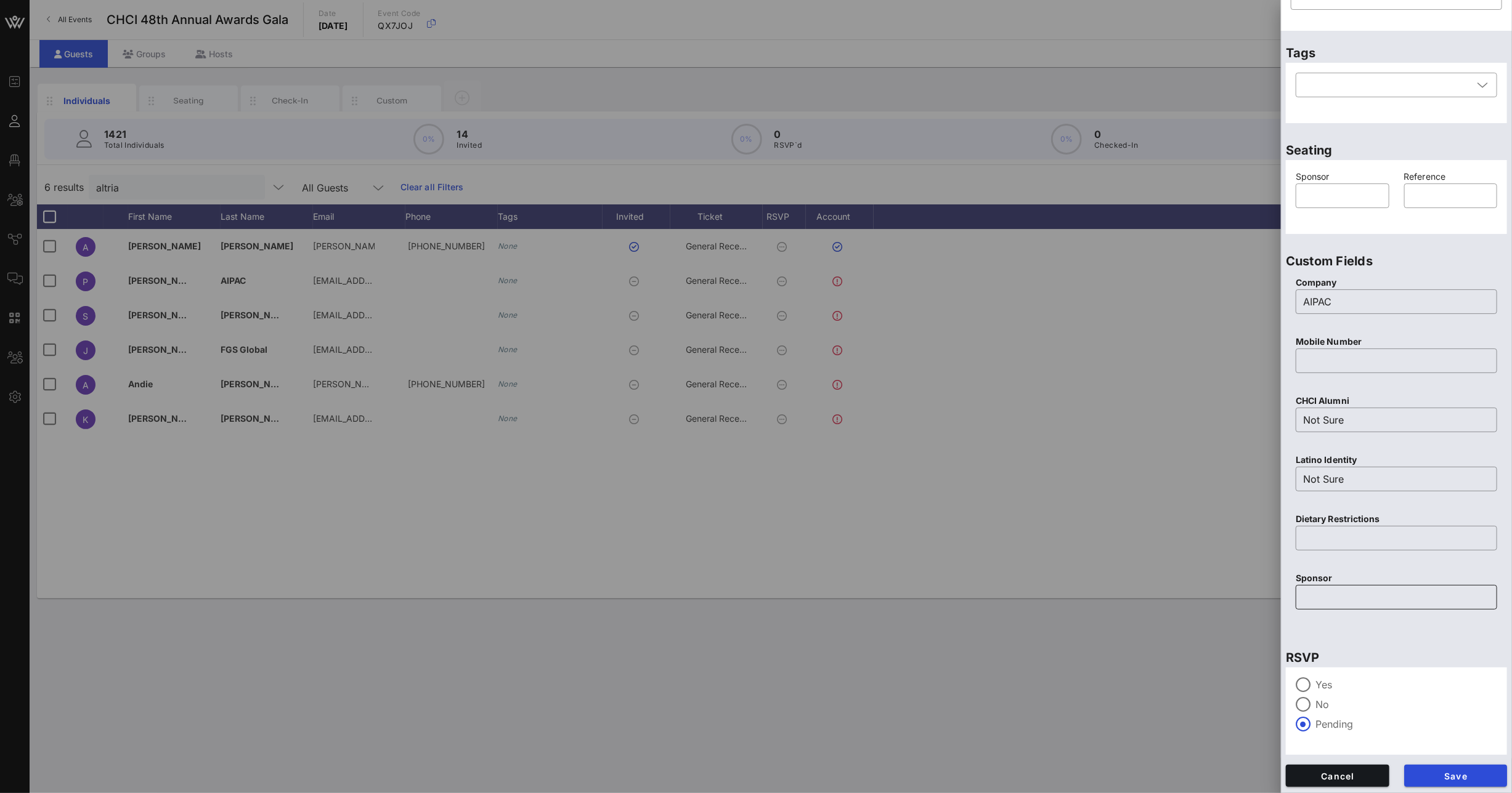
type input "[PERSON_NAME]"
click at [1330, 601] on input "text" at bounding box center [1396, 597] width 186 height 20
type input "Altria"
click at [1425, 775] on span "Save" at bounding box center [1456, 776] width 84 height 10
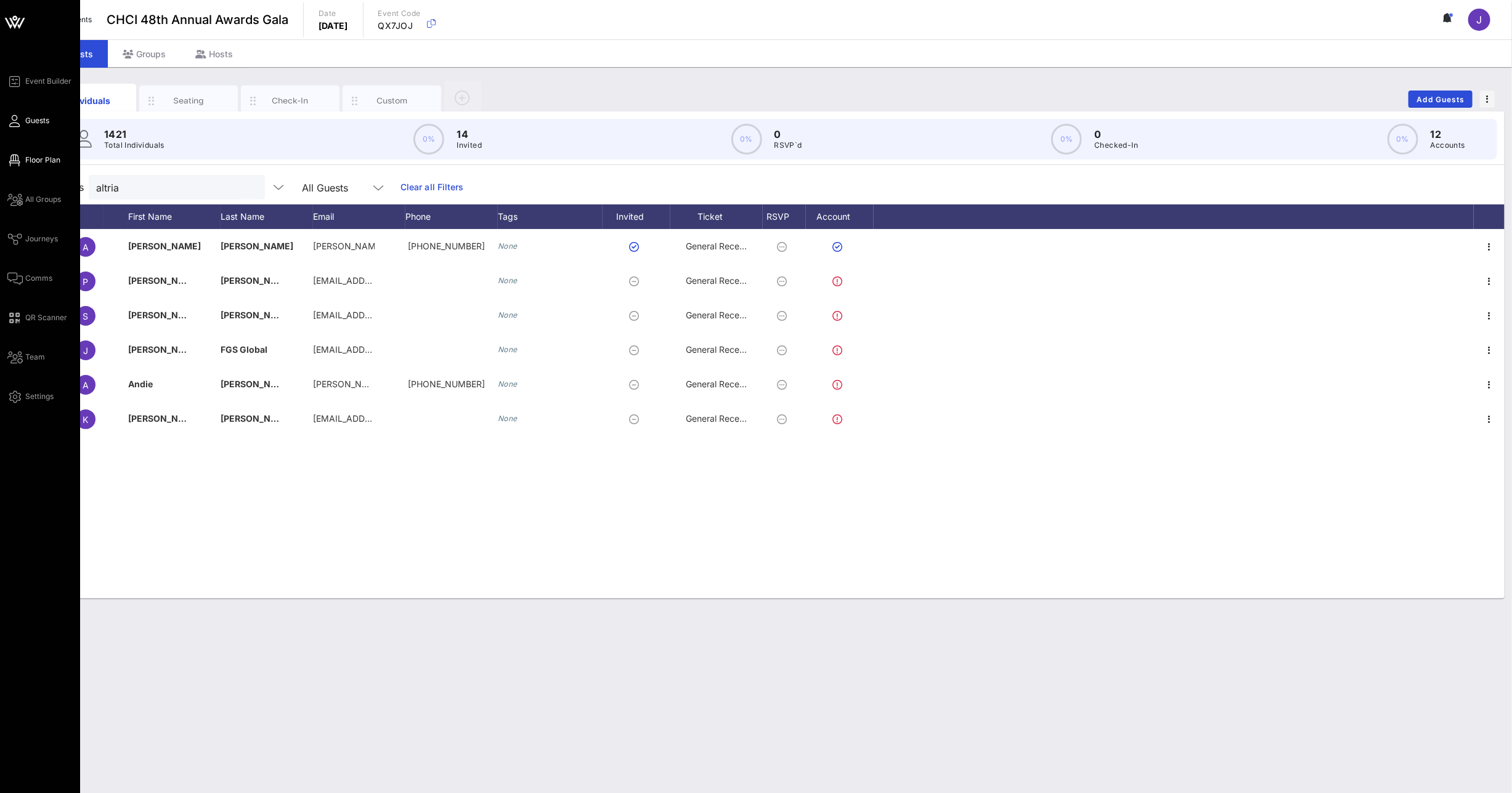
click at [22, 160] on icon at bounding box center [14, 160] width 15 height 2
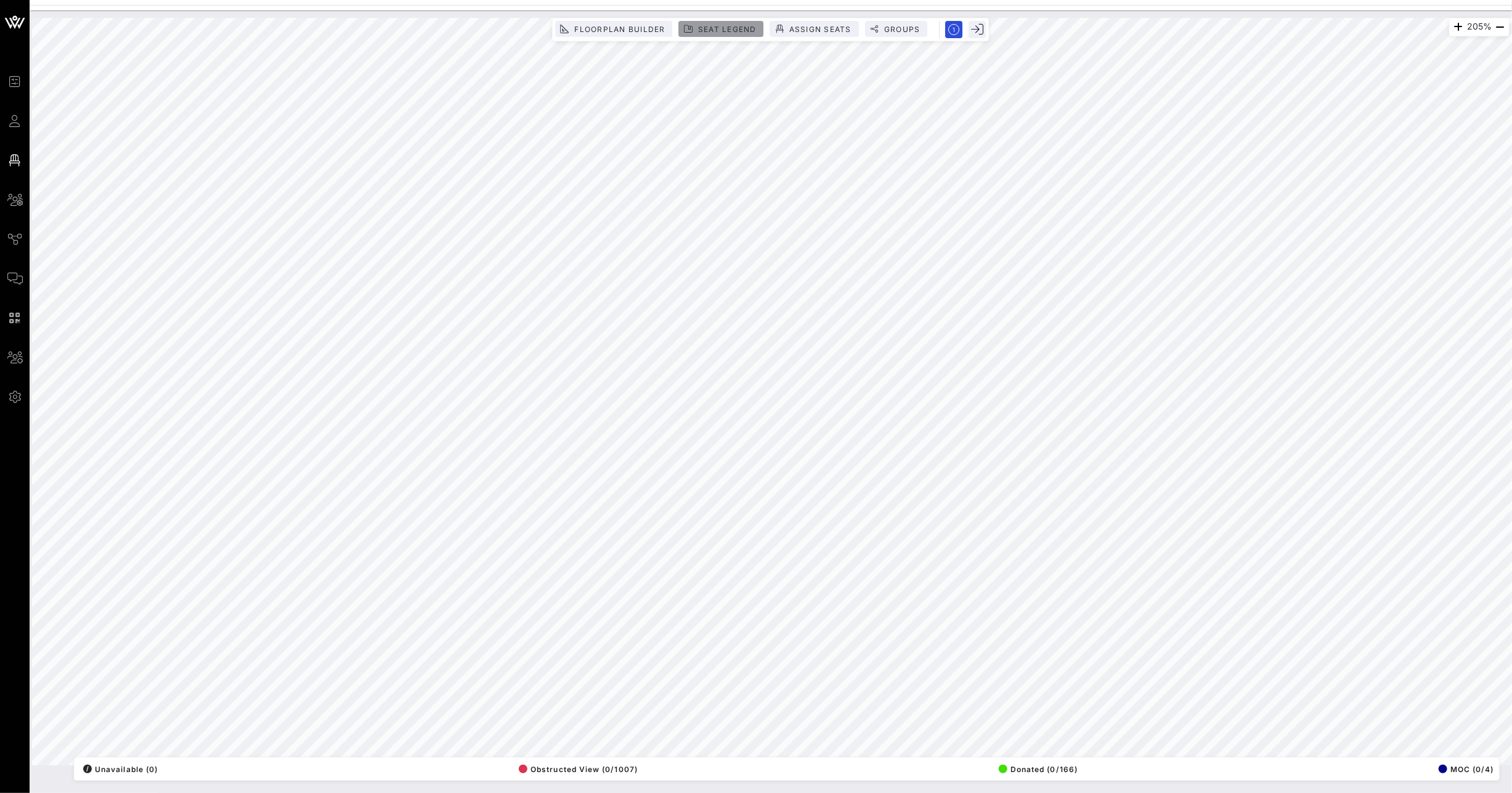
click at [719, 26] on span "Seat Legend" at bounding box center [727, 29] width 59 height 10
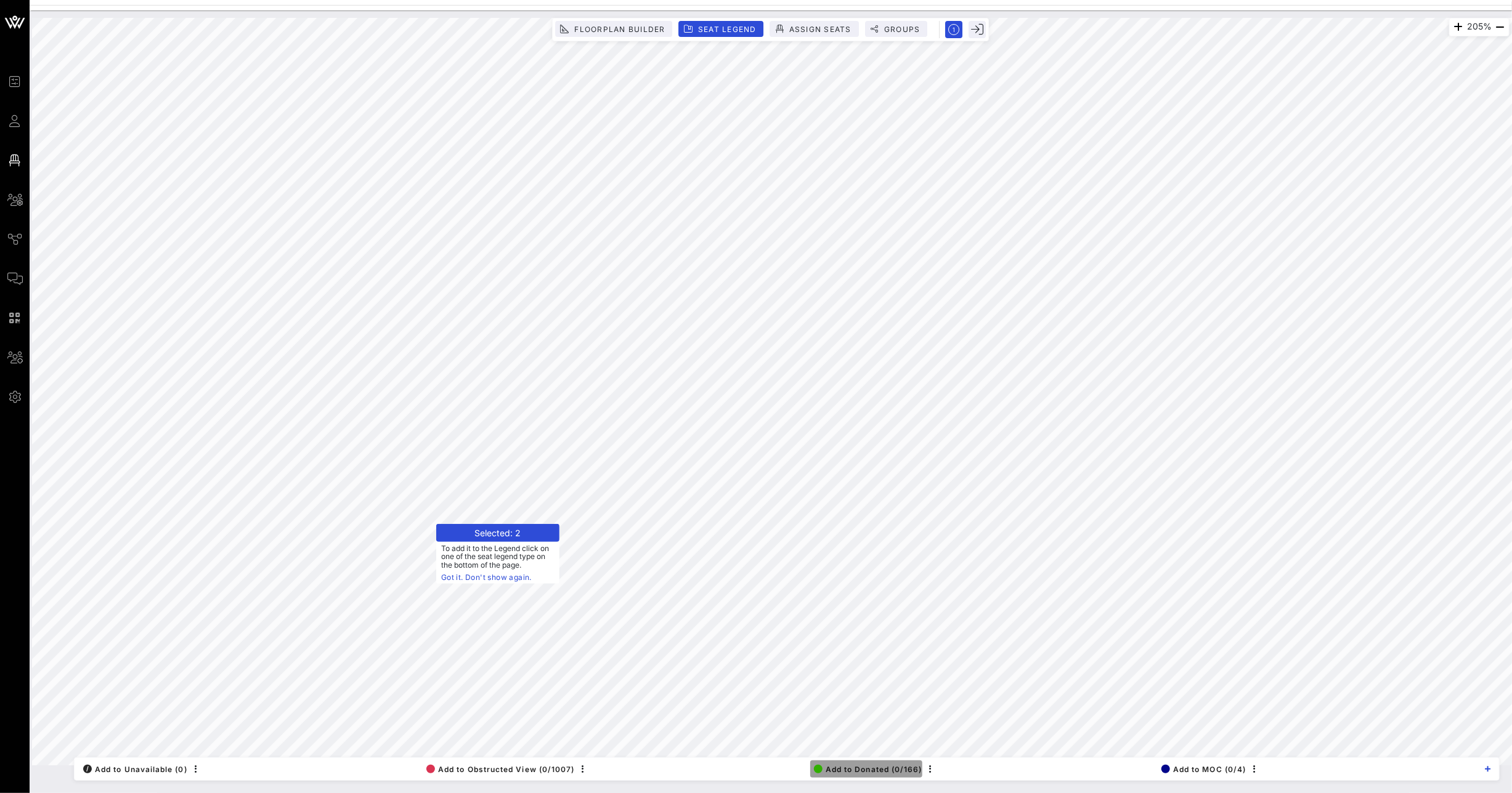
click at [846, 773] on span "Add to Donated (0/166)" at bounding box center [868, 770] width 109 height 10
